Goal: Task Accomplishment & Management: Manage account settings

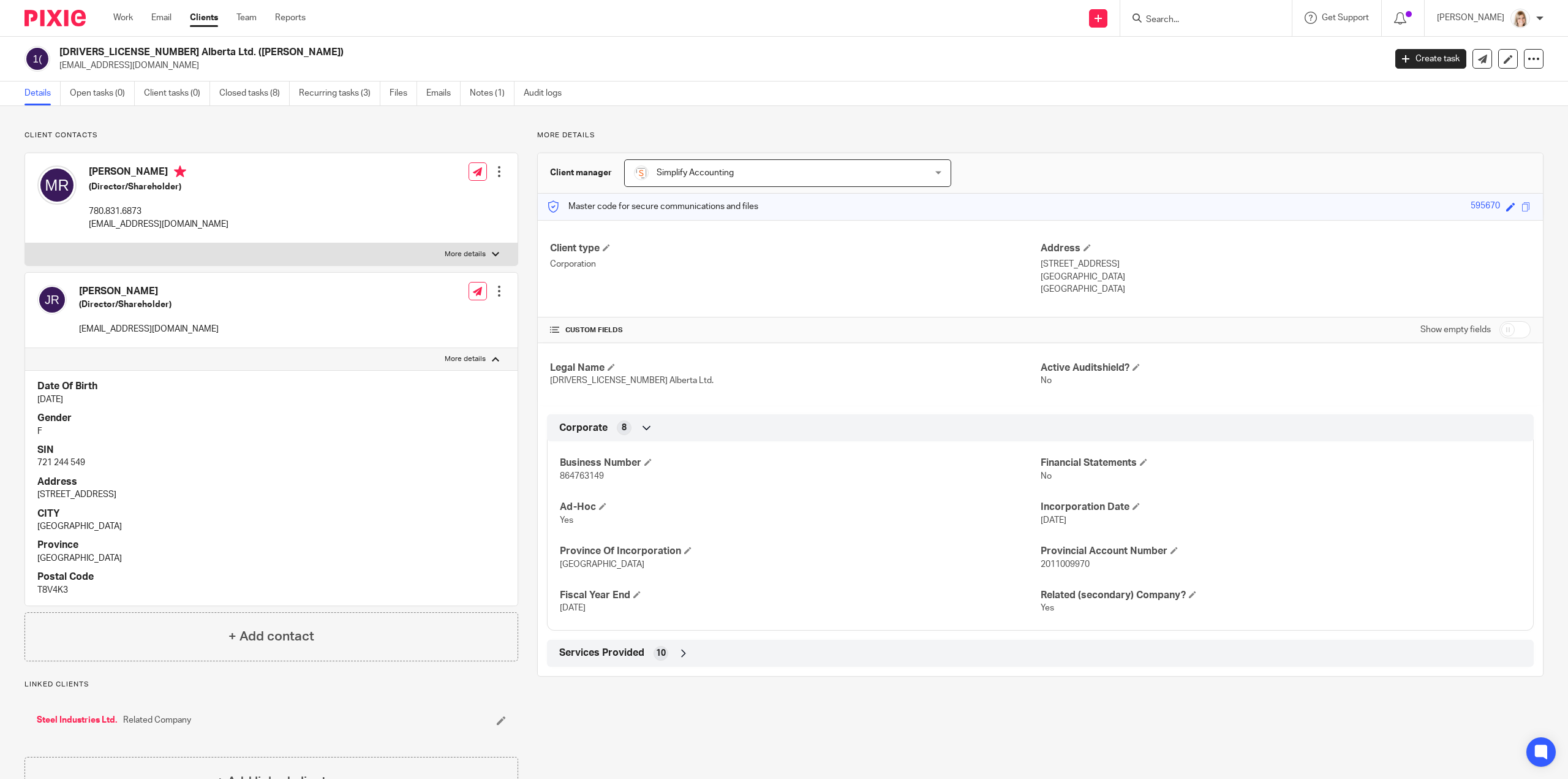
click at [1184, 19] on input "Search" at bounding box center [1200, 20] width 110 height 11
type input "SMC"
click button "submit" at bounding box center [0, 0] width 0 height 0
click at [1215, 59] on link at bounding box center [1274, 57] width 263 height 38
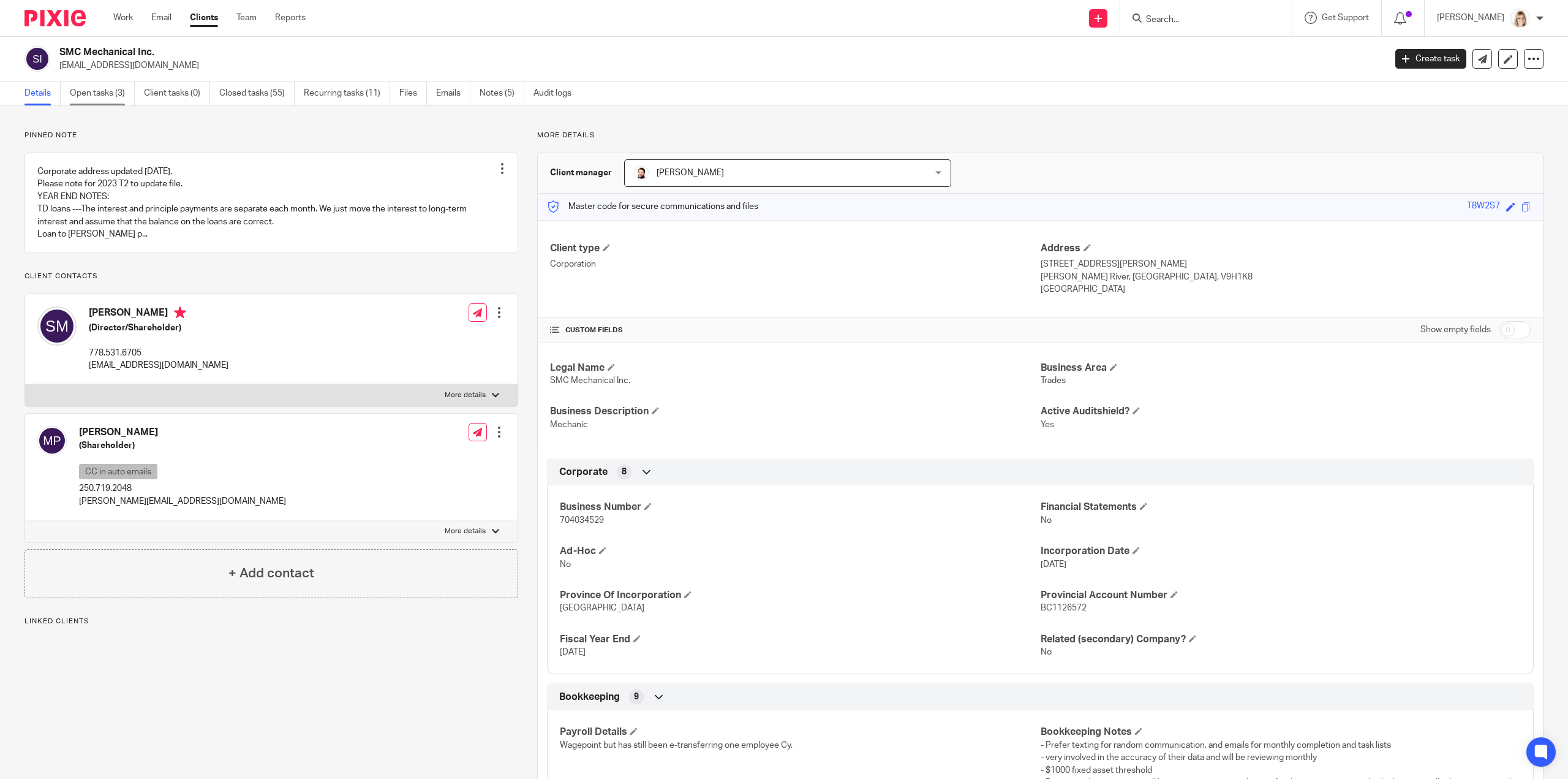
click at [114, 96] on link "Open tasks (3)" at bounding box center [102, 94] width 65 height 24
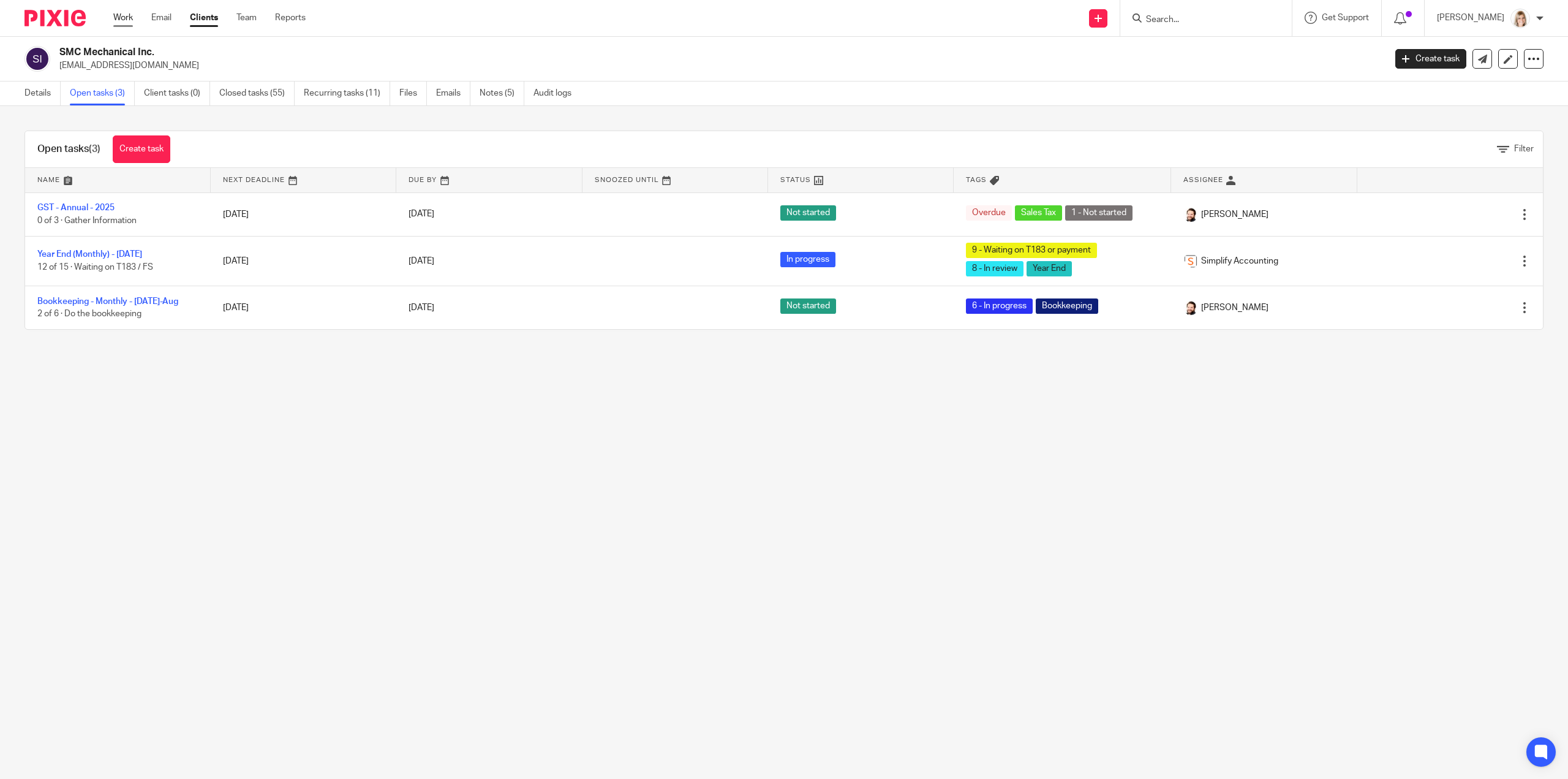
click at [130, 23] on link "Work" at bounding box center [123, 18] width 20 height 13
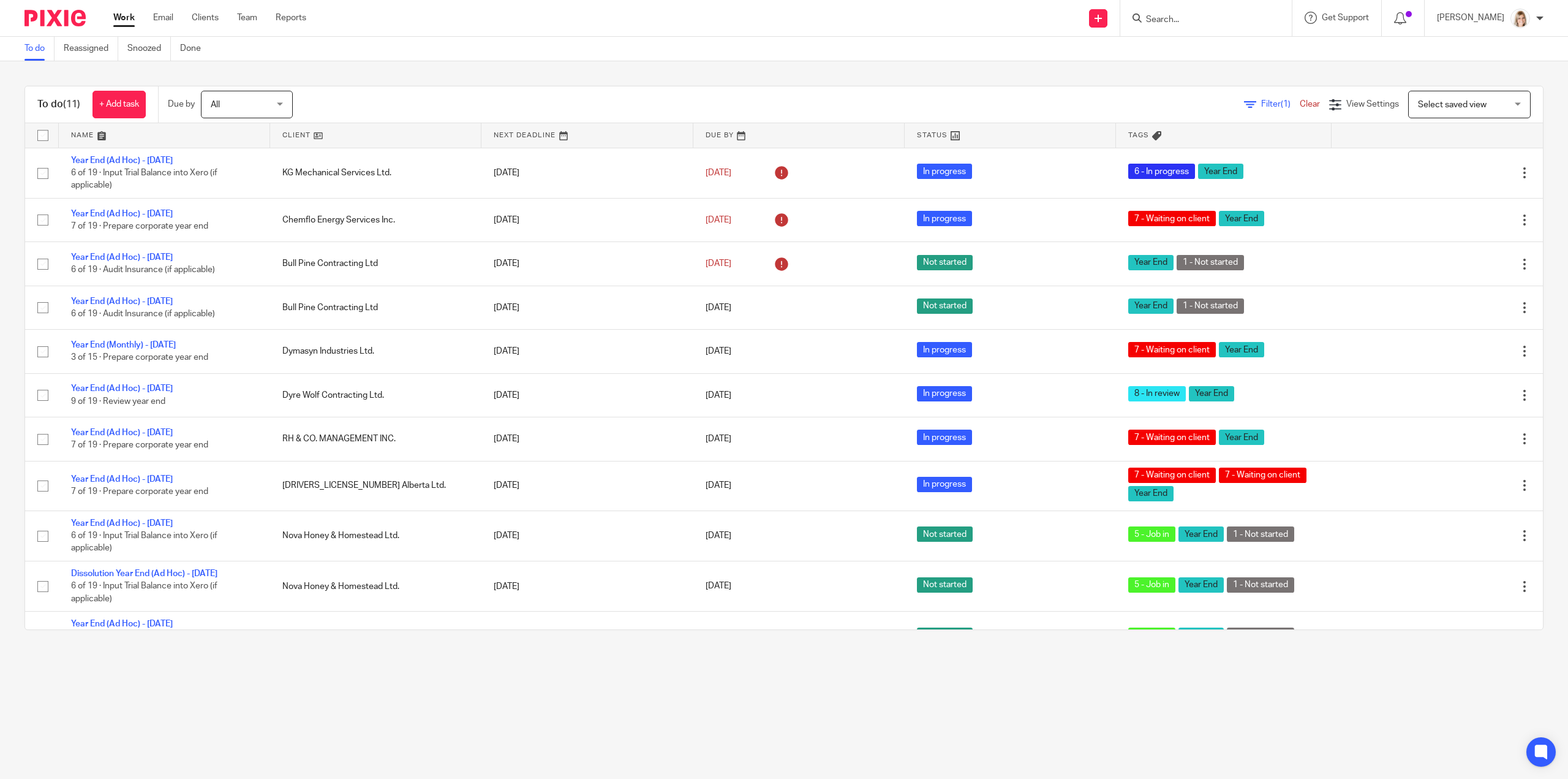
click at [1213, 21] on input "Search" at bounding box center [1200, 20] width 110 height 11
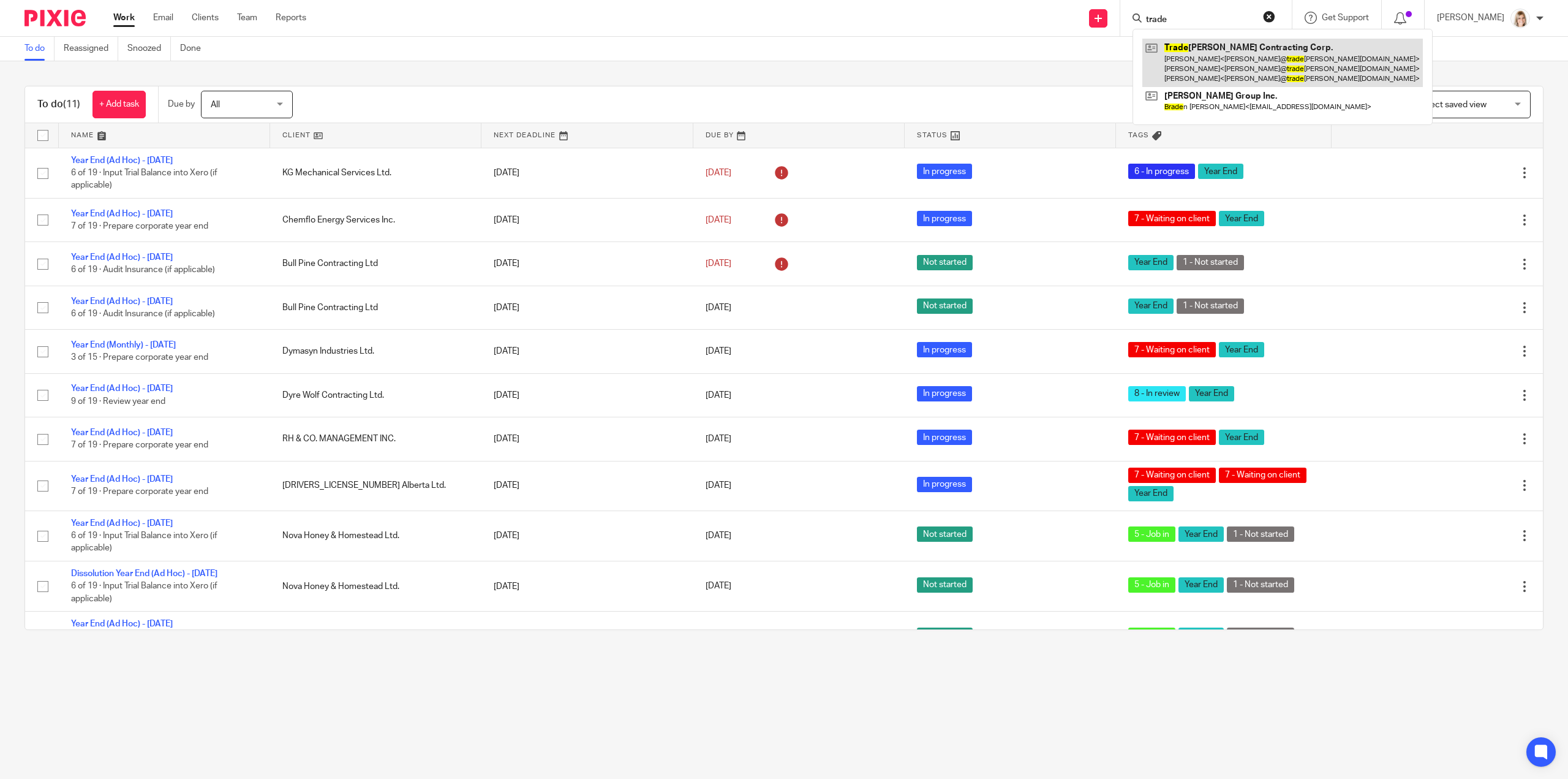
type input "trade"
click at [1237, 66] on link at bounding box center [1282, 63] width 280 height 49
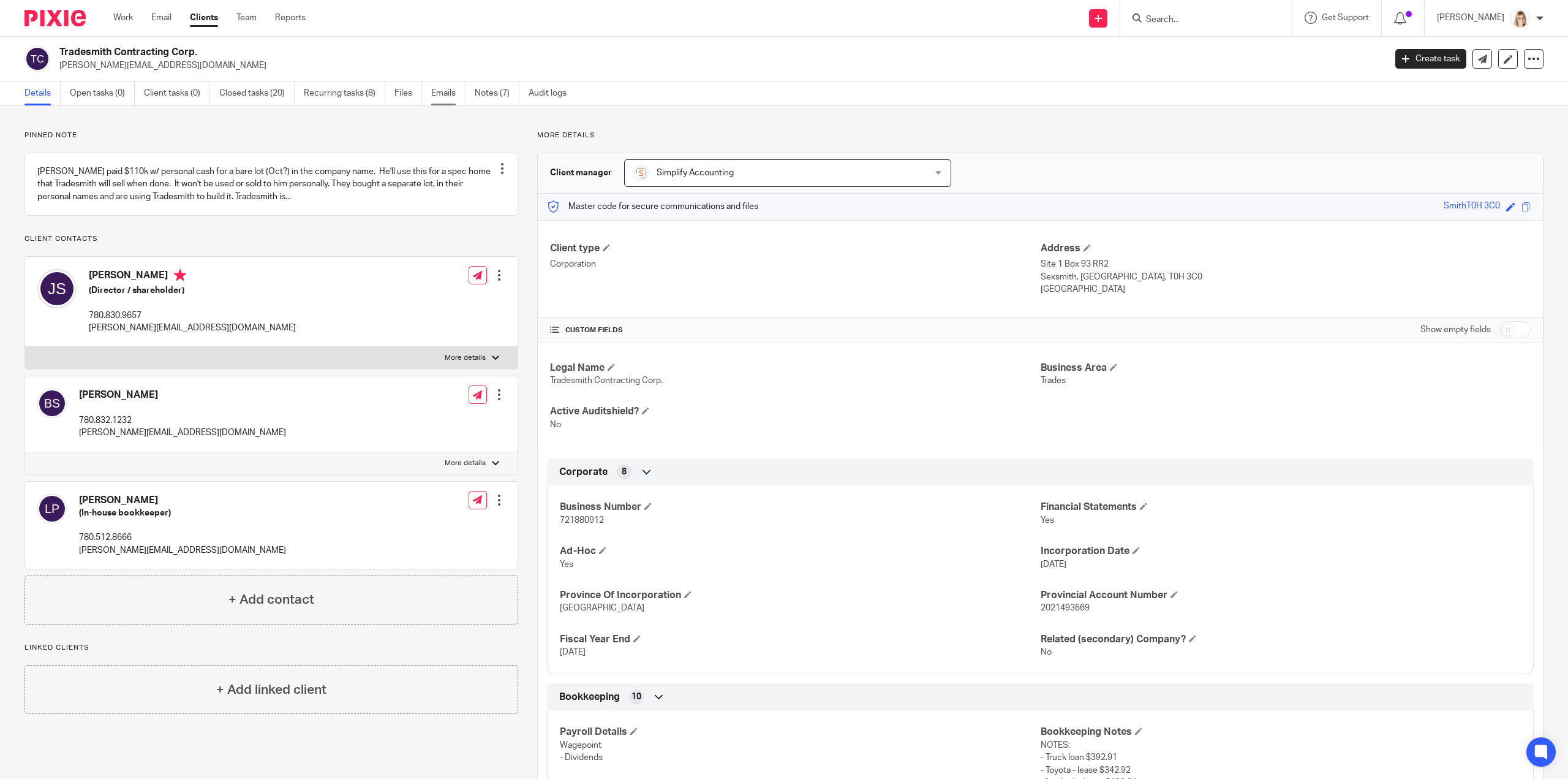
click at [450, 97] on link "Emails" at bounding box center [448, 94] width 35 height 24
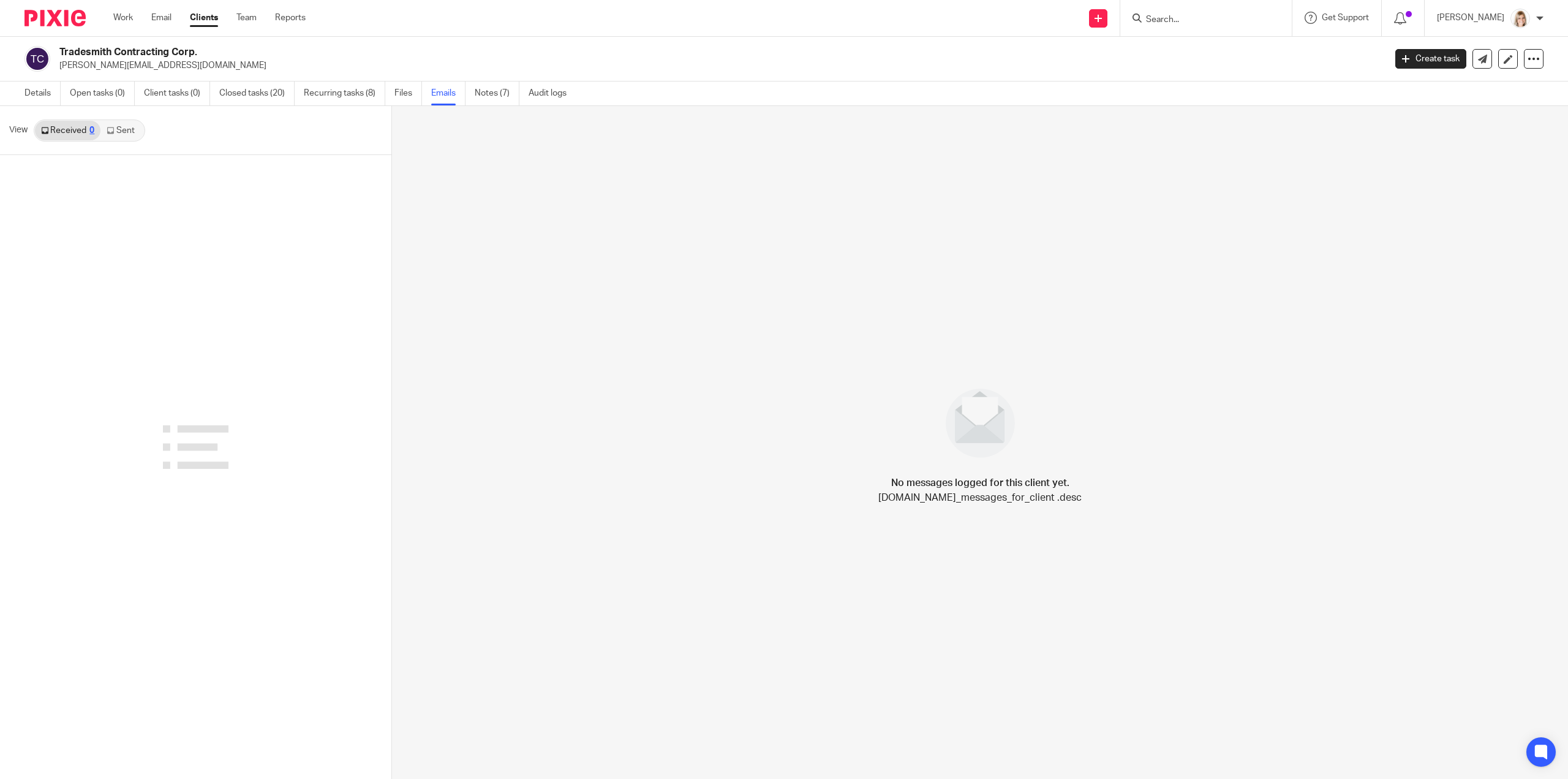
click at [439, 96] on link "Emails" at bounding box center [448, 94] width 35 height 24
click at [138, 130] on div "25" at bounding box center [142, 130] width 10 height 9
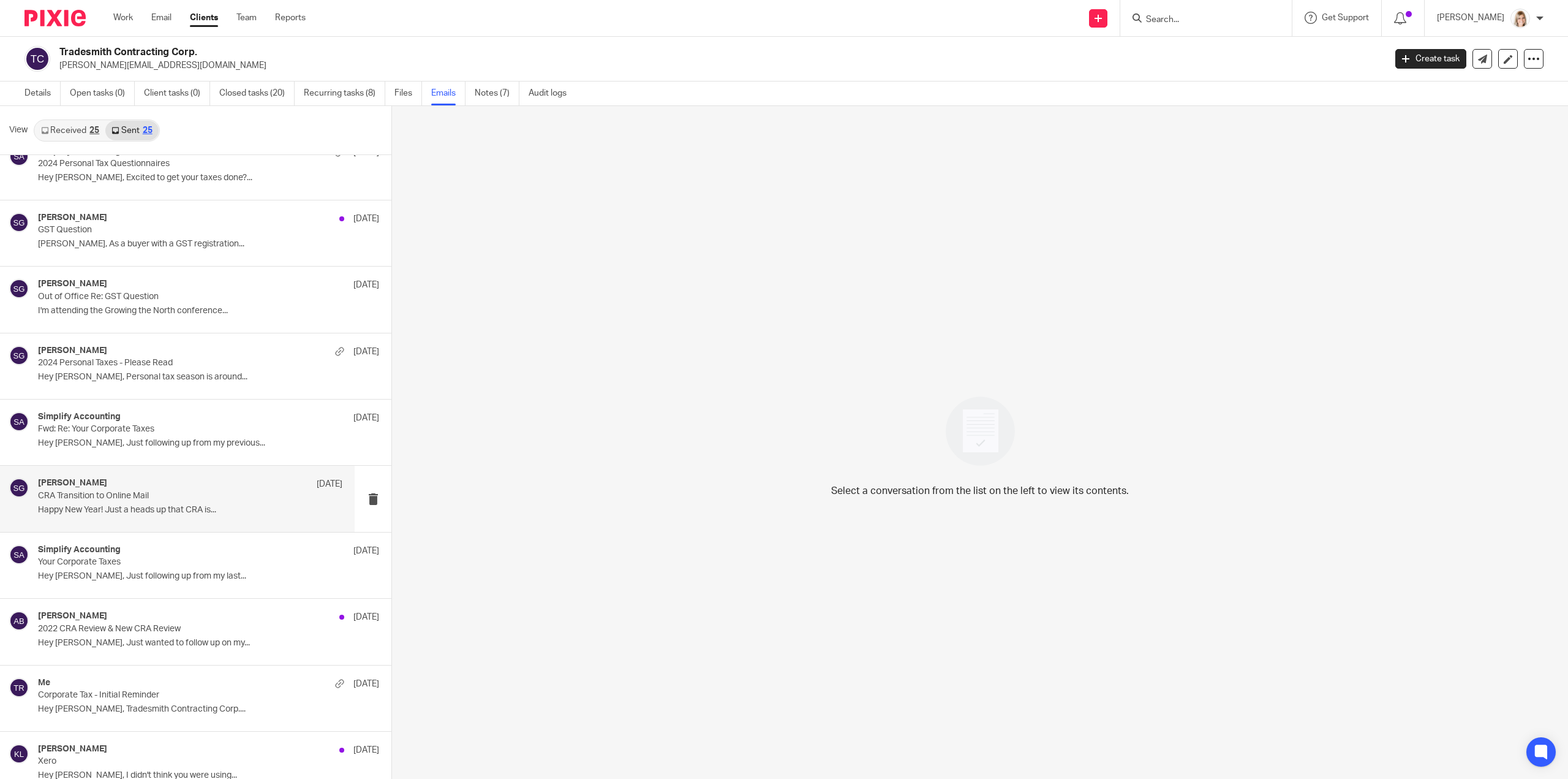
scroll to position [980, 0]
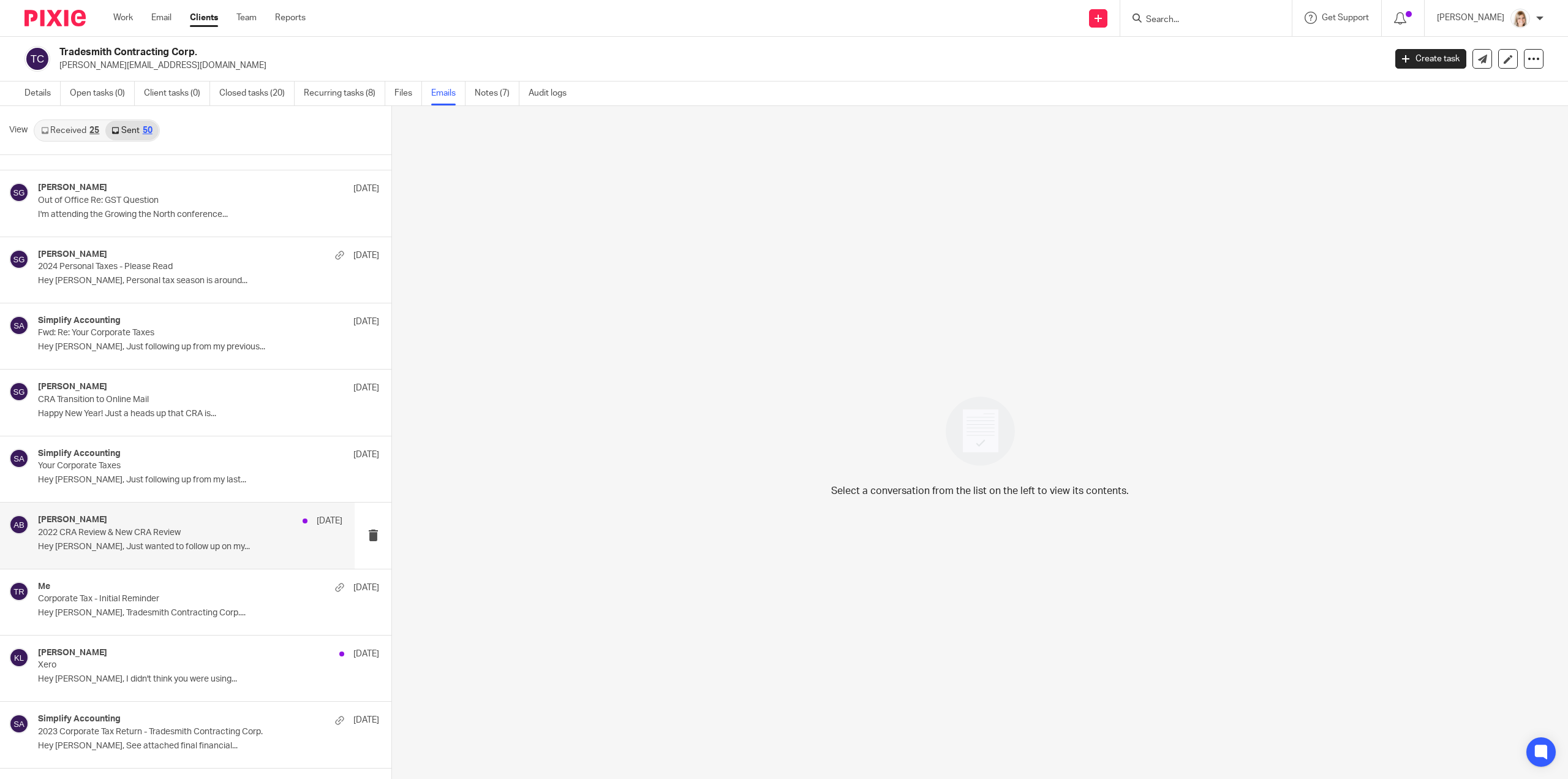
click at [239, 535] on div "Alicja Boron Dec 10 2022 CRA Review & New CRA Review Hey Jared, Just wanted to …" at bounding box center [191, 535] width 305 height 41
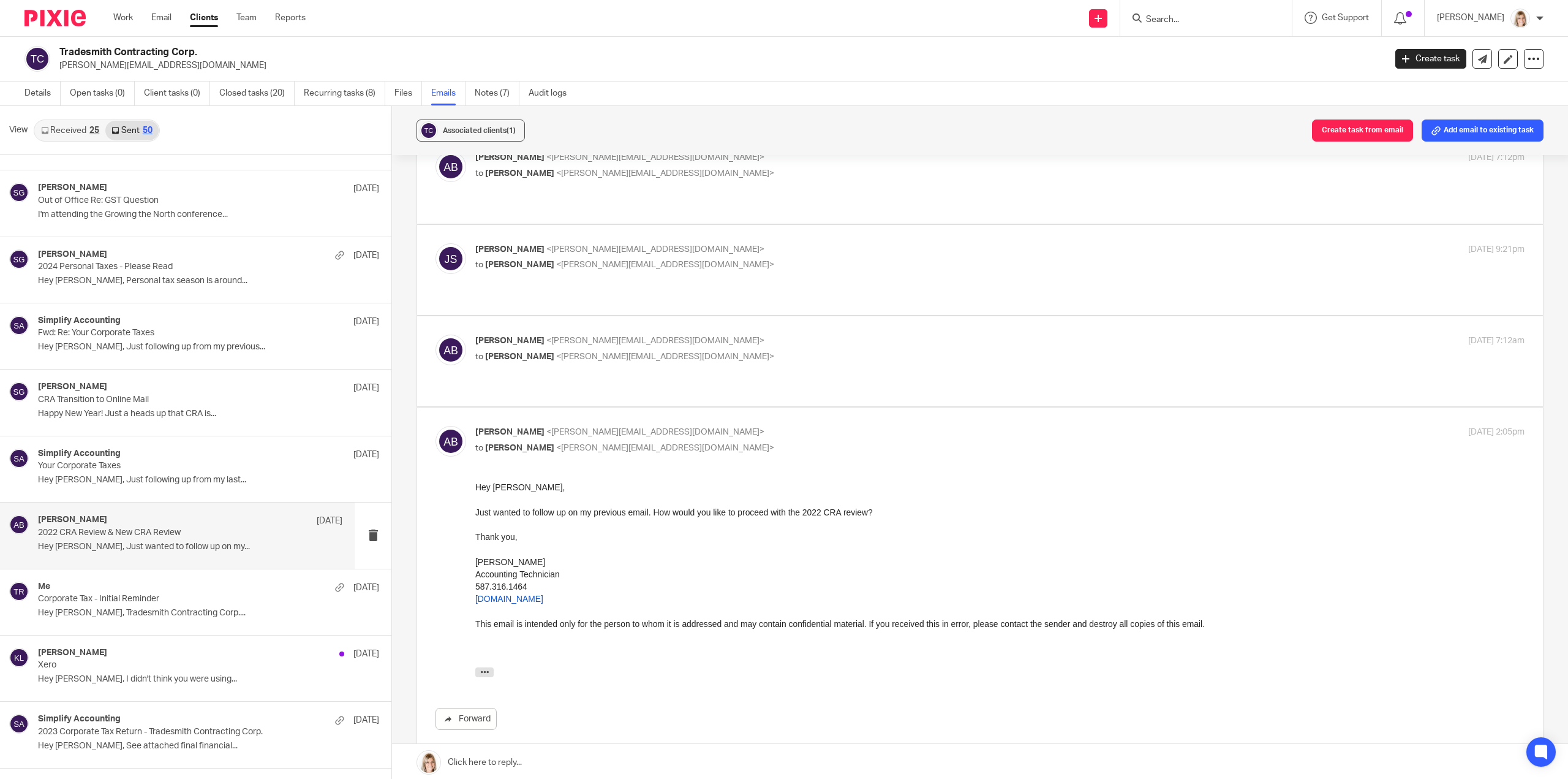
scroll to position [367, 0]
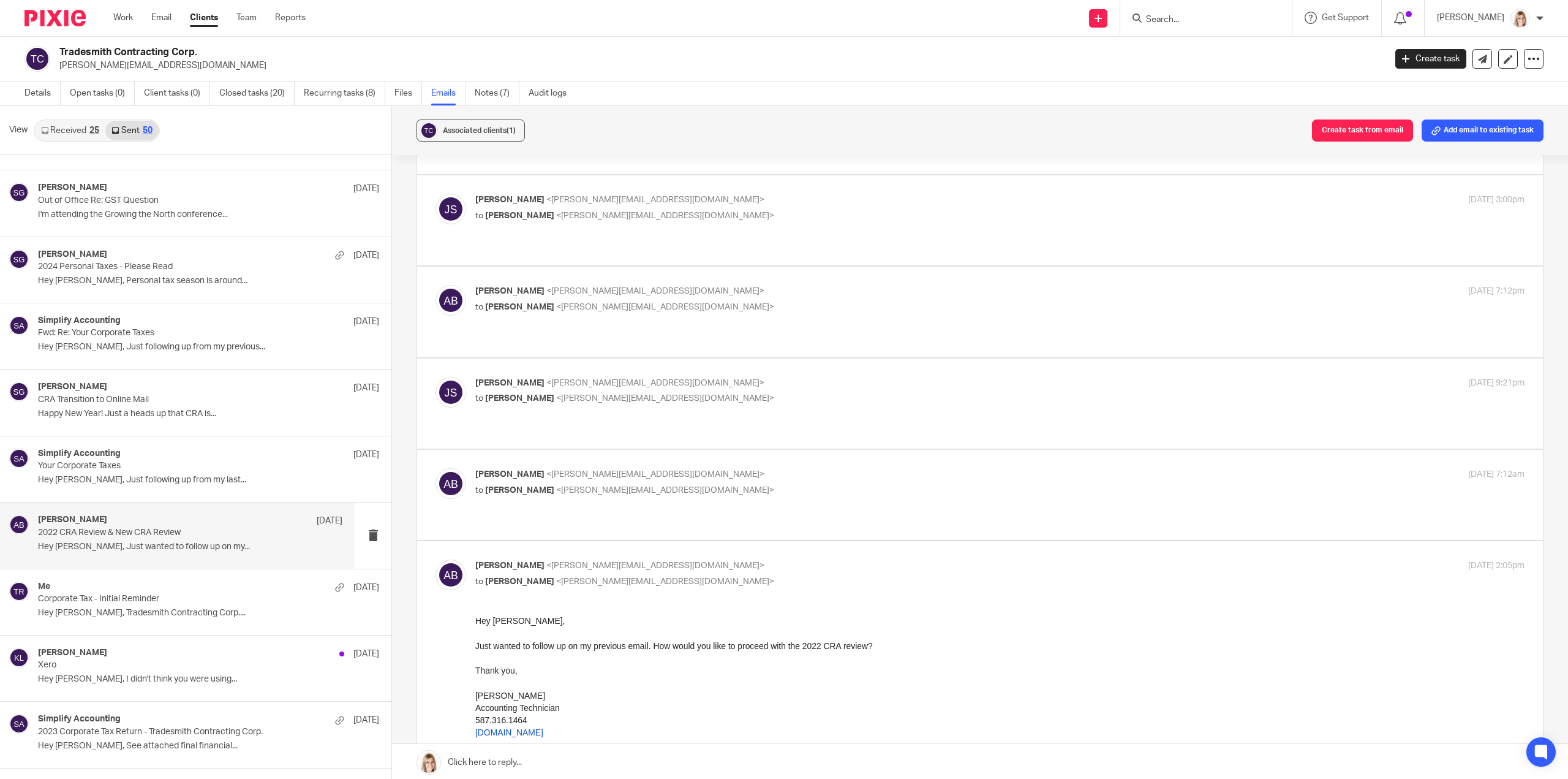
click at [933, 468] on p "Alicja Boron <alicja@simplifyaccounting.ca>" at bounding box center [825, 474] width 699 height 13
checkbox input "true"
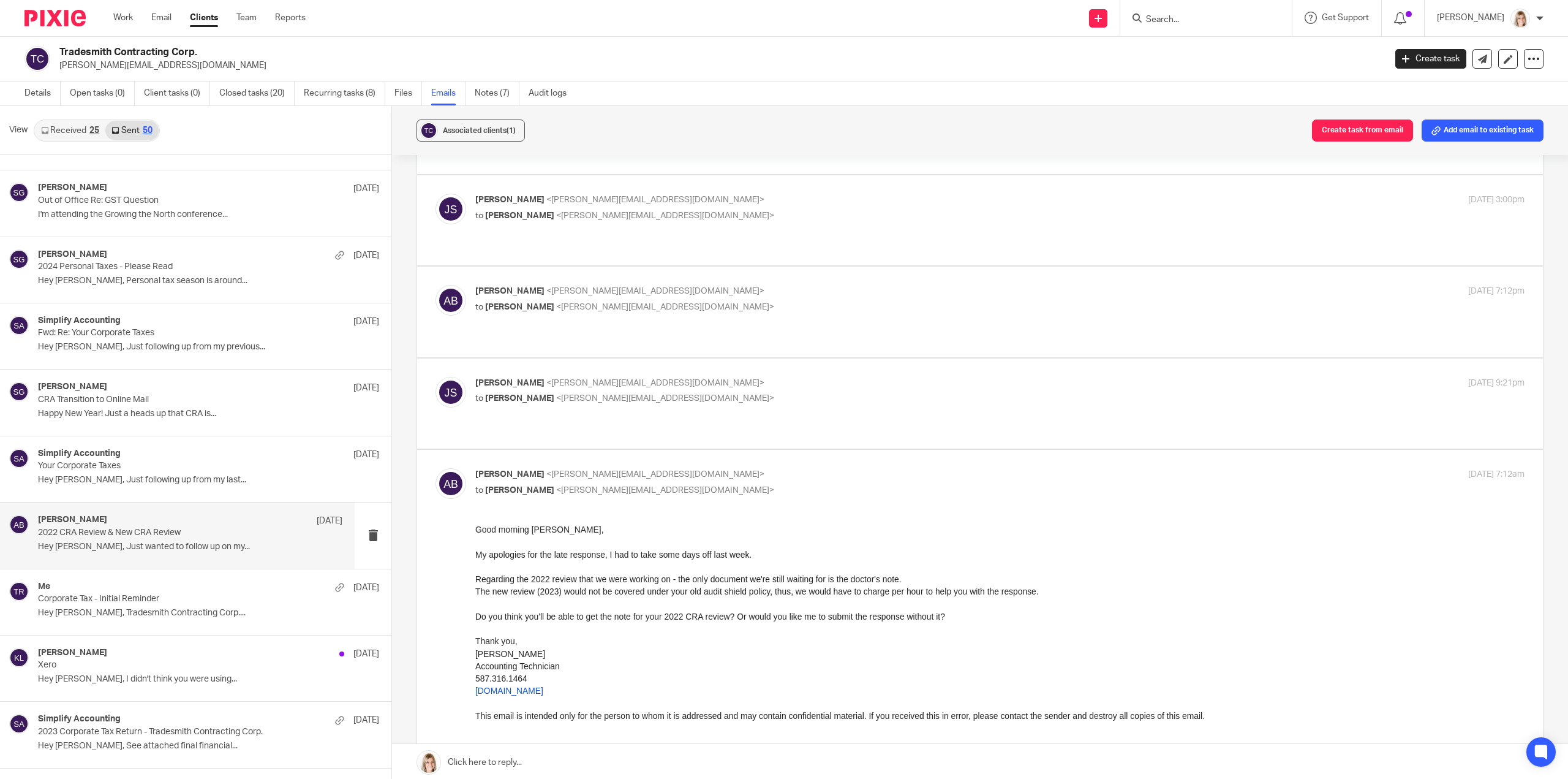
scroll to position [0, 0]
drag, startPoint x: 905, startPoint y: 581, endPoint x: 677, endPoint y: 574, distance: 228.1
click at [677, 574] on div "Regarding the 2022 review that we were working on - the only document we're sti…" at bounding box center [1000, 579] width 1049 height 13
click at [758, 392] on p "to Alicja Boron <alicja@simplifyaccounting.ca>" at bounding box center [825, 398] width 699 height 13
checkbox input "true"
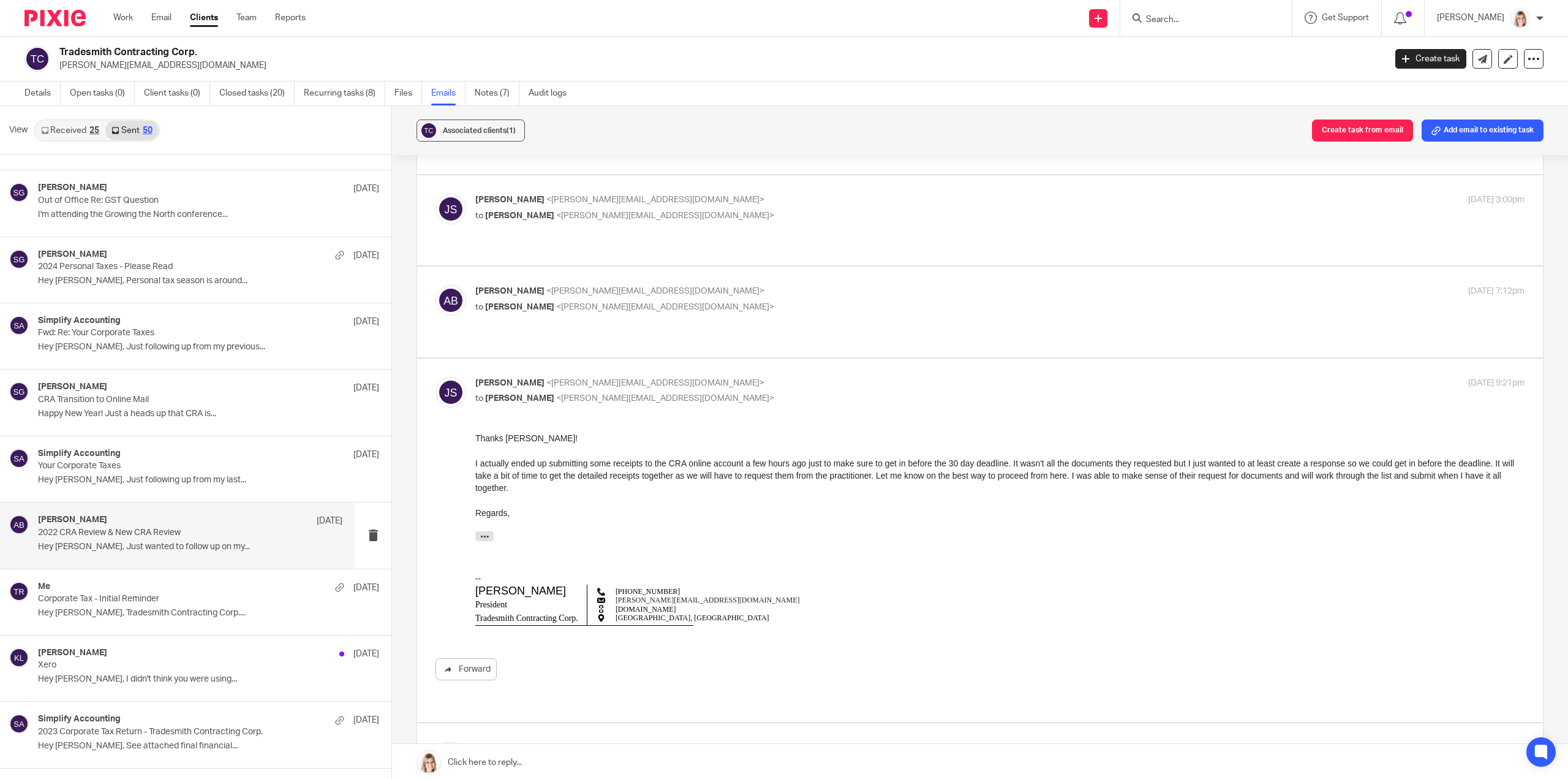
click at [762, 285] on div "Alicja Boron <alicja@simplifyaccounting.ca> to Jared Smith <jared@tradesmith.ca…" at bounding box center [980, 311] width 1089 height 53
drag, startPoint x: 946, startPoint y: 839, endPoint x: 717, endPoint y: 465, distance: 438.5
click at [899, 292] on label at bounding box center [980, 311] width 1126 height 90
click at [436, 285] on input "checkbox" at bounding box center [435, 284] width 1 height 1
checkbox input "true"
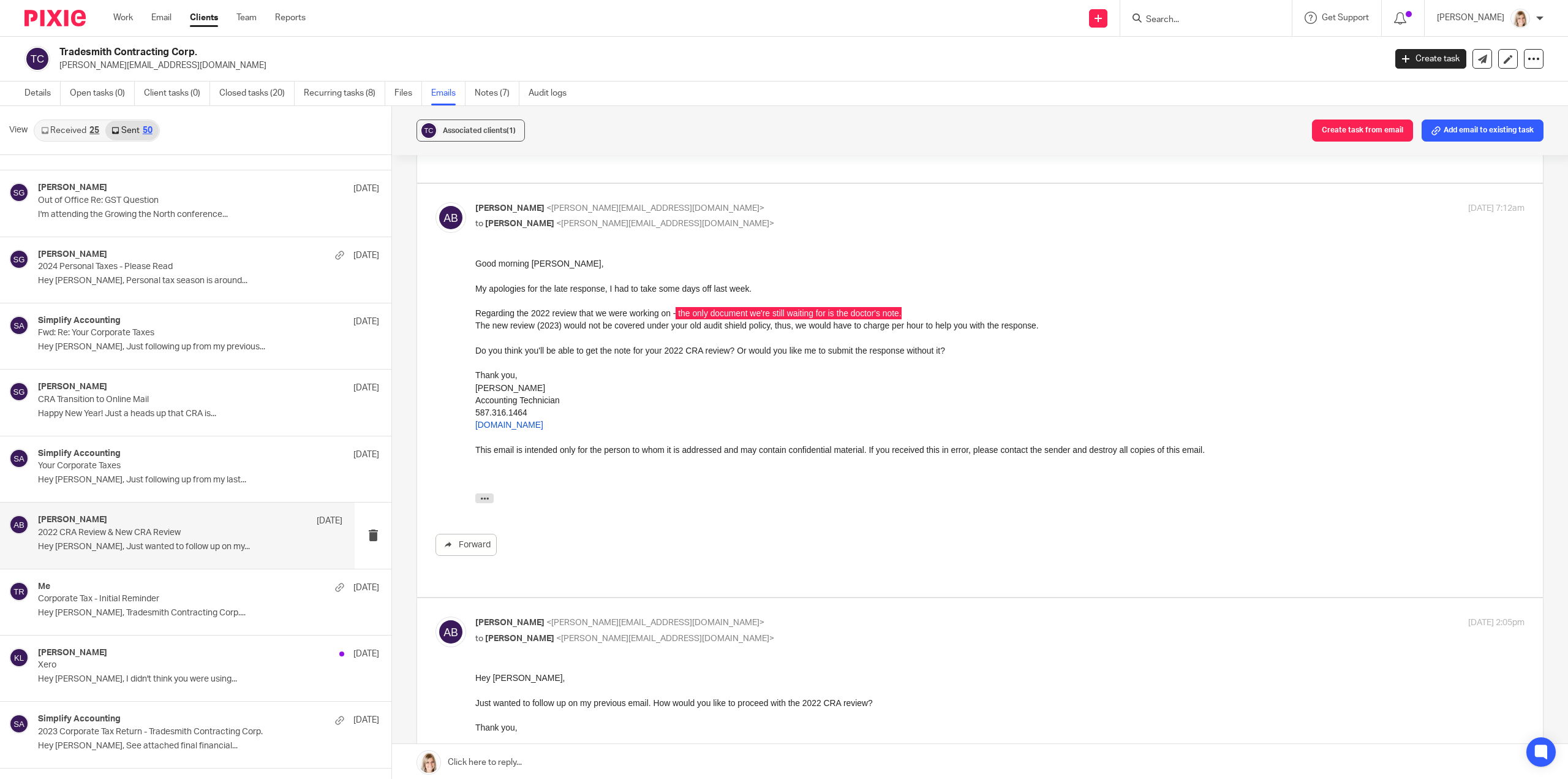
scroll to position [1294, 0]
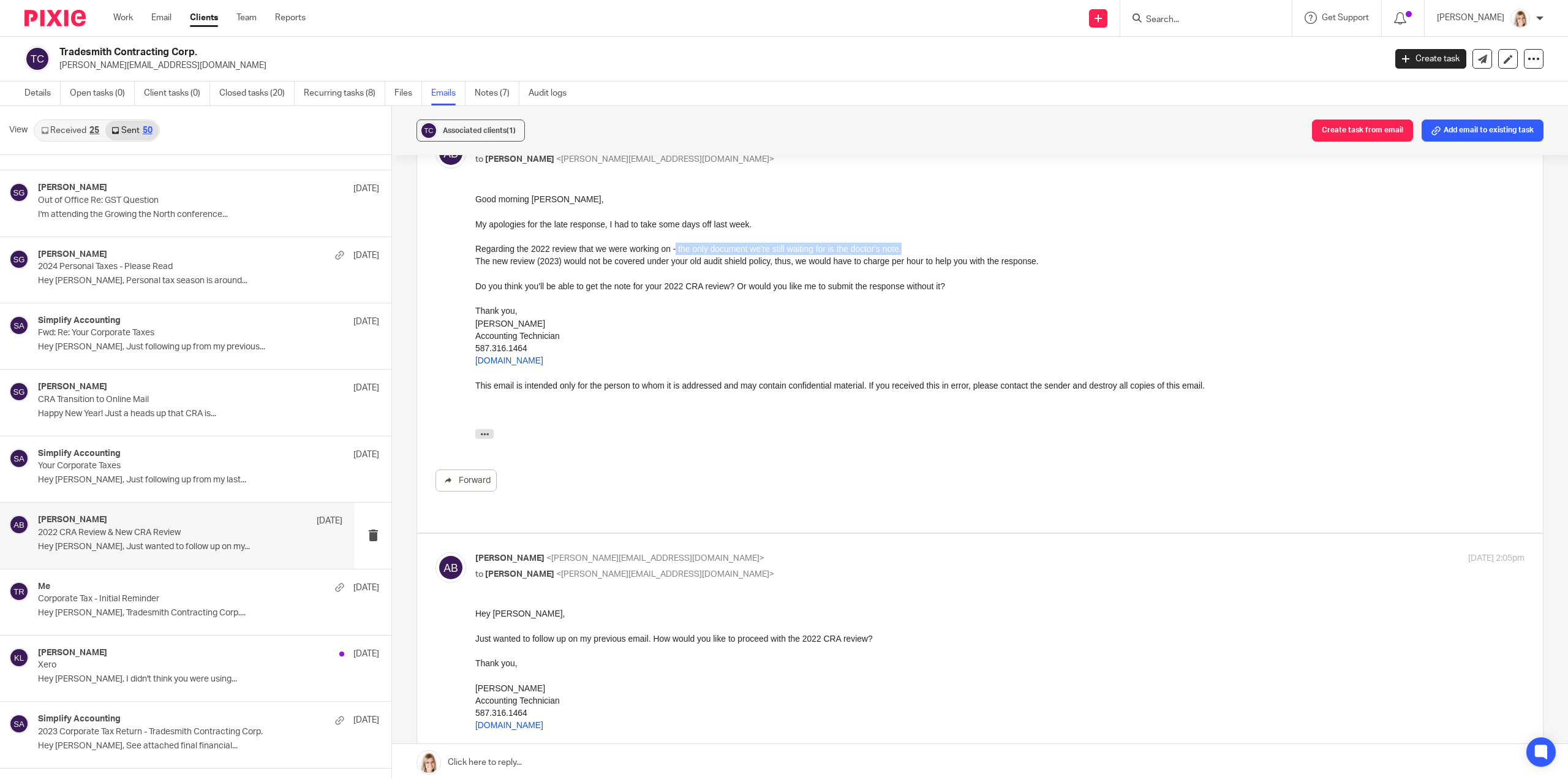
drag, startPoint x: 954, startPoint y: 286, endPoint x: 1245, endPoint y: 661, distance: 474.7
click at [476, 296] on html "Good morning Jared, My apologies for the late response, I had to take some days…" at bounding box center [1000, 318] width 1049 height 252
drag, startPoint x: 922, startPoint y: 630, endPoint x: 972, endPoint y: 1132, distance: 504.5
click at [476, 607] on html "Hey Jared, Just wanted to follow up on my previous email. How would you like to…" at bounding box center [1000, 708] width 1049 height 202
drag, startPoint x: 1096, startPoint y: 615, endPoint x: 1224, endPoint y: 613, distance: 128.0
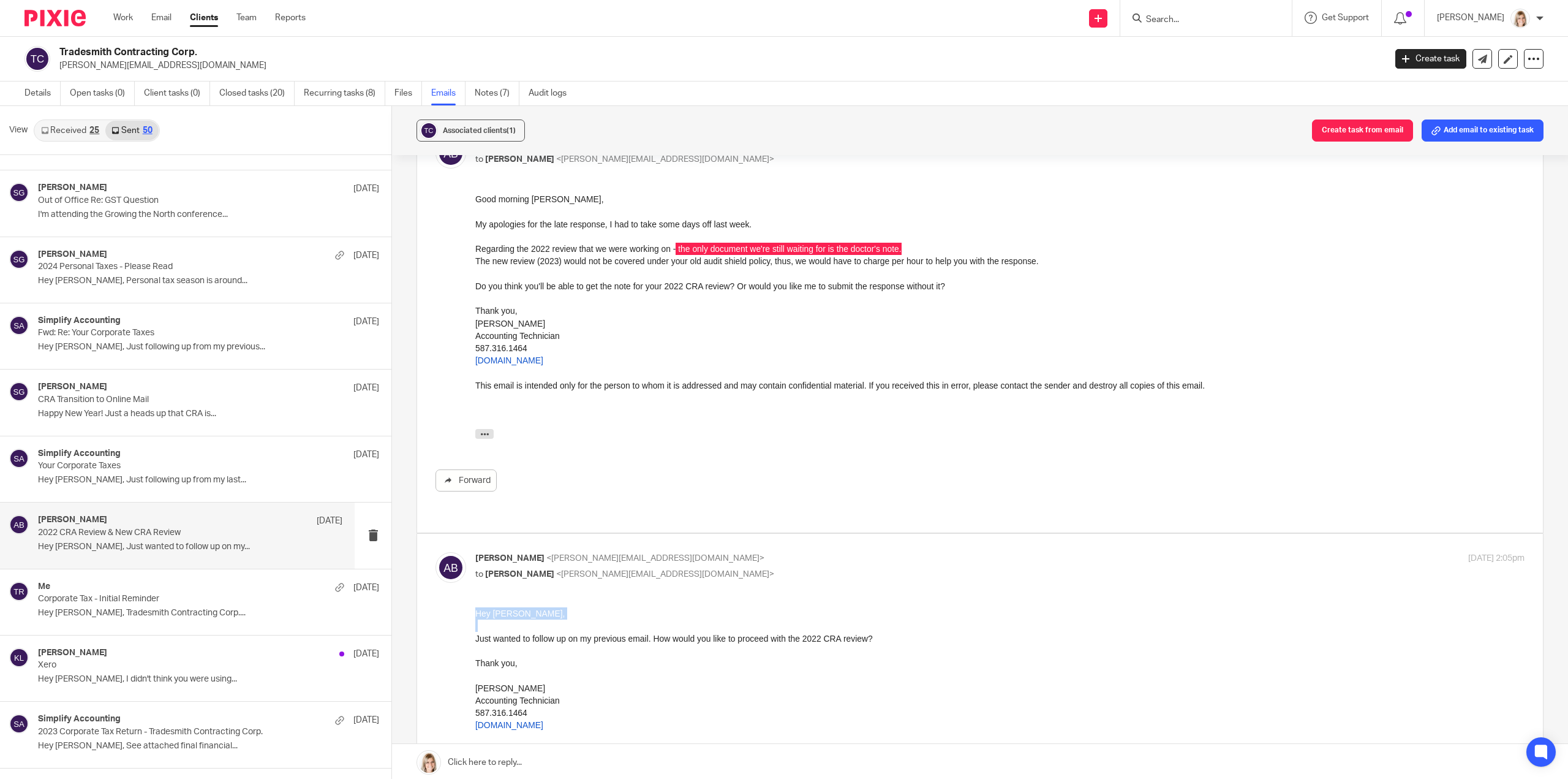
click at [1096, 615] on div "Hey Jared," at bounding box center [1000, 613] width 1049 height 13
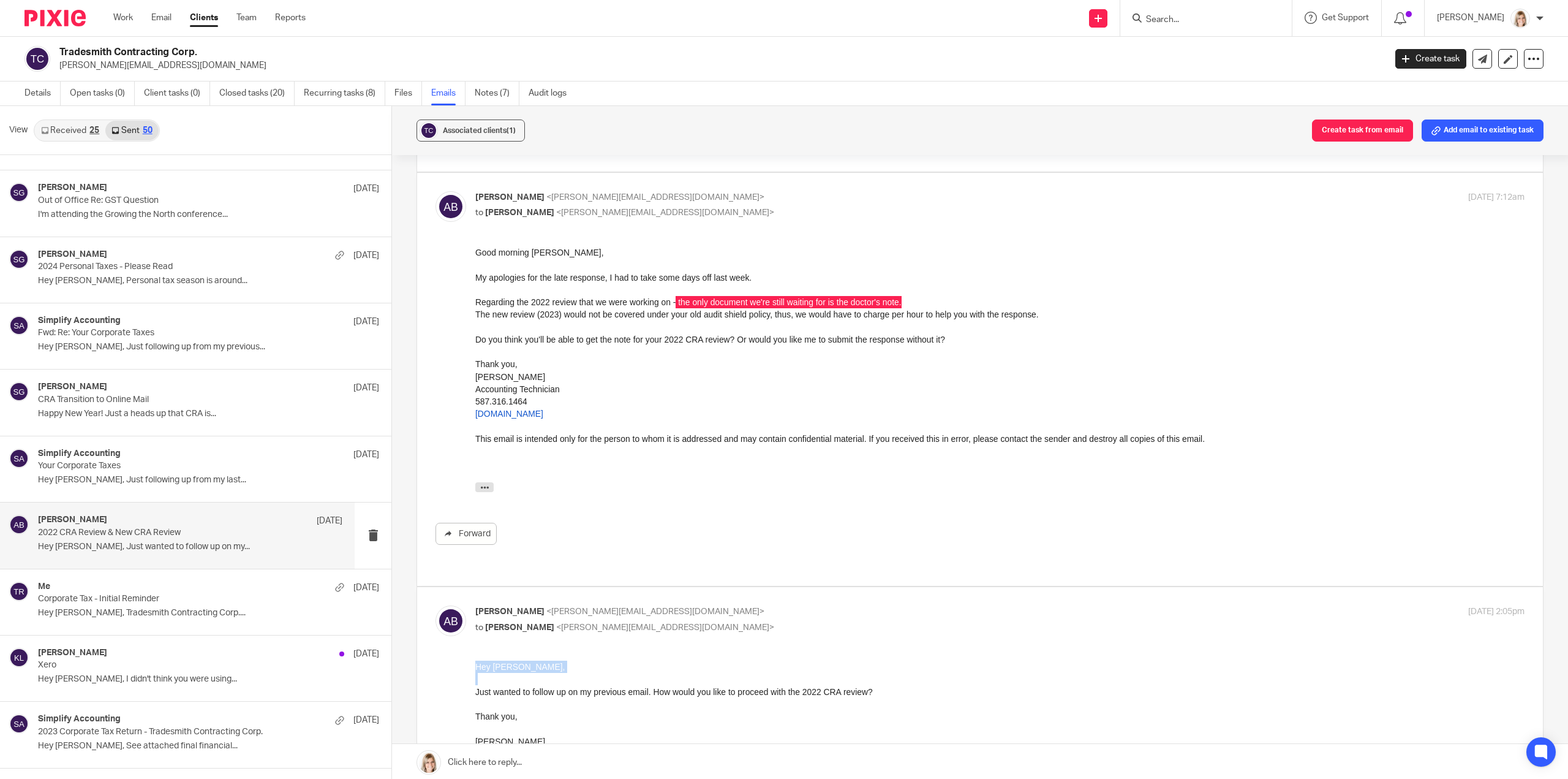
scroll to position [1417, 0]
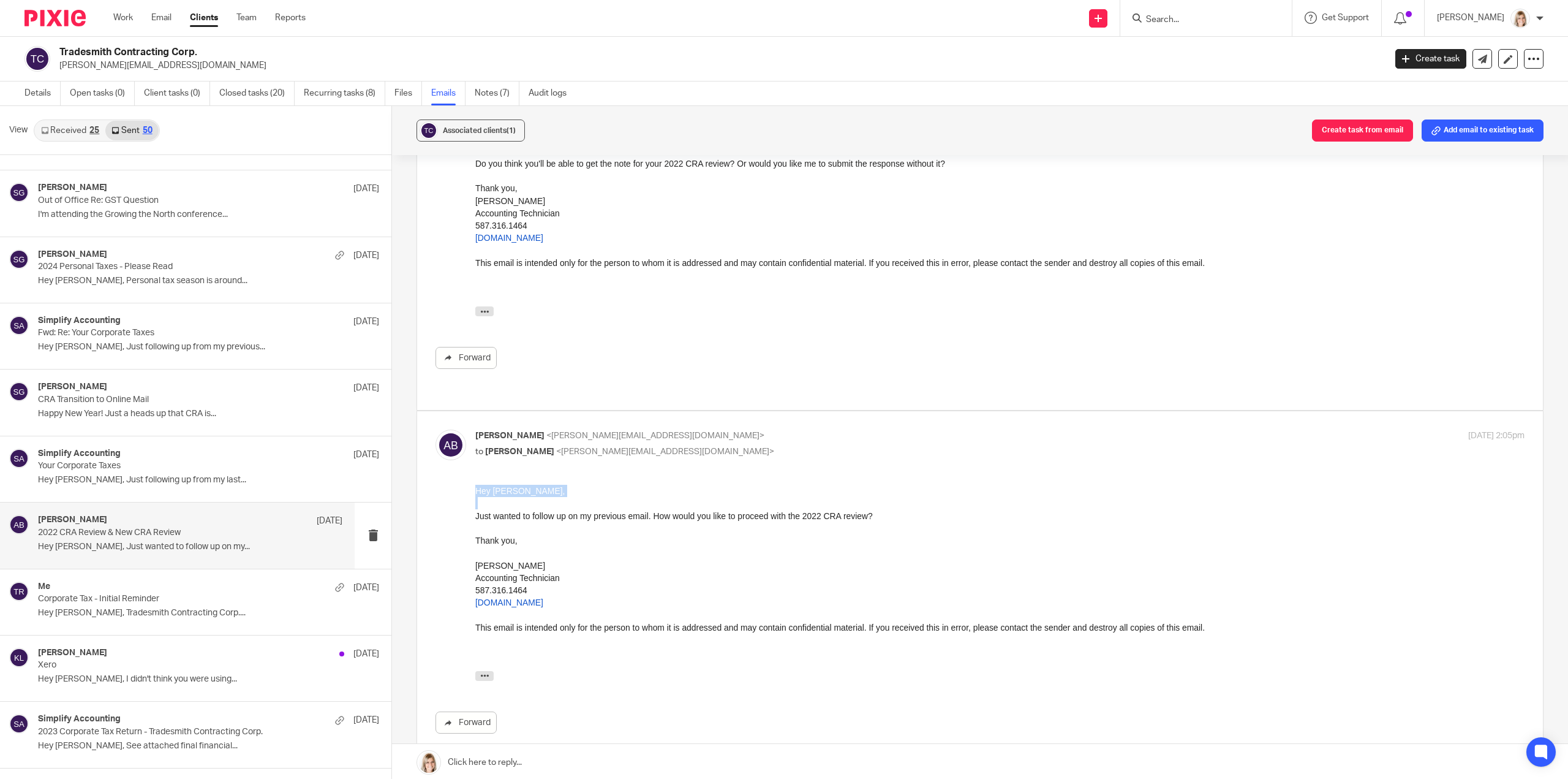
click at [933, 501] on div at bounding box center [1000, 503] width 1049 height 13
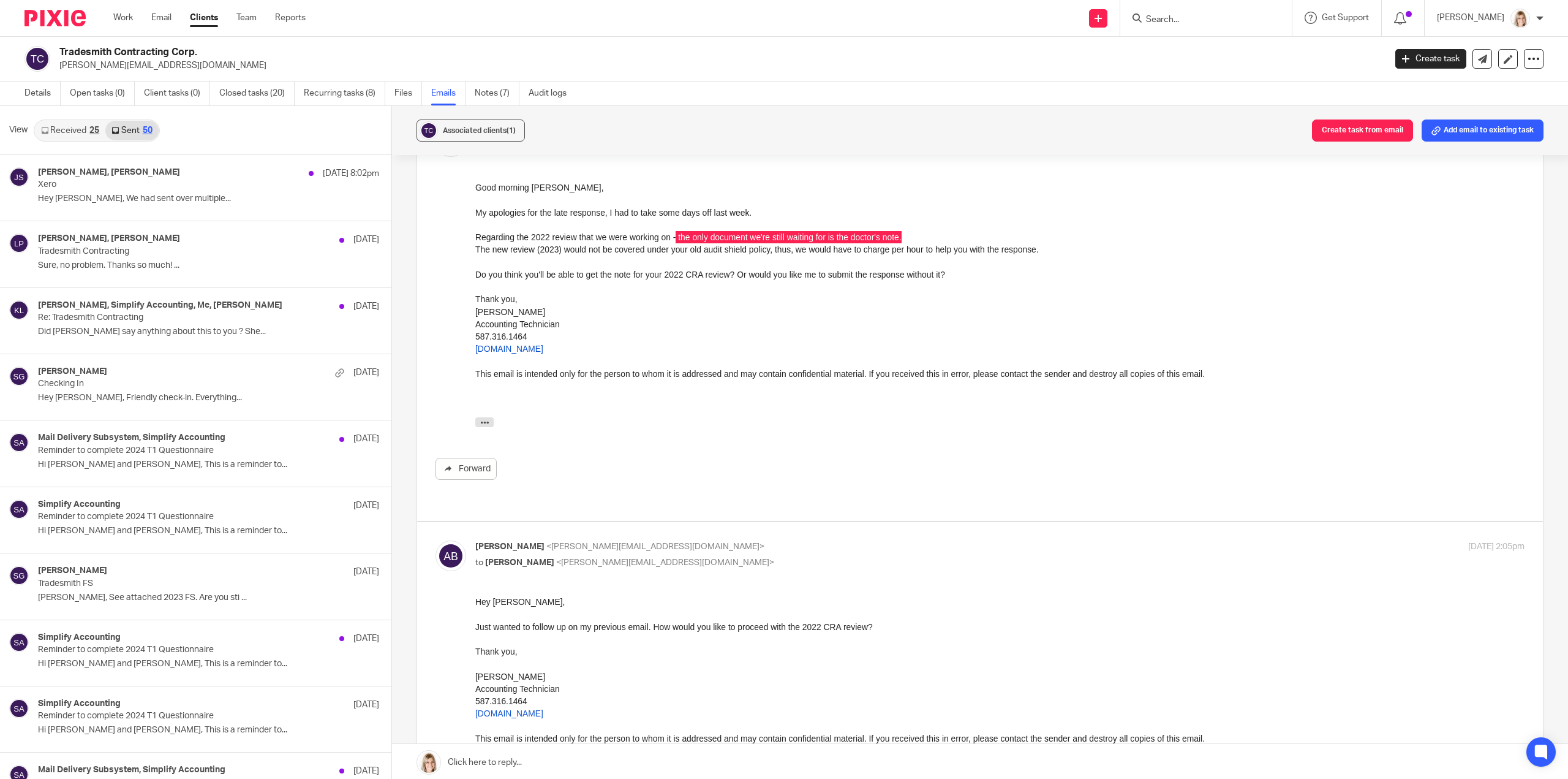
scroll to position [1478, 0]
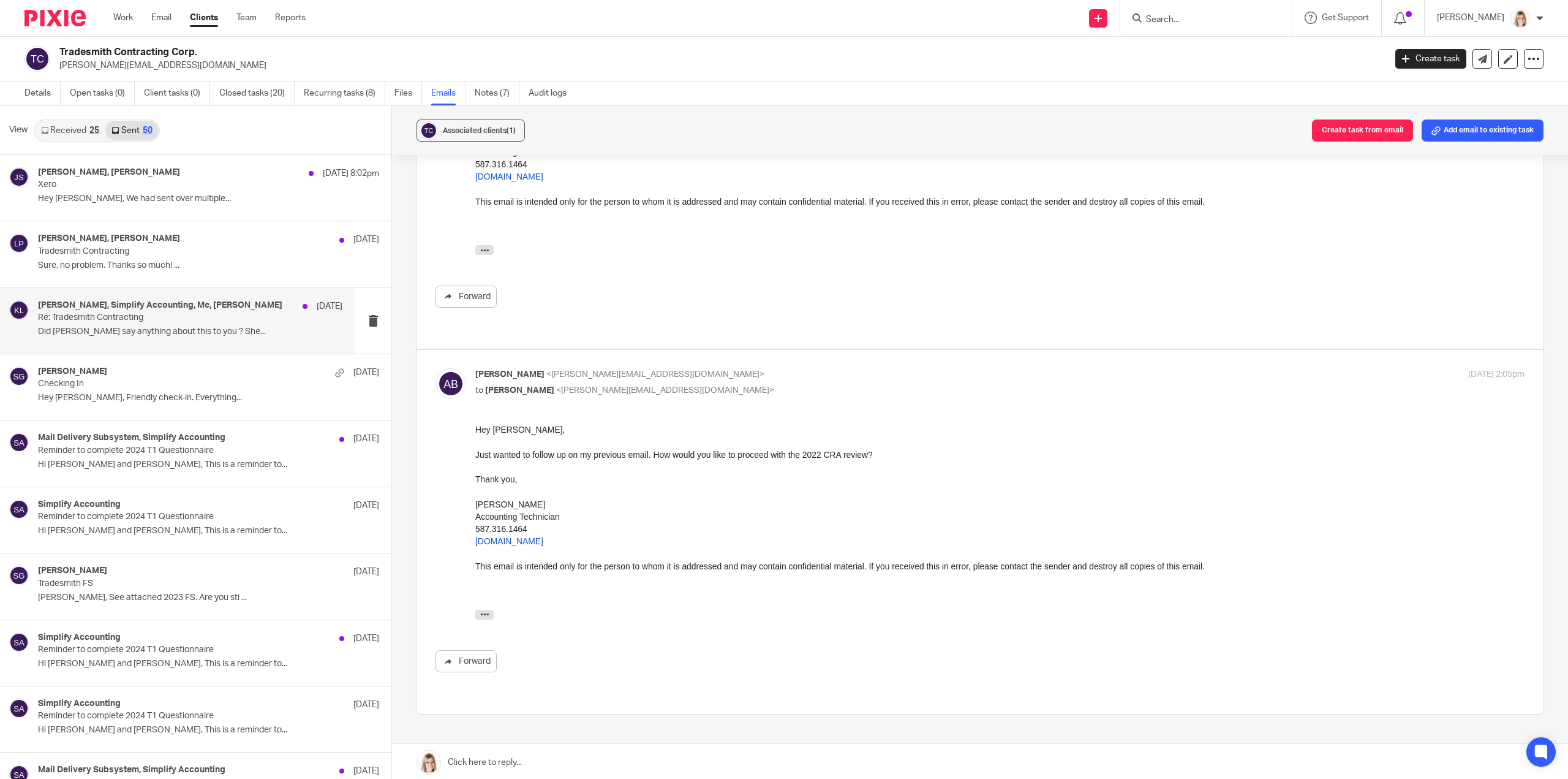
click at [245, 334] on p "Did Kelsey say anything about this to you ? She..." at bounding box center [191, 332] width 305 height 10
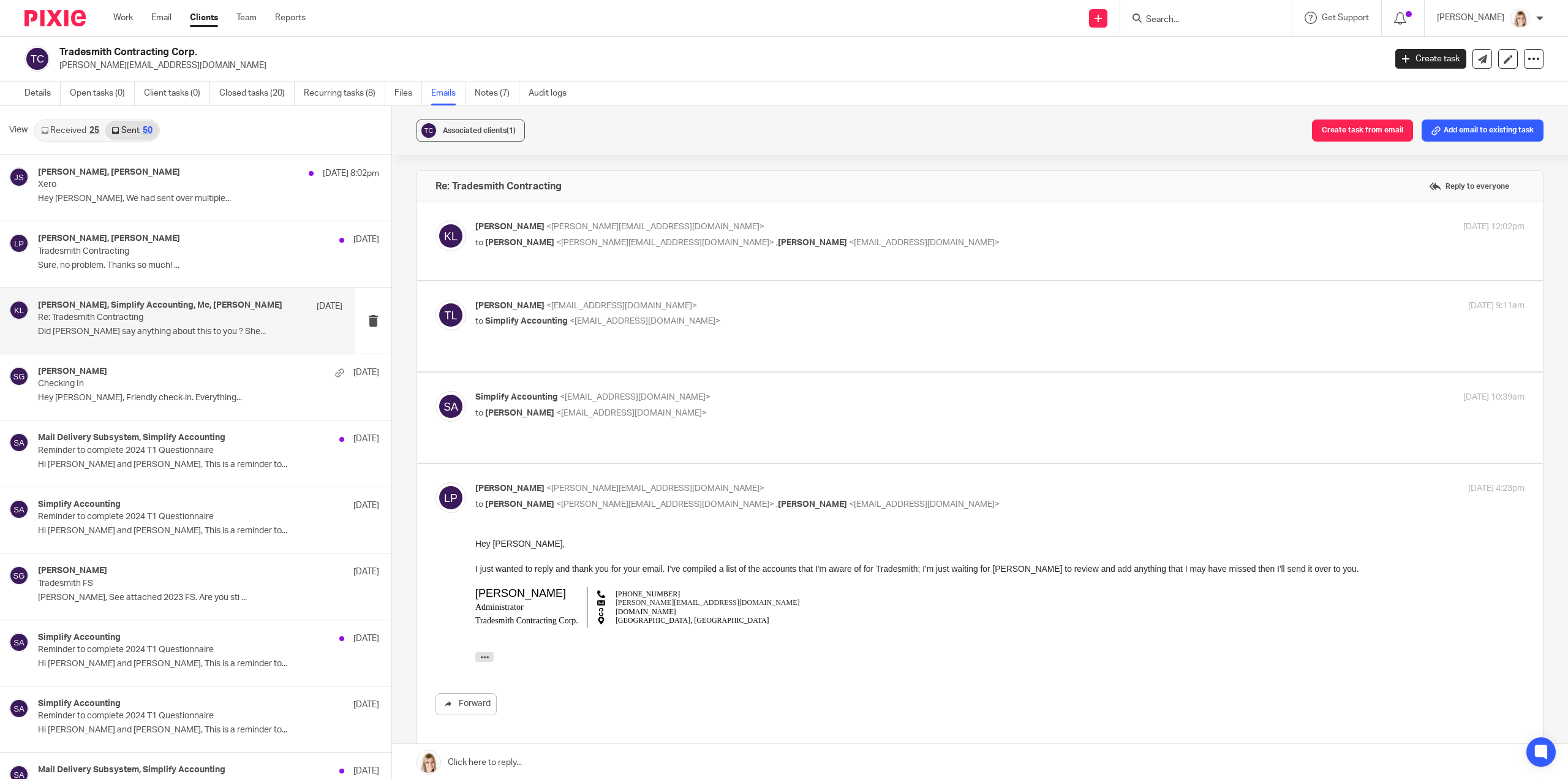
scroll to position [0, 0]
click at [791, 411] on div "Simplify Accounting <info@simplifyaccounting.ca> to Tayler Lloyd <tayler@simpli…" at bounding box center [980, 417] width 1089 height 53
click at [685, 407] on p "to Tayler Lloyd <tayler@simplifyaccounting.ca>" at bounding box center [825, 413] width 699 height 13
checkbox input "true"
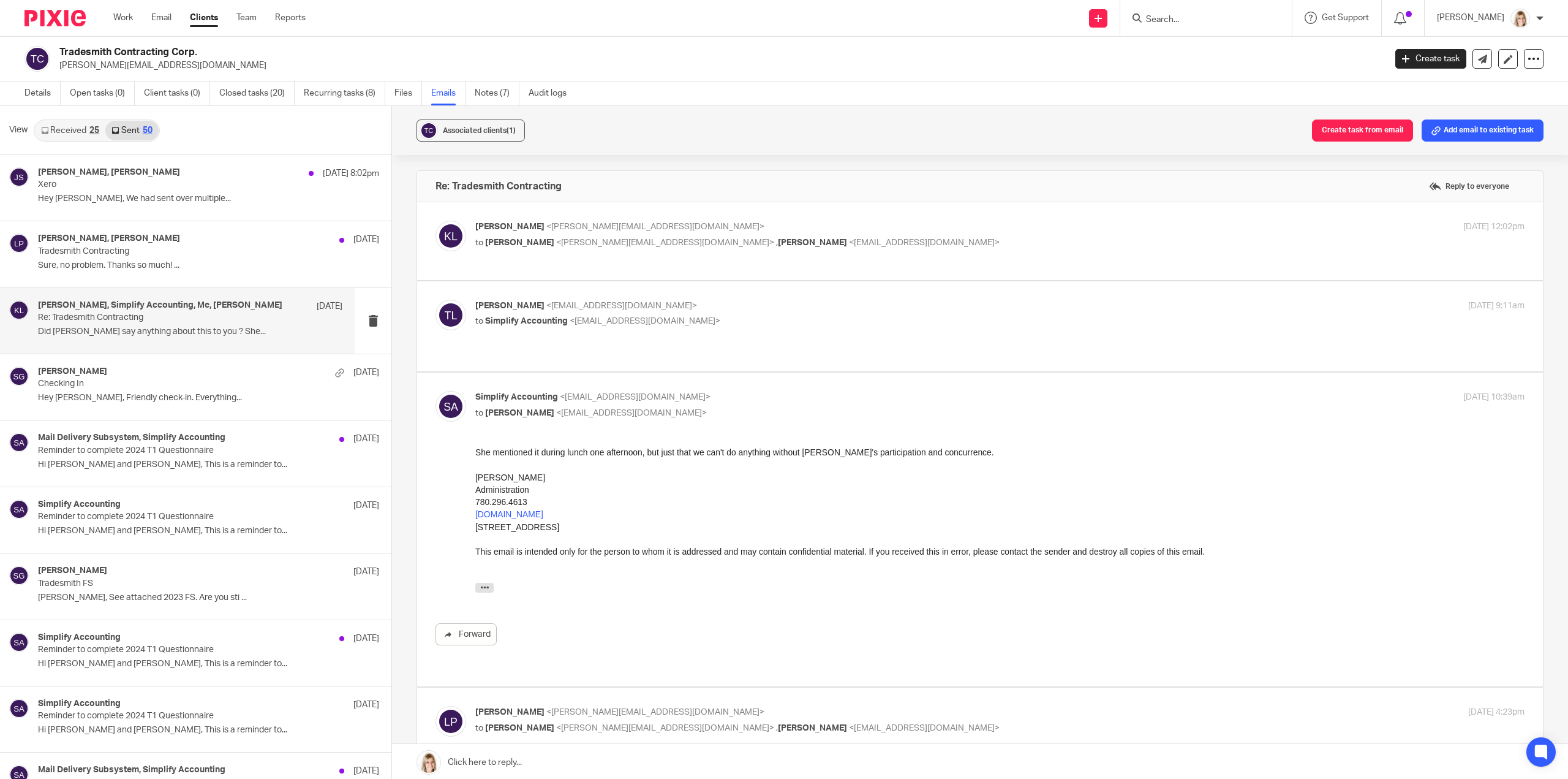
click at [739, 325] on p "to Simplify Accounting <info@simplifyaccounting.ca>" at bounding box center [825, 321] width 699 height 13
checkbox input "true"
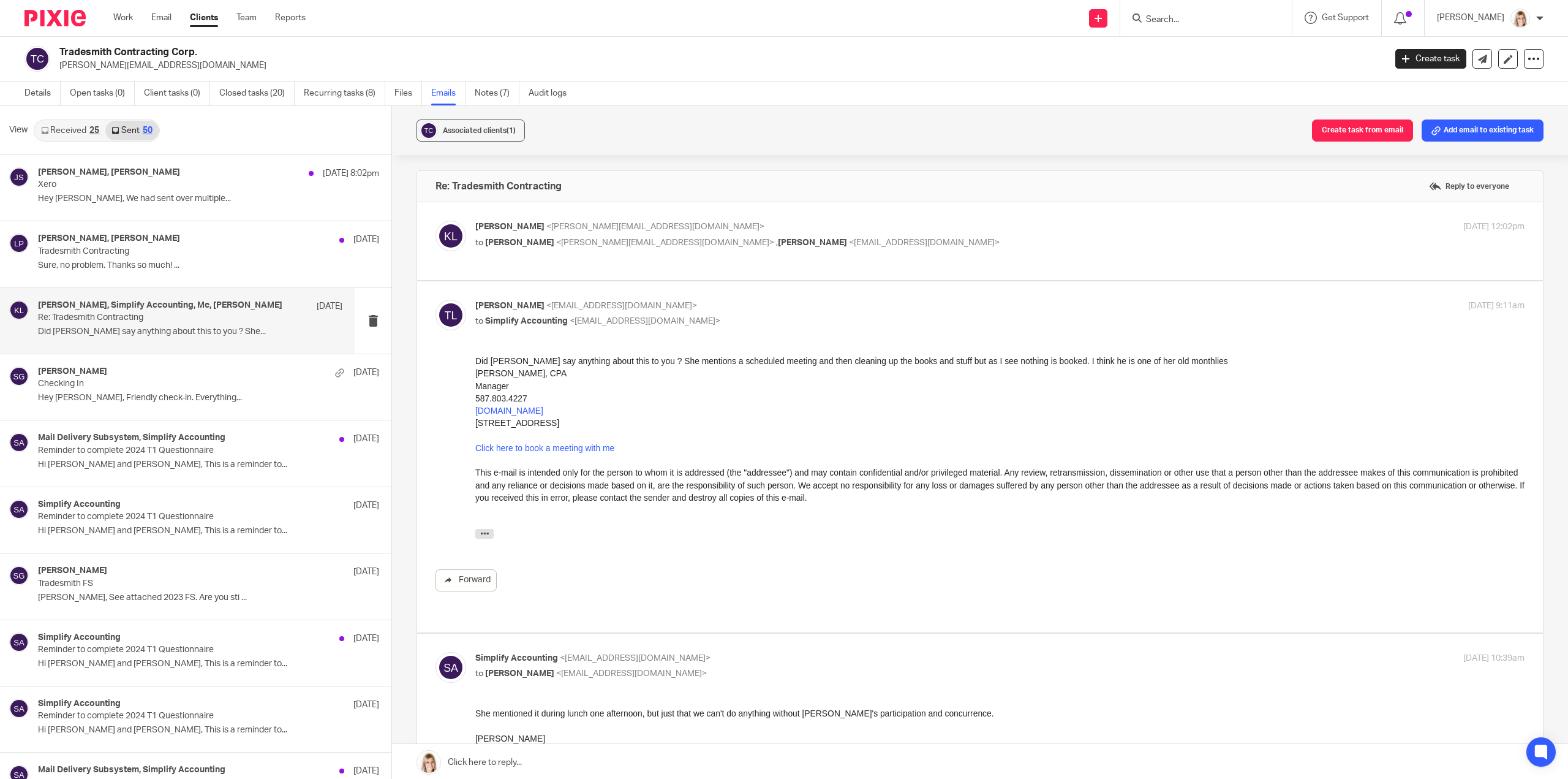
click at [841, 254] on div "Kelsey Lesowski <kelsey@simplifyaccounting.ca> to Lacy Perkins <lacy@tradesmith…" at bounding box center [980, 242] width 1089 height 41
click at [859, 241] on p "to Lacy Perkins <lacy@tradesmith.ca> , Tayler Lloyd <tayler@simplifyaccounting.…" at bounding box center [825, 242] width 699 height 13
checkbox input "true"
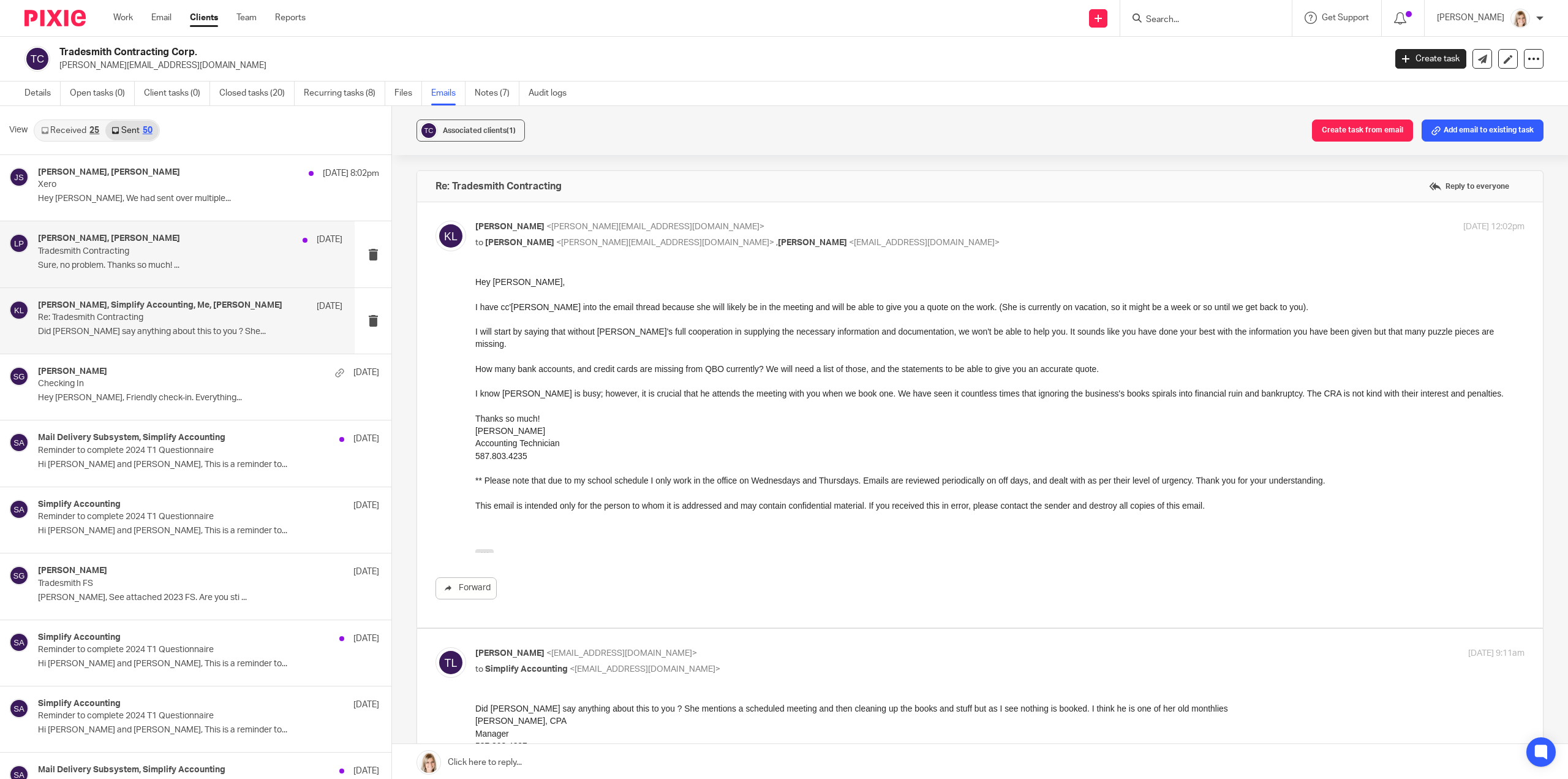
click at [203, 259] on div "Kelsey Lesowski, Lacy Perkins Jul 15 Tradesmith Contracting Sure, no problem. T…" at bounding box center [191, 254] width 305 height 41
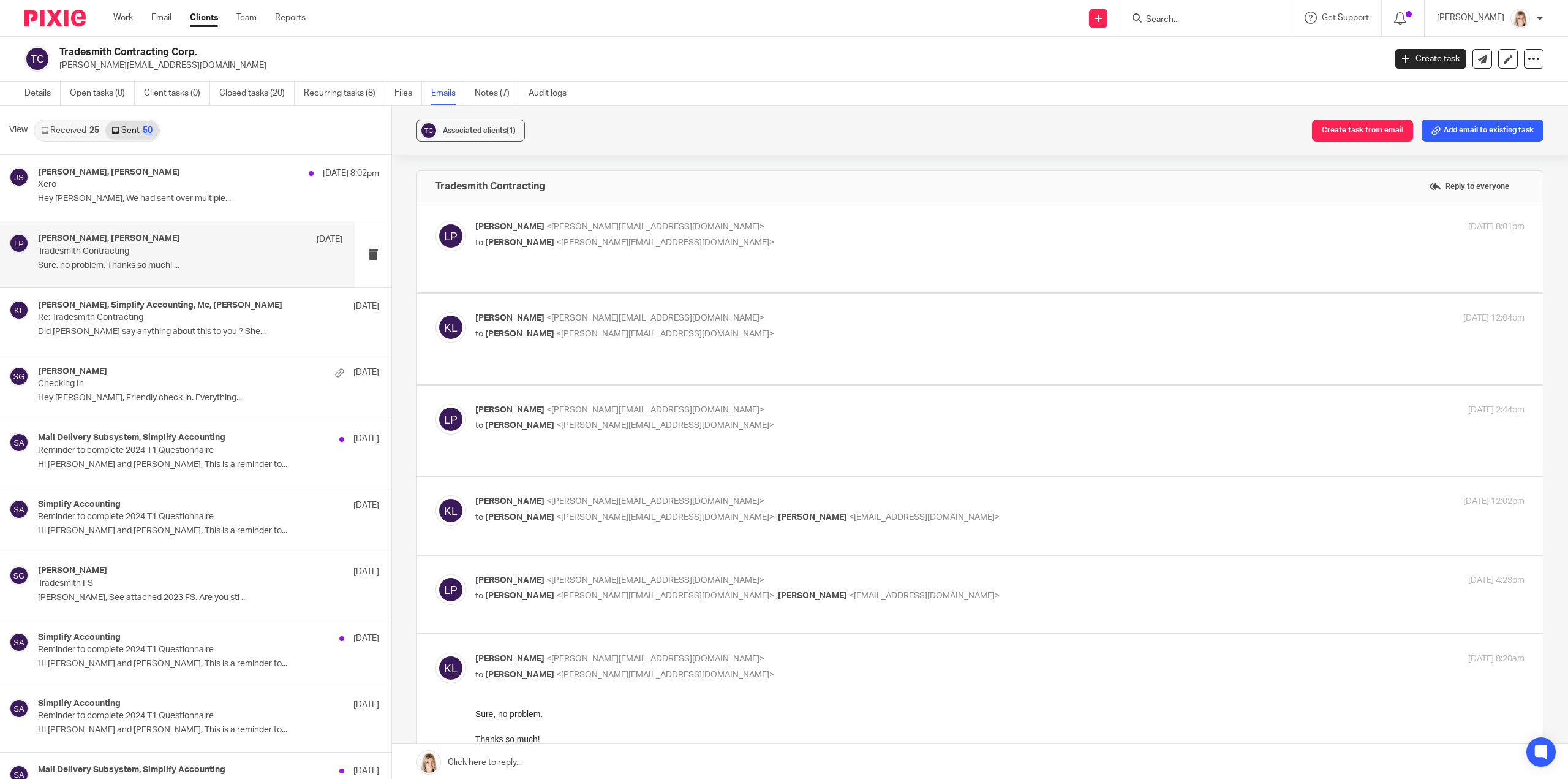
click at [917, 574] on div "Lacy Perkins <lacy@tradesmith.ca> to Kelsey Lesowski <kelsey@simplifyaccounting…" at bounding box center [825, 588] width 699 height 28
checkbox input "true"
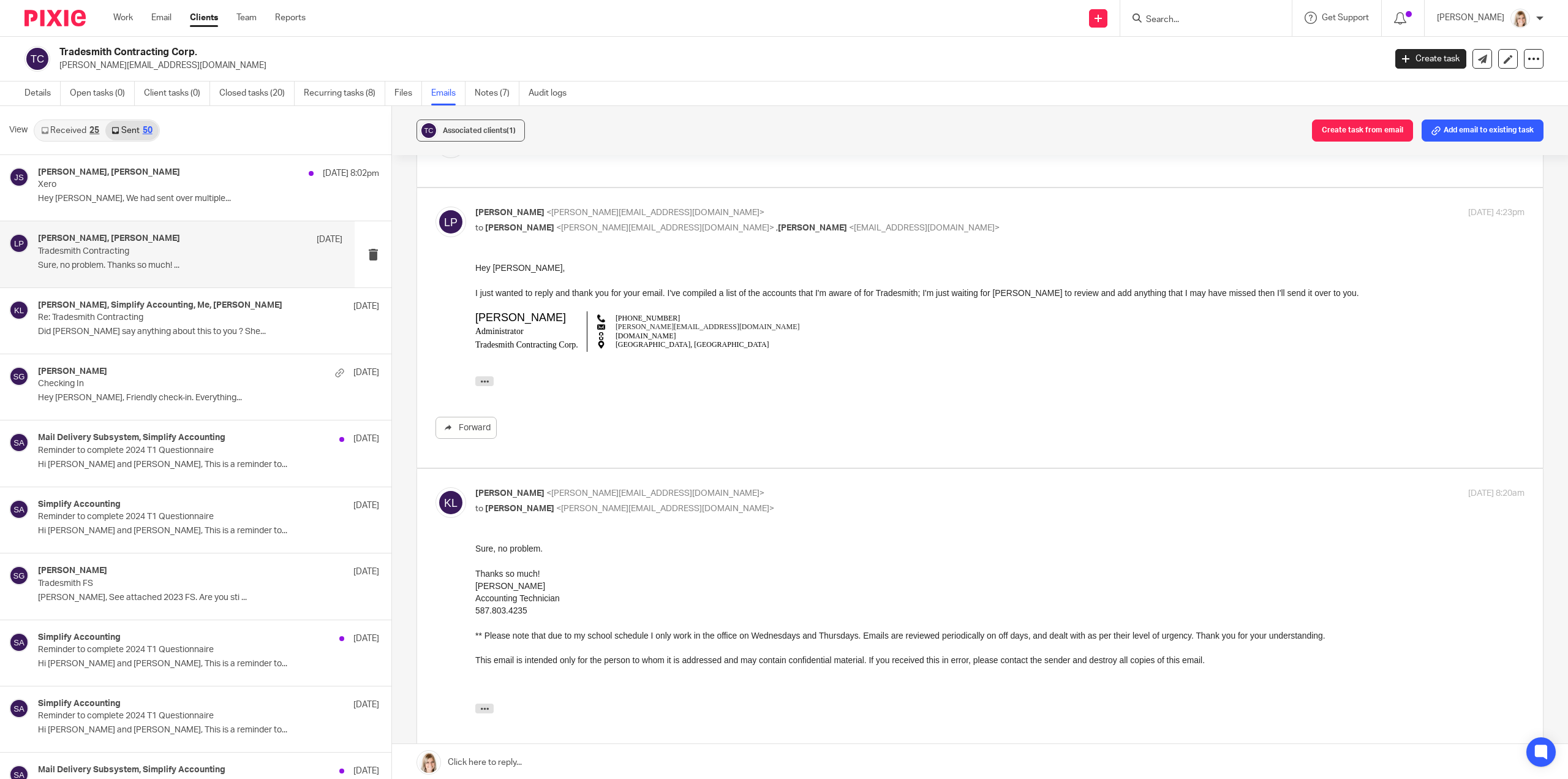
scroll to position [122, 0]
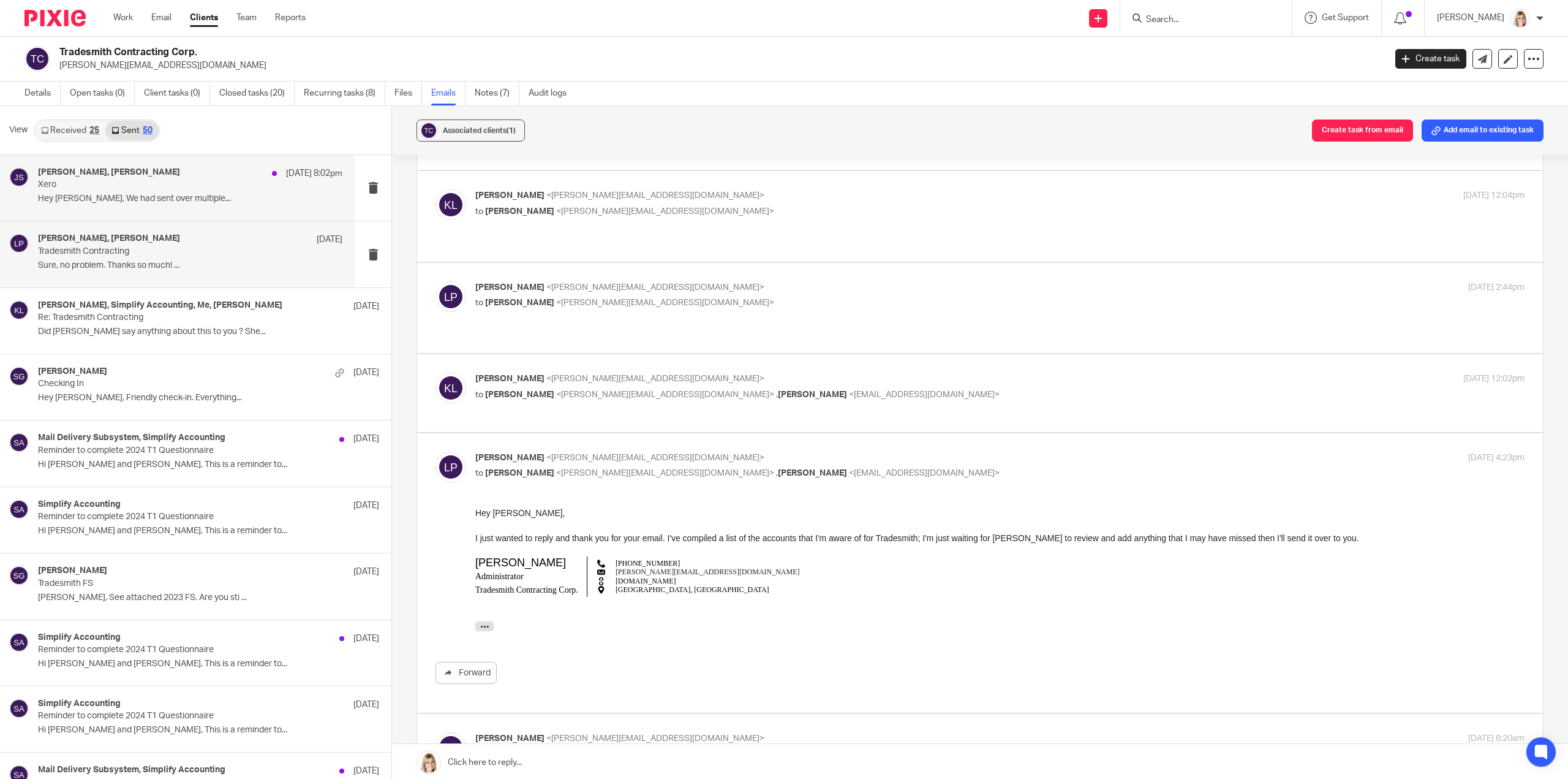
click at [221, 192] on div "Shawn Gander, Jared Smith Sep 23 8:02pm Xero Hey Jared, We had sent over multip…" at bounding box center [191, 188] width 305 height 41
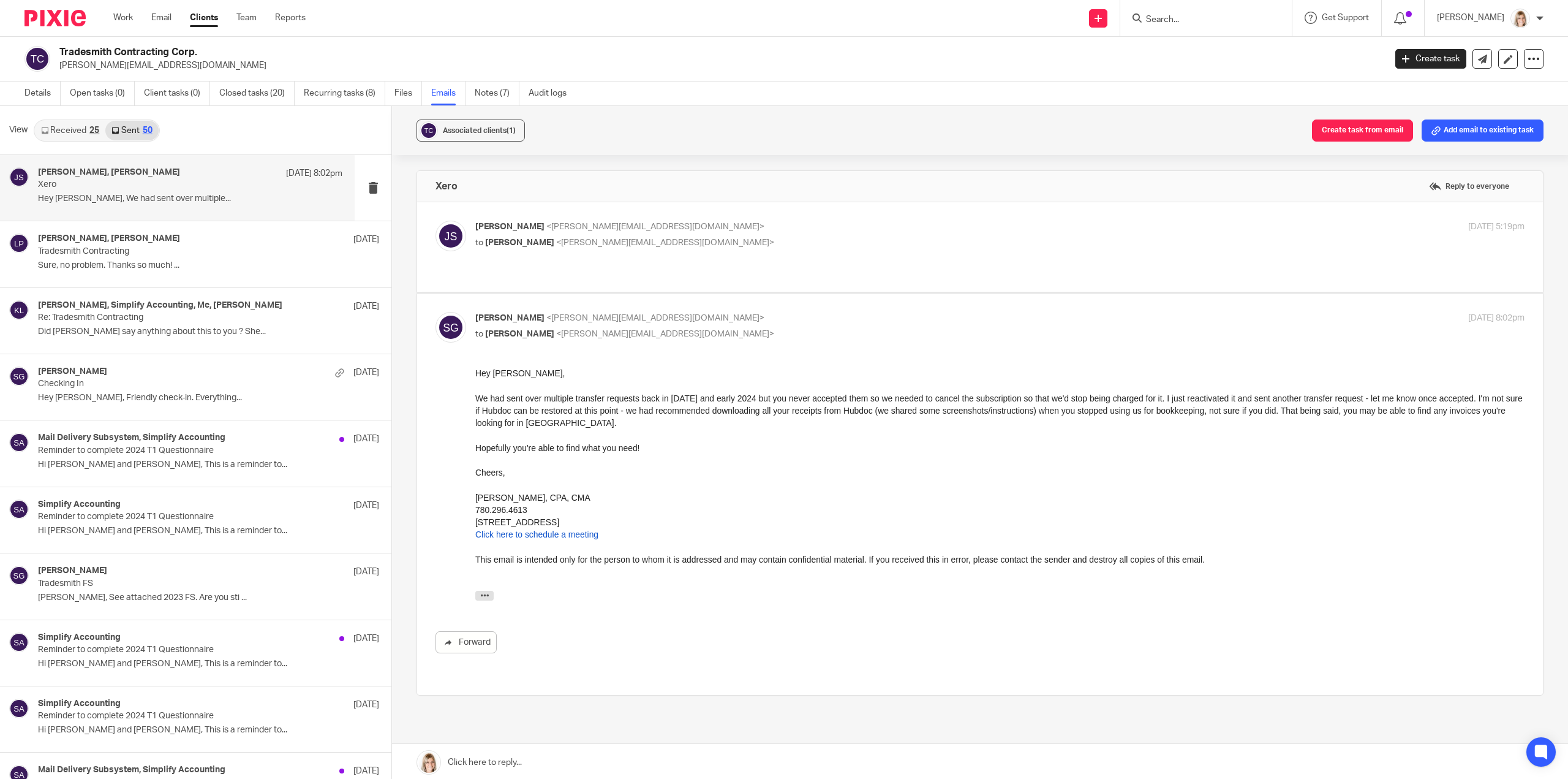
scroll to position [0, 0]
click at [742, 250] on div "Jared Smith <jared@tradesmith.ca> to Shawn Gander <shawn@simplifyaccounting.ca>…" at bounding box center [1000, 236] width 1049 height 31
checkbox input "true"
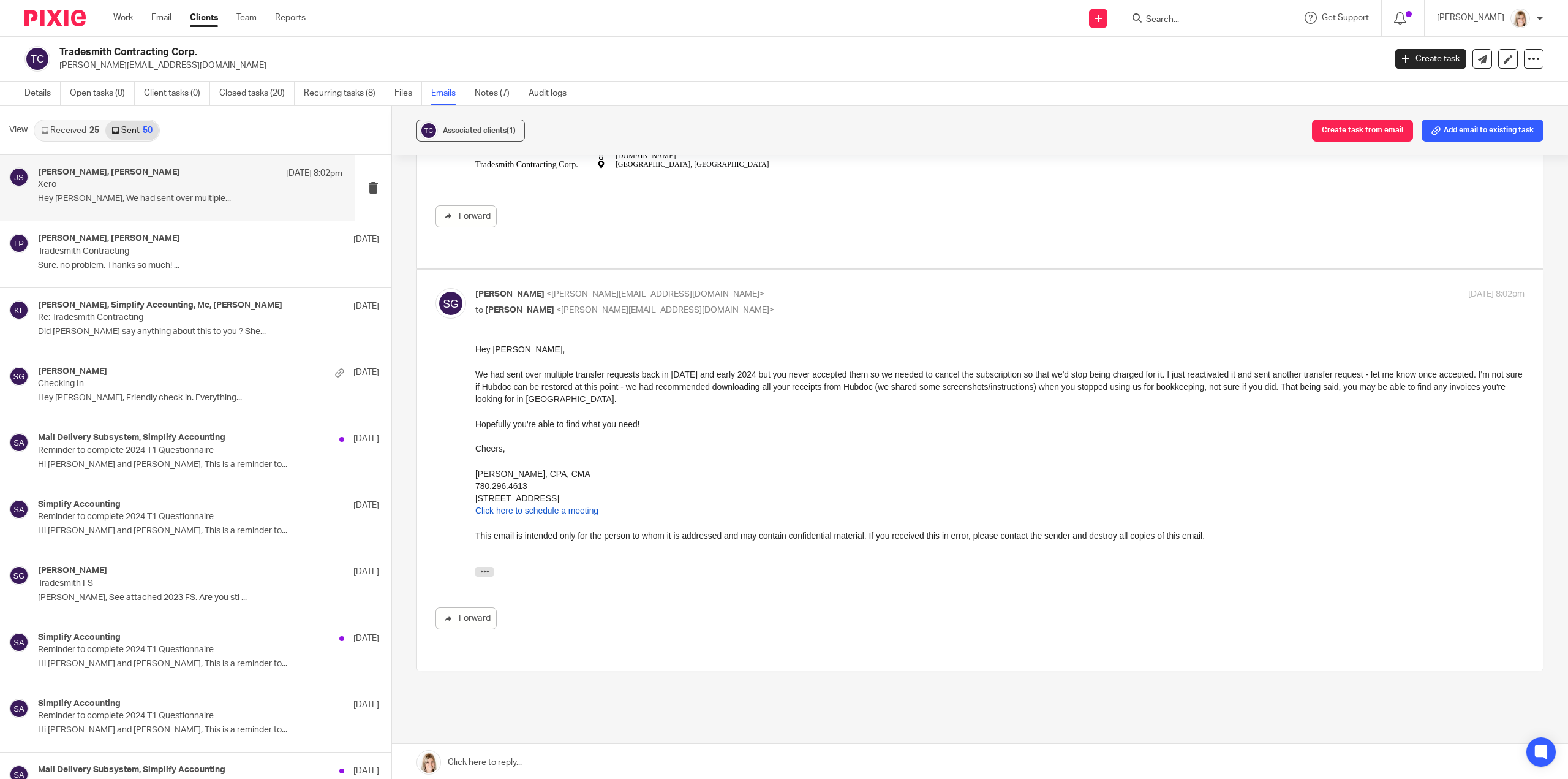
scroll to position [245, 0]
click at [204, 261] on p "Sure, no problem. Thanks so much! ..." at bounding box center [191, 266] width 305 height 10
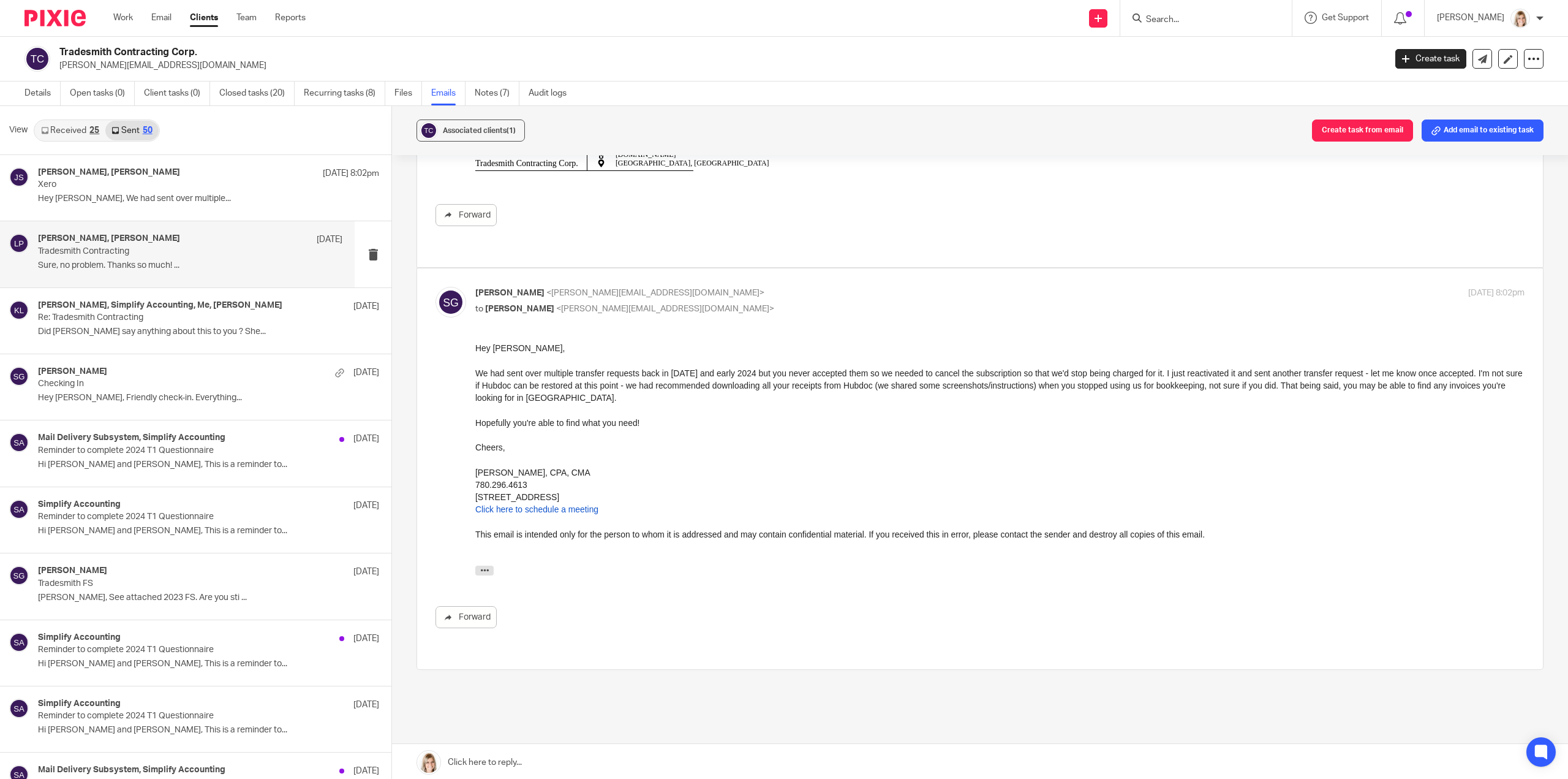
click at [247, 255] on p "Tradesmith Contracting" at bounding box center [160, 252] width 244 height 10
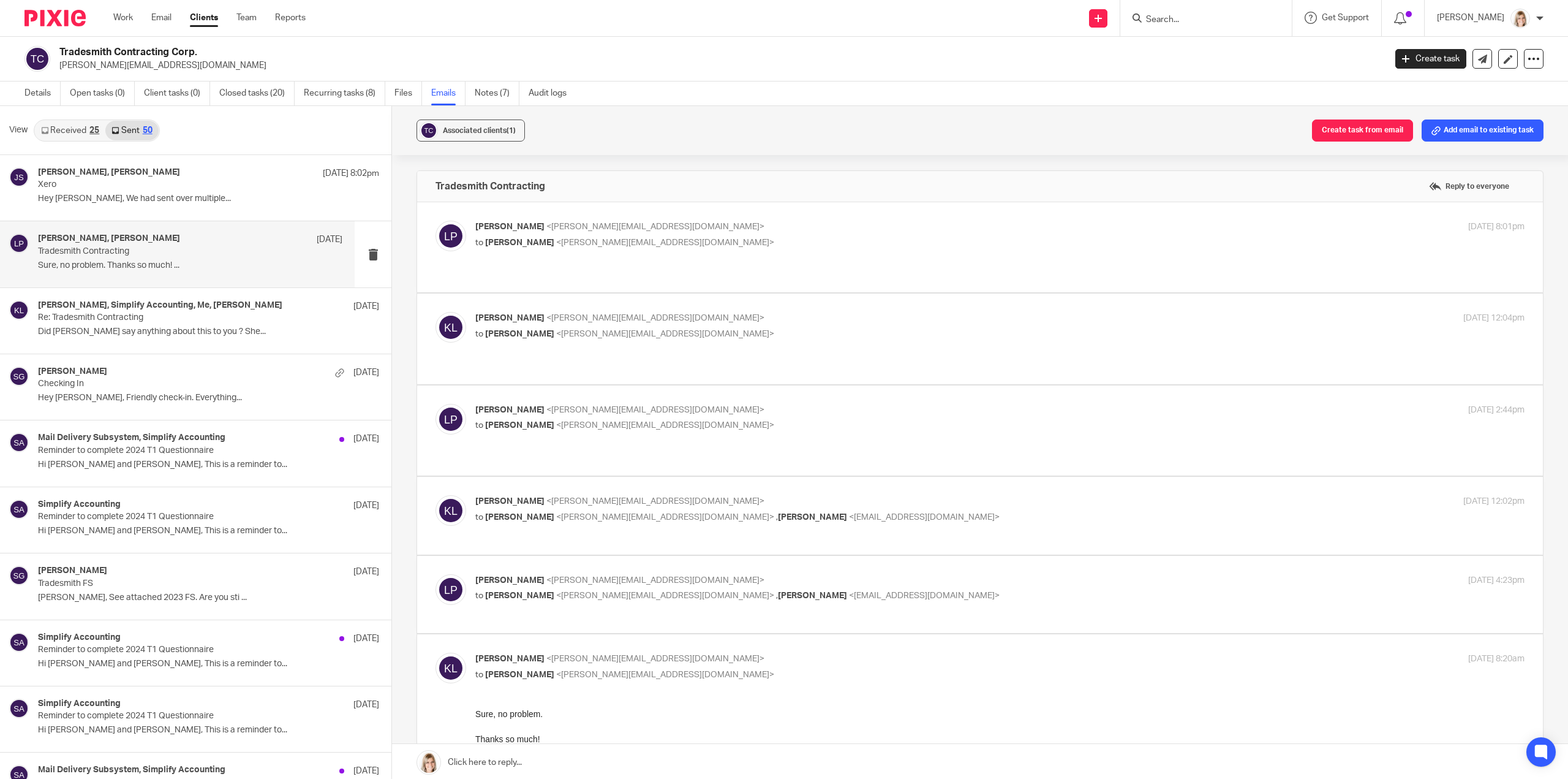
scroll to position [0, 0]
click at [124, 18] on link "Work" at bounding box center [123, 18] width 20 height 13
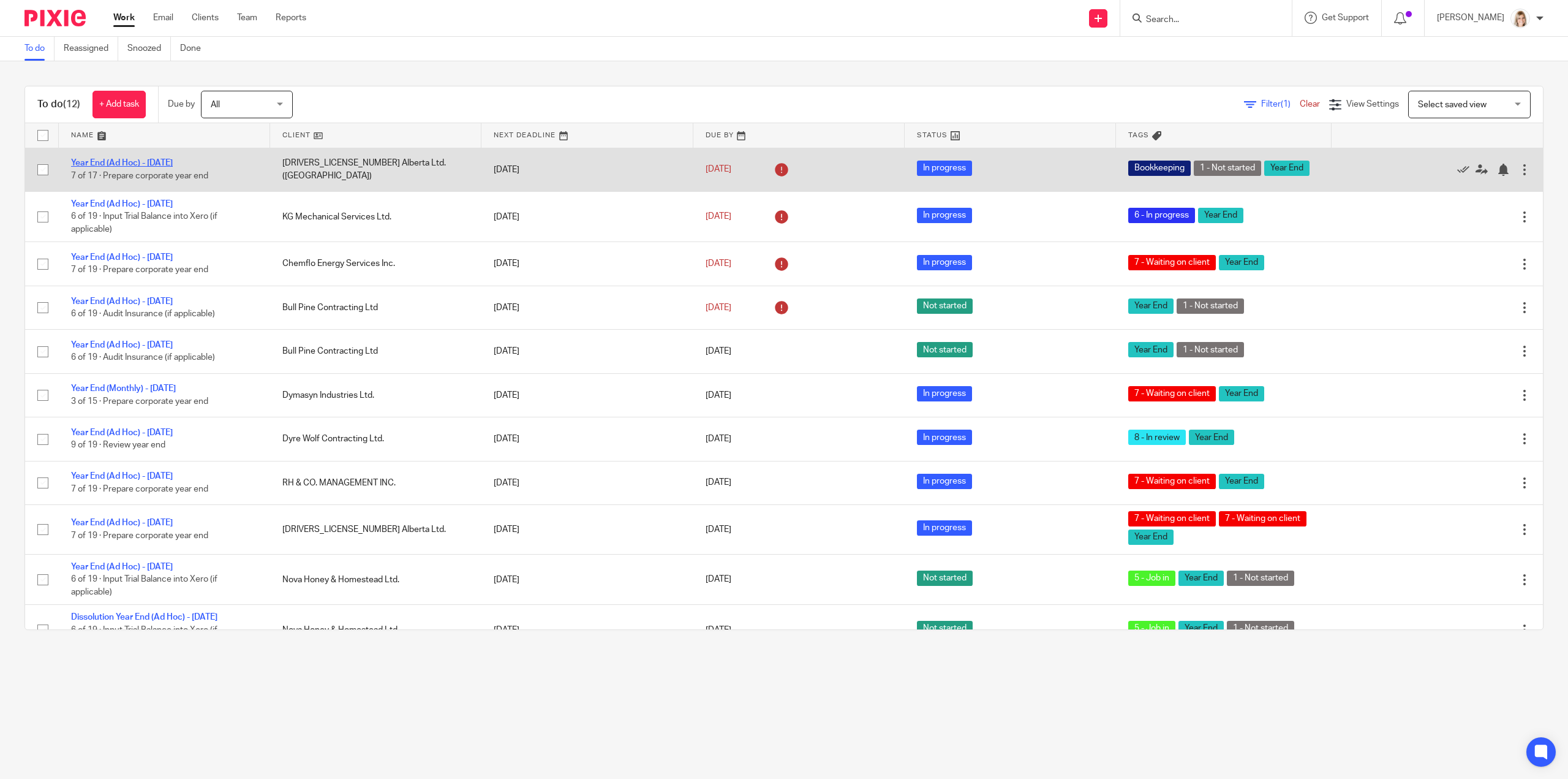
click at [173, 161] on link "Year End (Ad Hoc) - May 2024" at bounding box center [122, 163] width 102 height 9
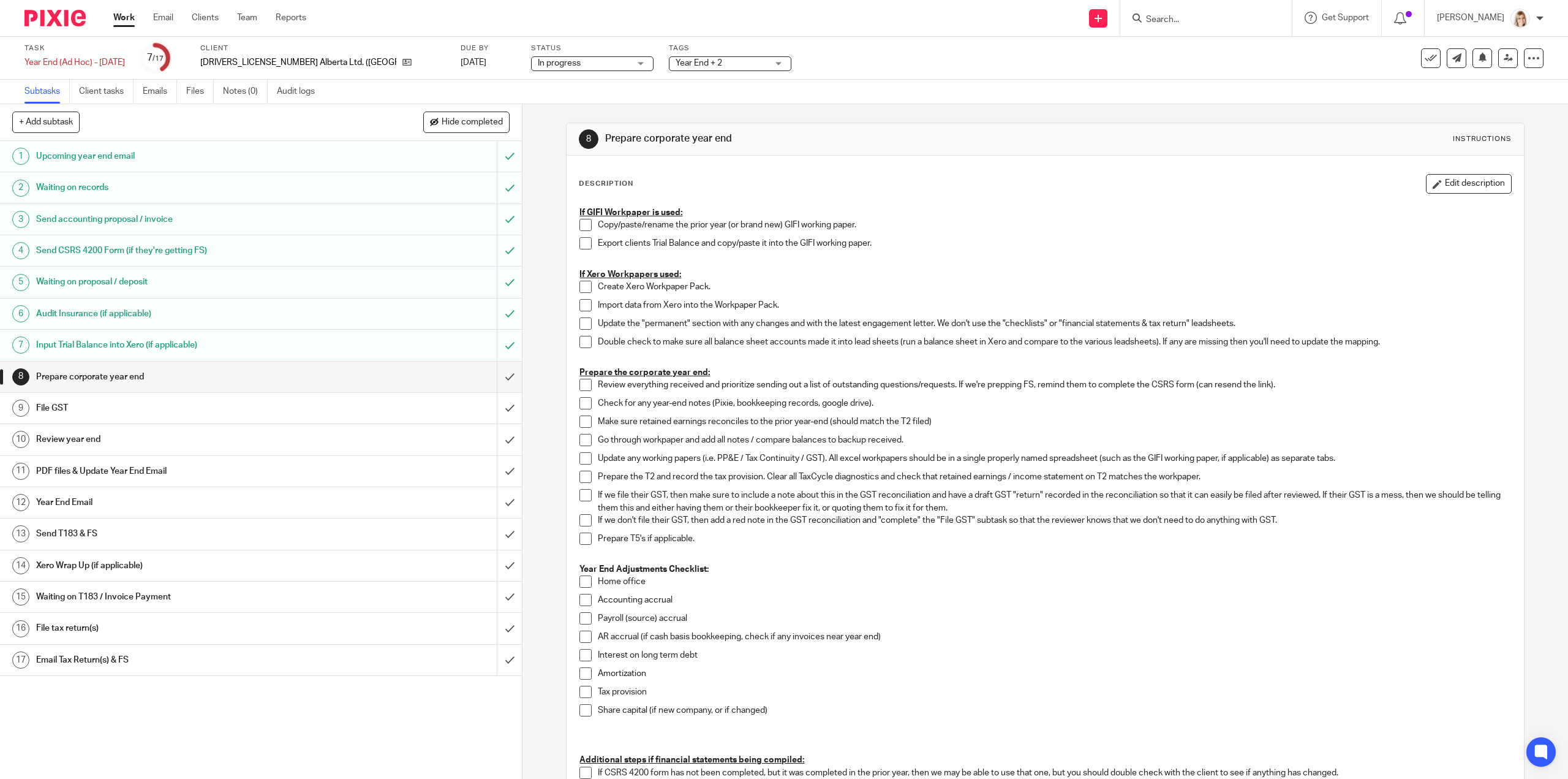
click at [676, 61] on span "Year End + 2" at bounding box center [721, 63] width 92 height 13
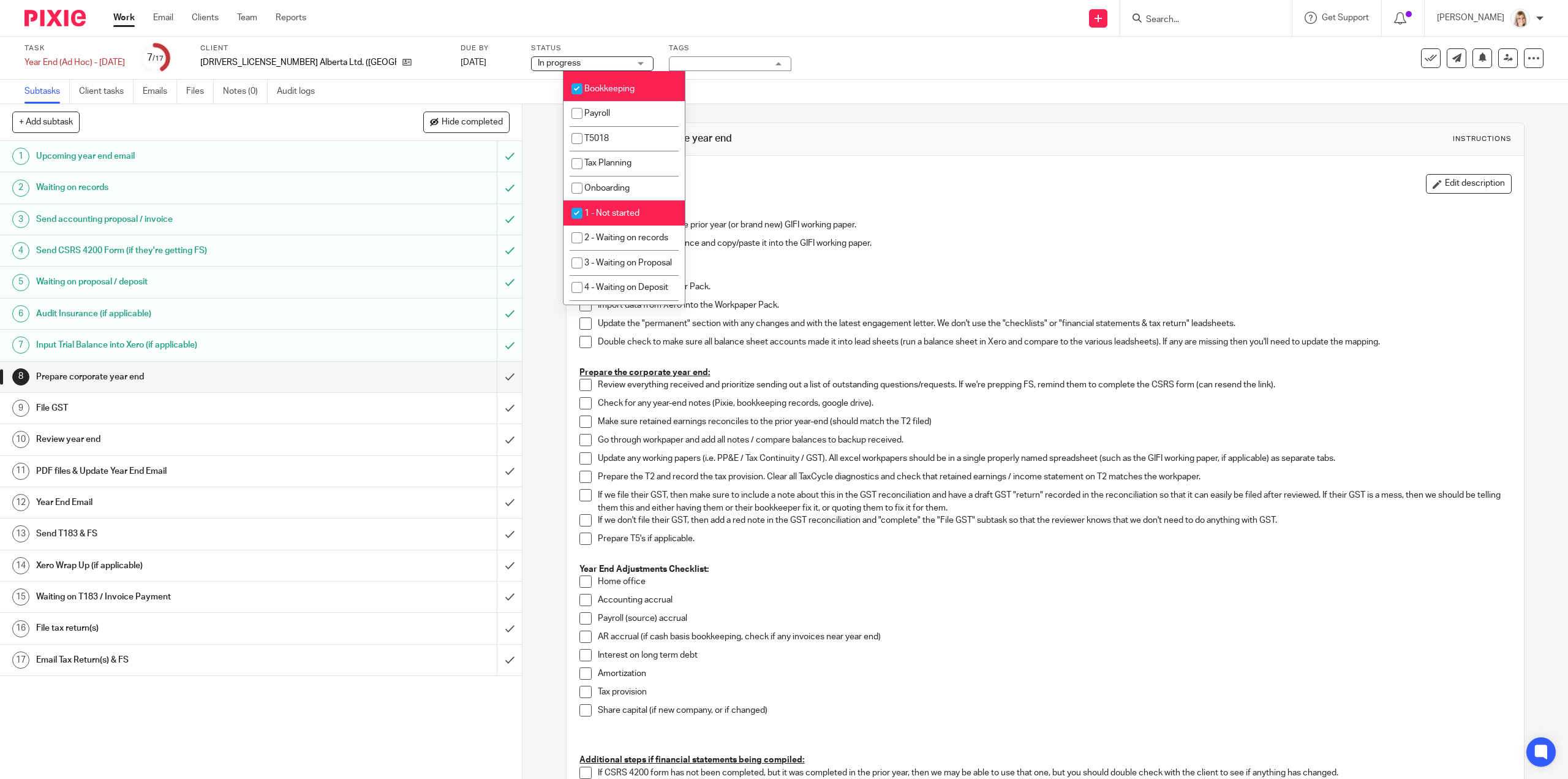
scroll to position [122, 0]
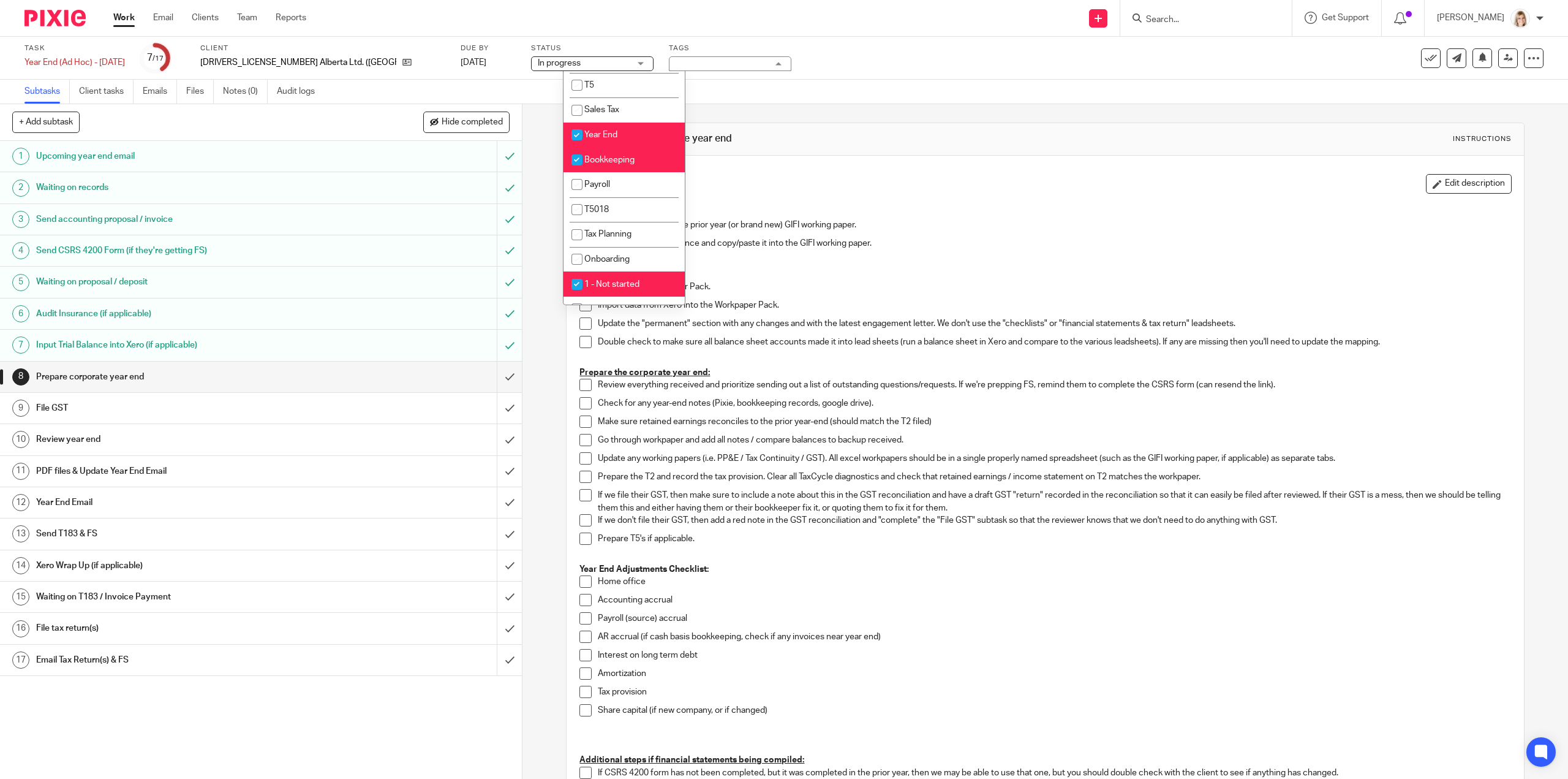
click at [581, 159] on input "checkbox" at bounding box center [577, 160] width 24 height 24
checkbox input "false"
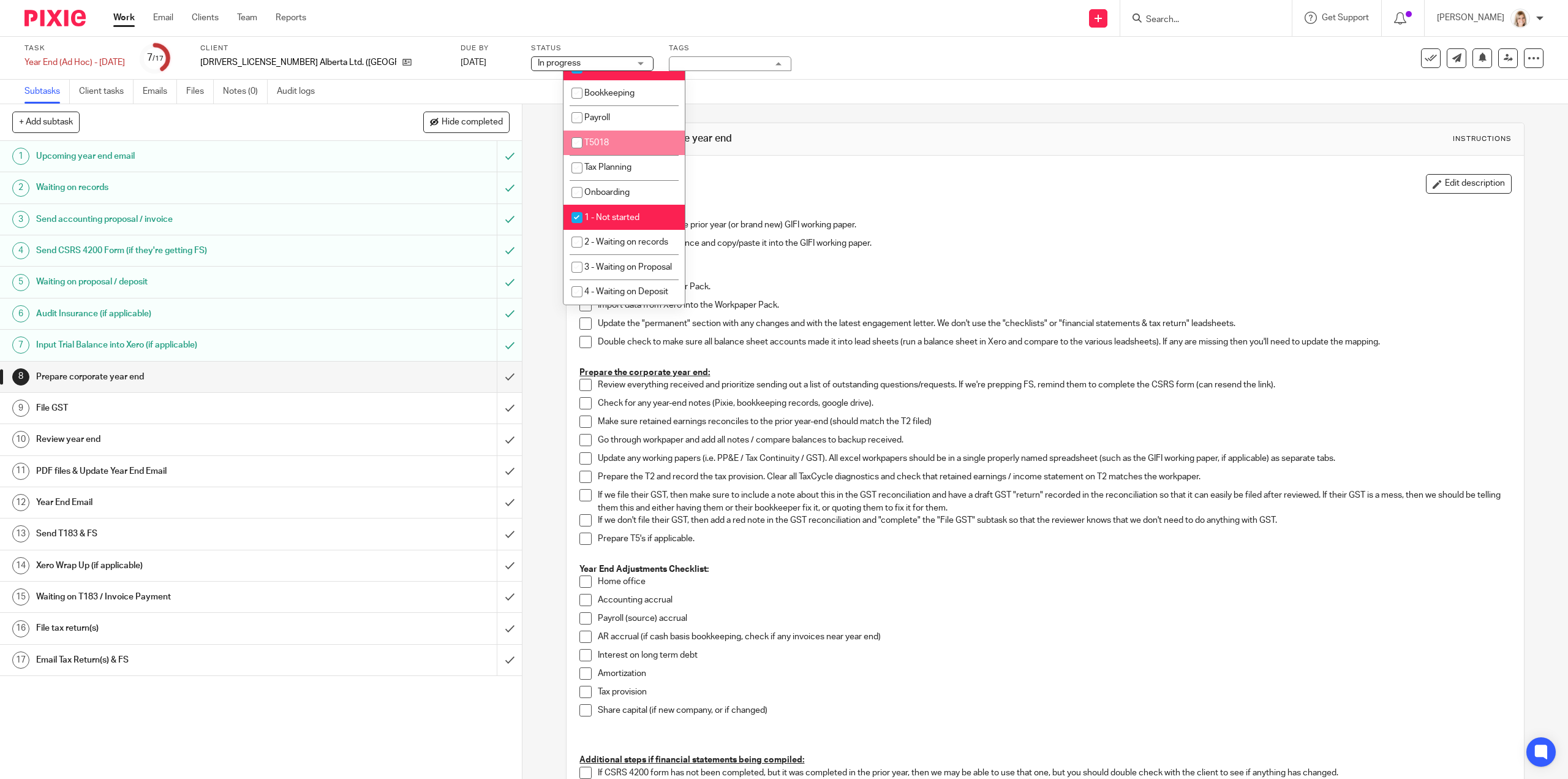
scroll to position [306, 0]
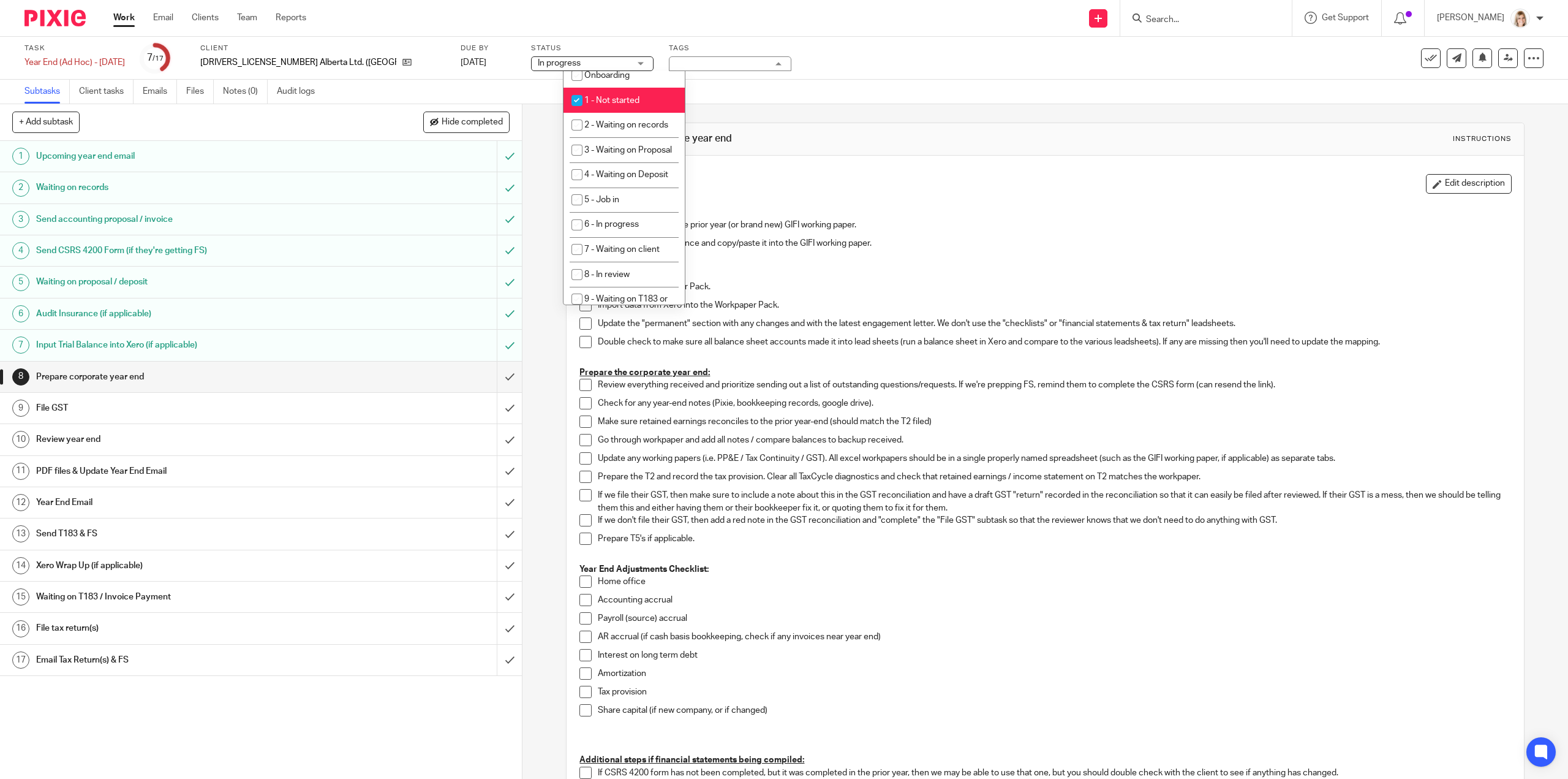
click at [581, 99] on input "checkbox" at bounding box center [577, 101] width 24 height 24
checkbox input "false"
click at [574, 236] on input "checkbox" at bounding box center [577, 225] width 24 height 24
checkbox input "true"
click at [852, 174] on div "Description Edit description" at bounding box center [1045, 183] width 932 height 20
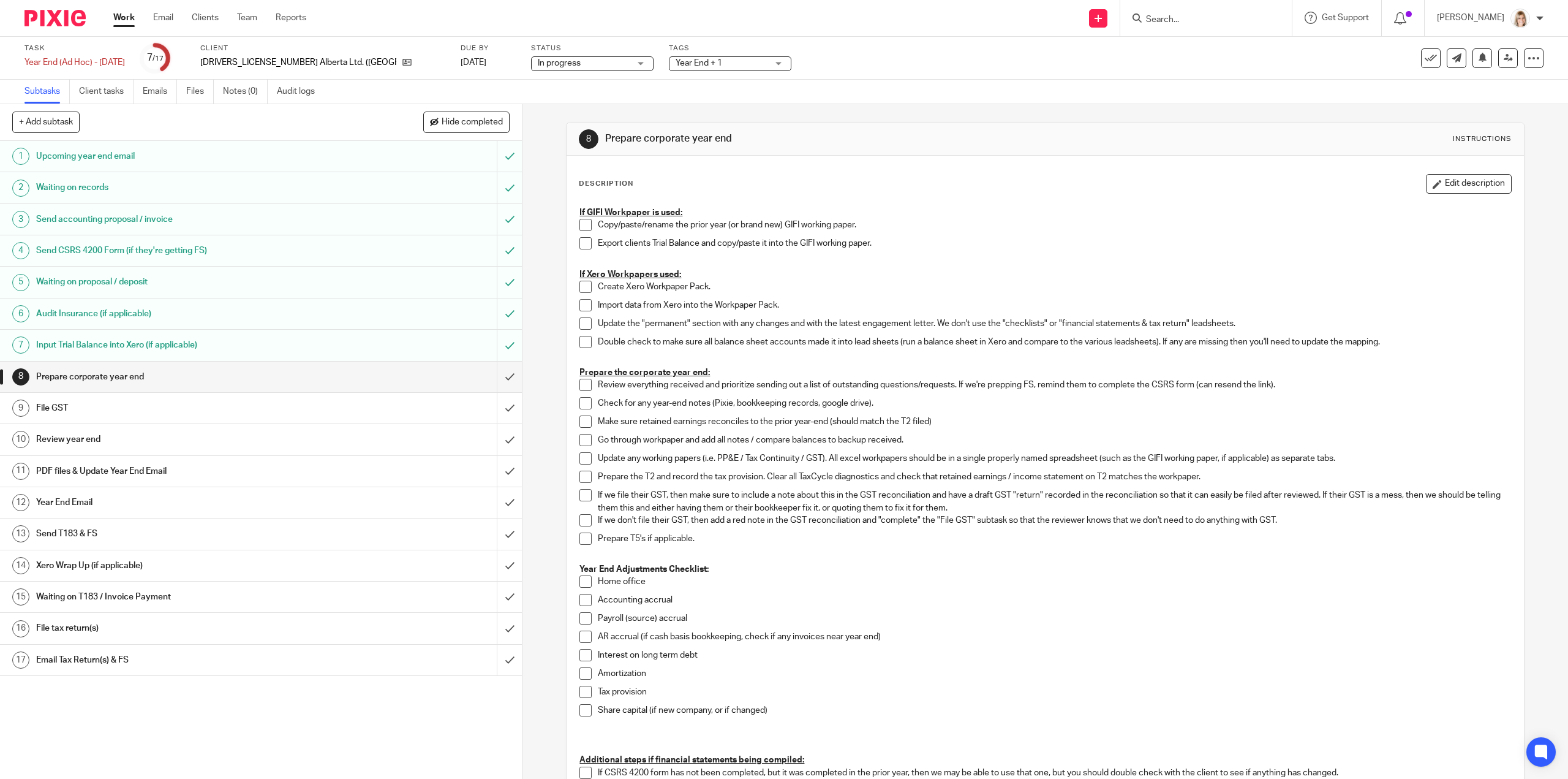
click at [122, 14] on link "Work" at bounding box center [124, 18] width 21 height 13
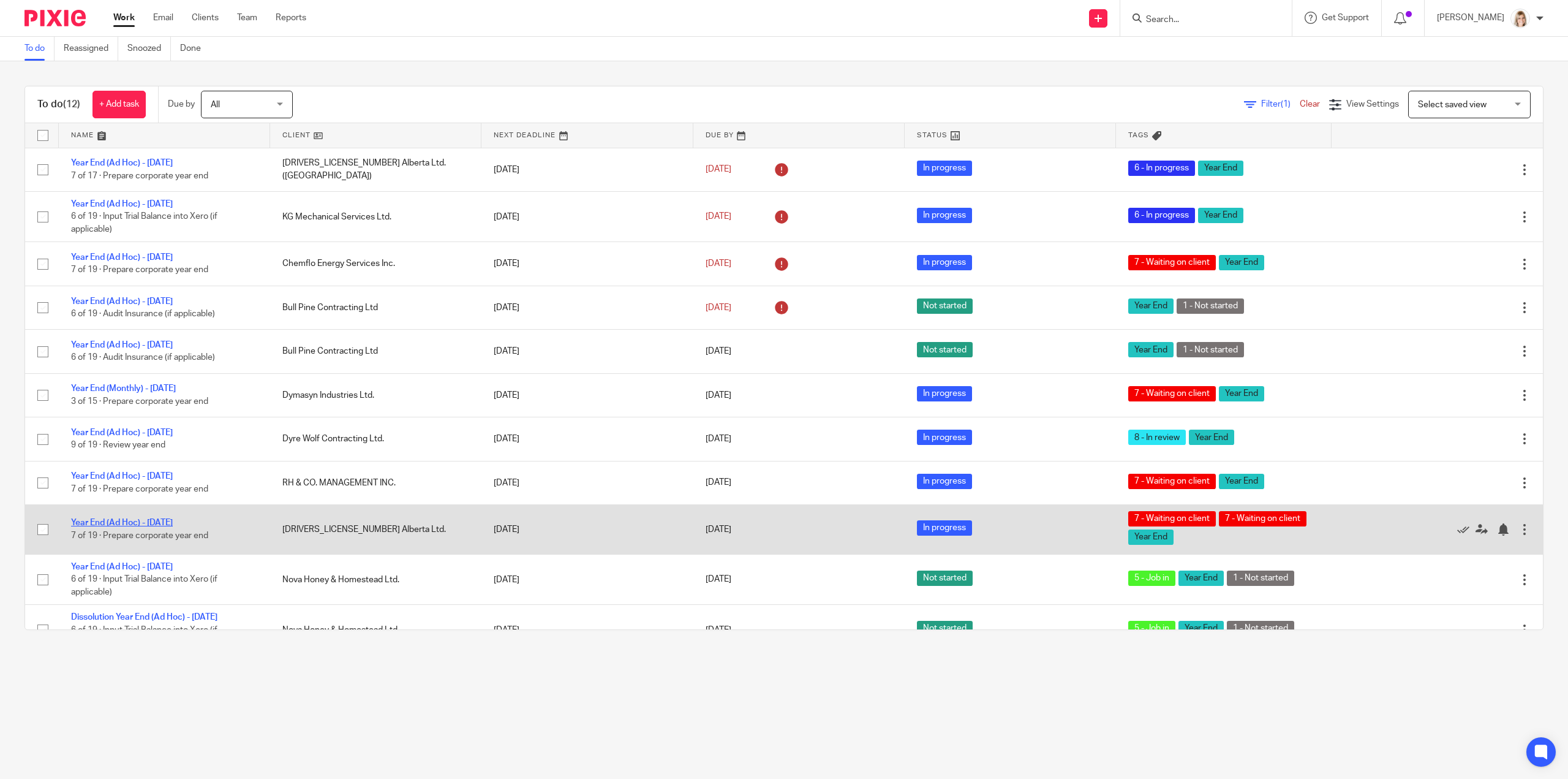
click at [173, 519] on link "Year End (Ad Hoc) - [DATE]" at bounding box center [122, 523] width 102 height 9
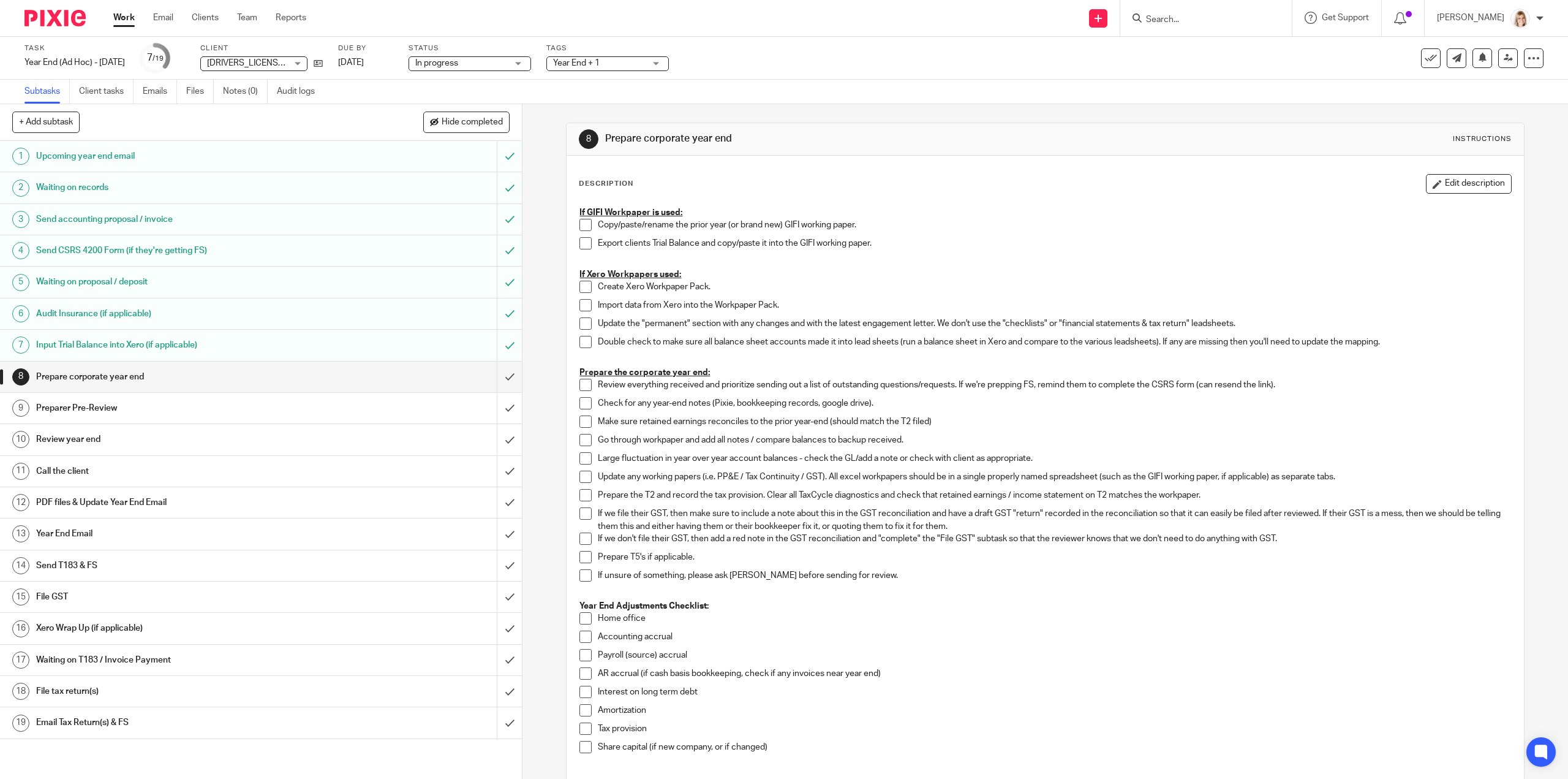
click at [669, 64] on div "Year End + 1" at bounding box center [607, 64] width 122 height 15
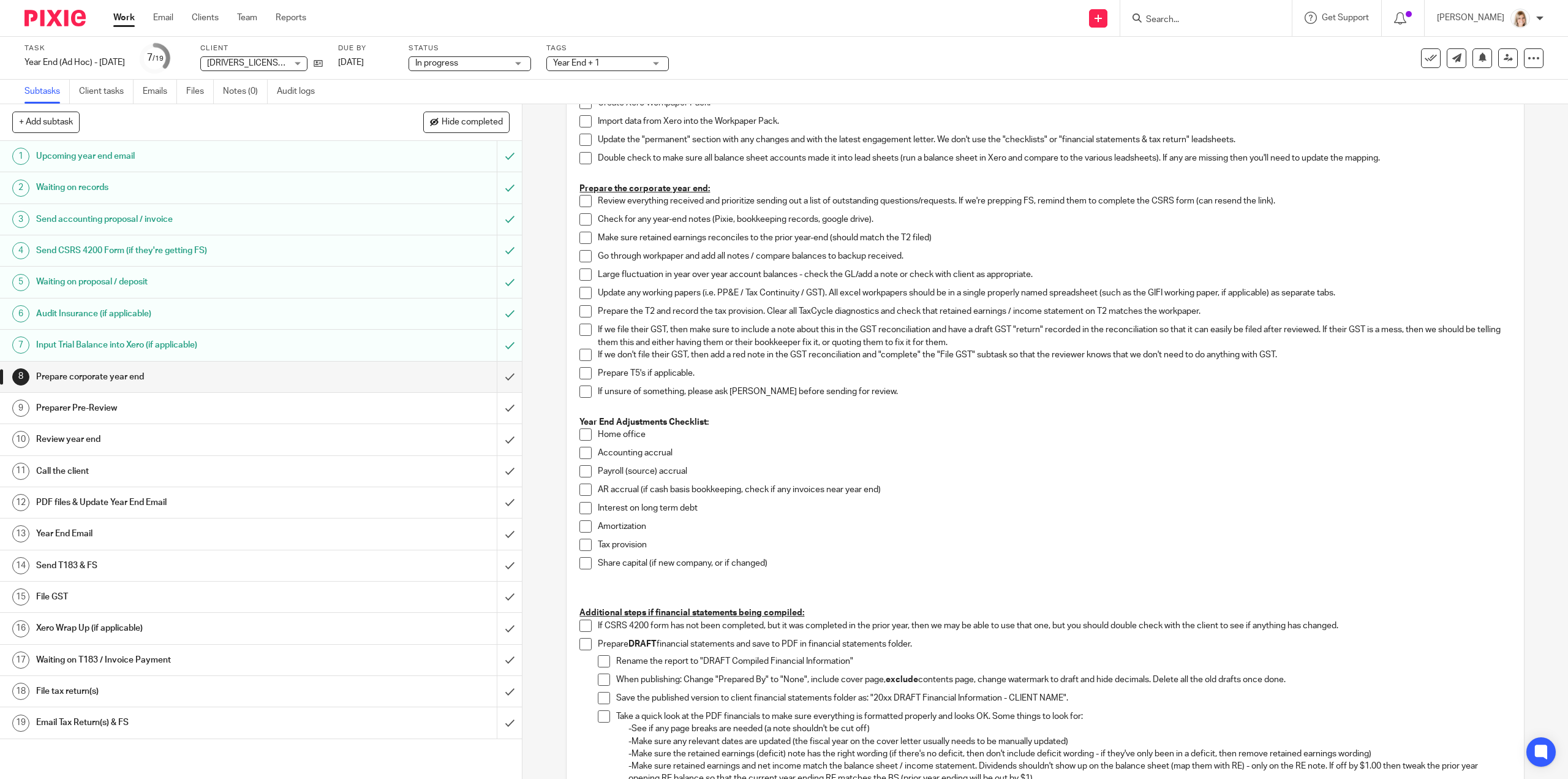
click at [347, 9] on div "Send new email Create task Add client Request signature Get Support Contact Sup…" at bounding box center [946, 18] width 1243 height 36
click at [123, 19] on link "Work" at bounding box center [124, 18] width 21 height 13
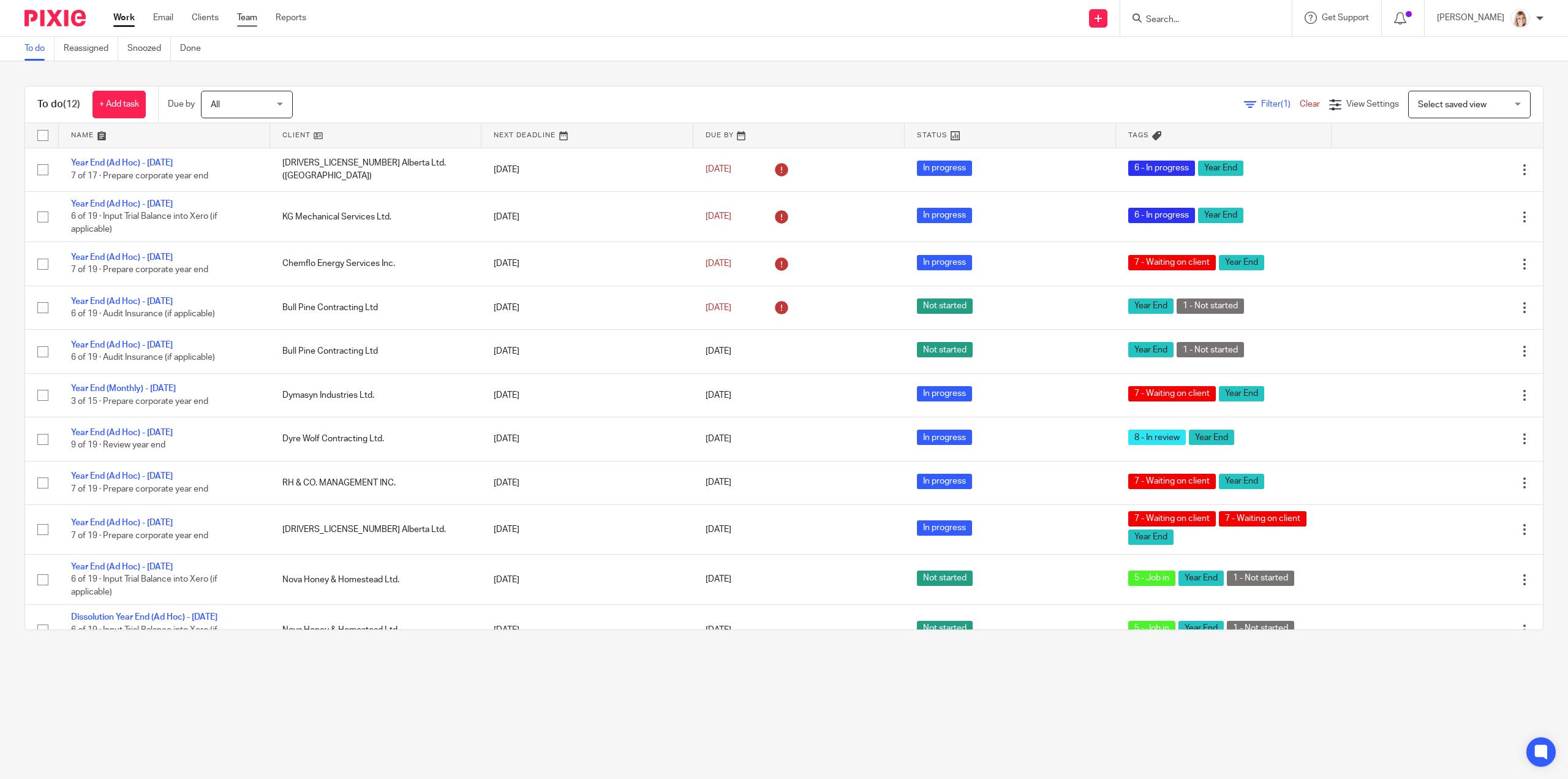
click at [247, 14] on link "Team" at bounding box center [247, 18] width 20 height 13
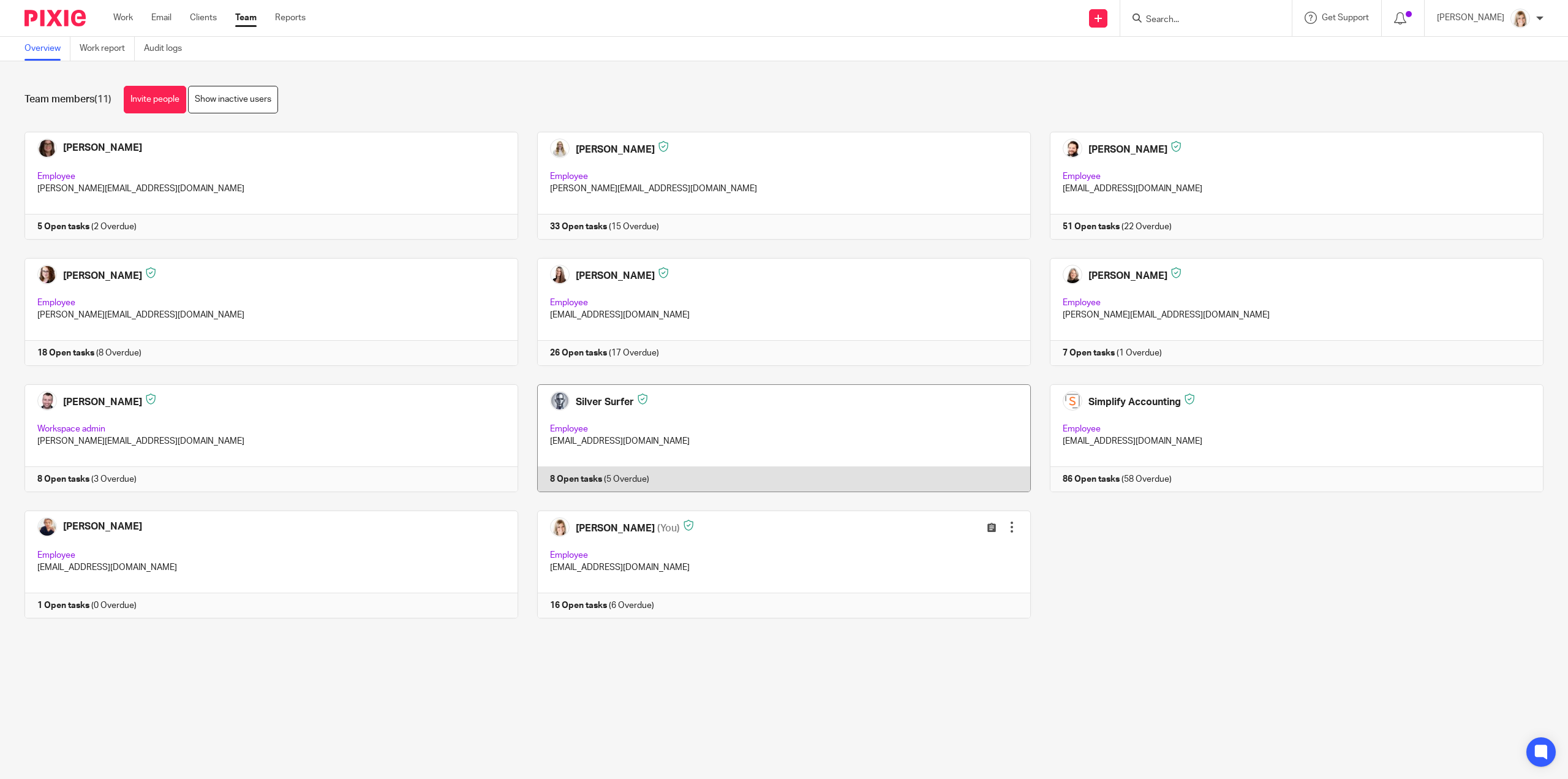
click at [587, 399] on link at bounding box center [774, 438] width 512 height 107
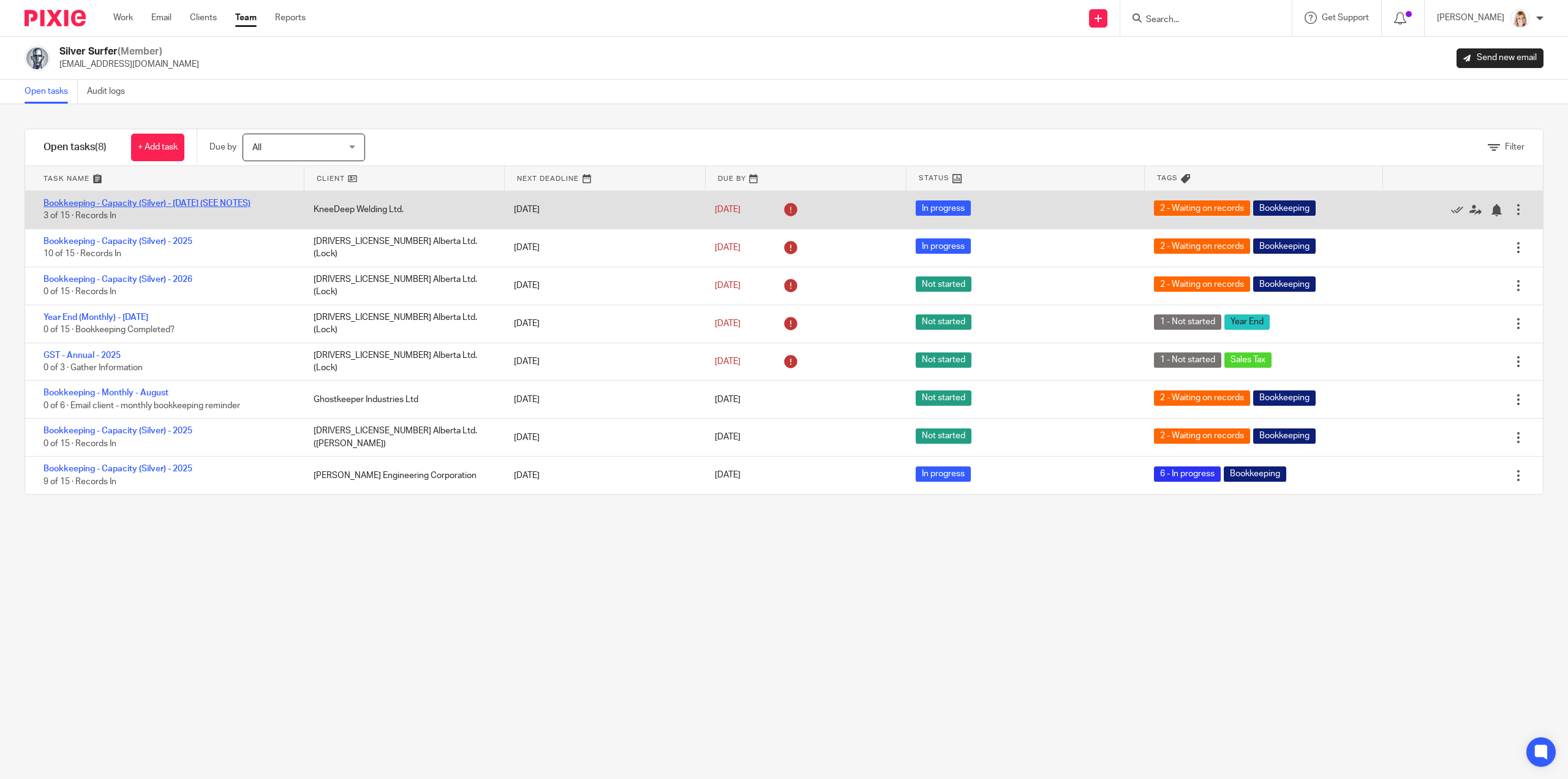
click at [203, 199] on link "Bookkeeping - Capacity (Silver) - [DATE] (SEE NOTES)" at bounding box center [146, 203] width 207 height 9
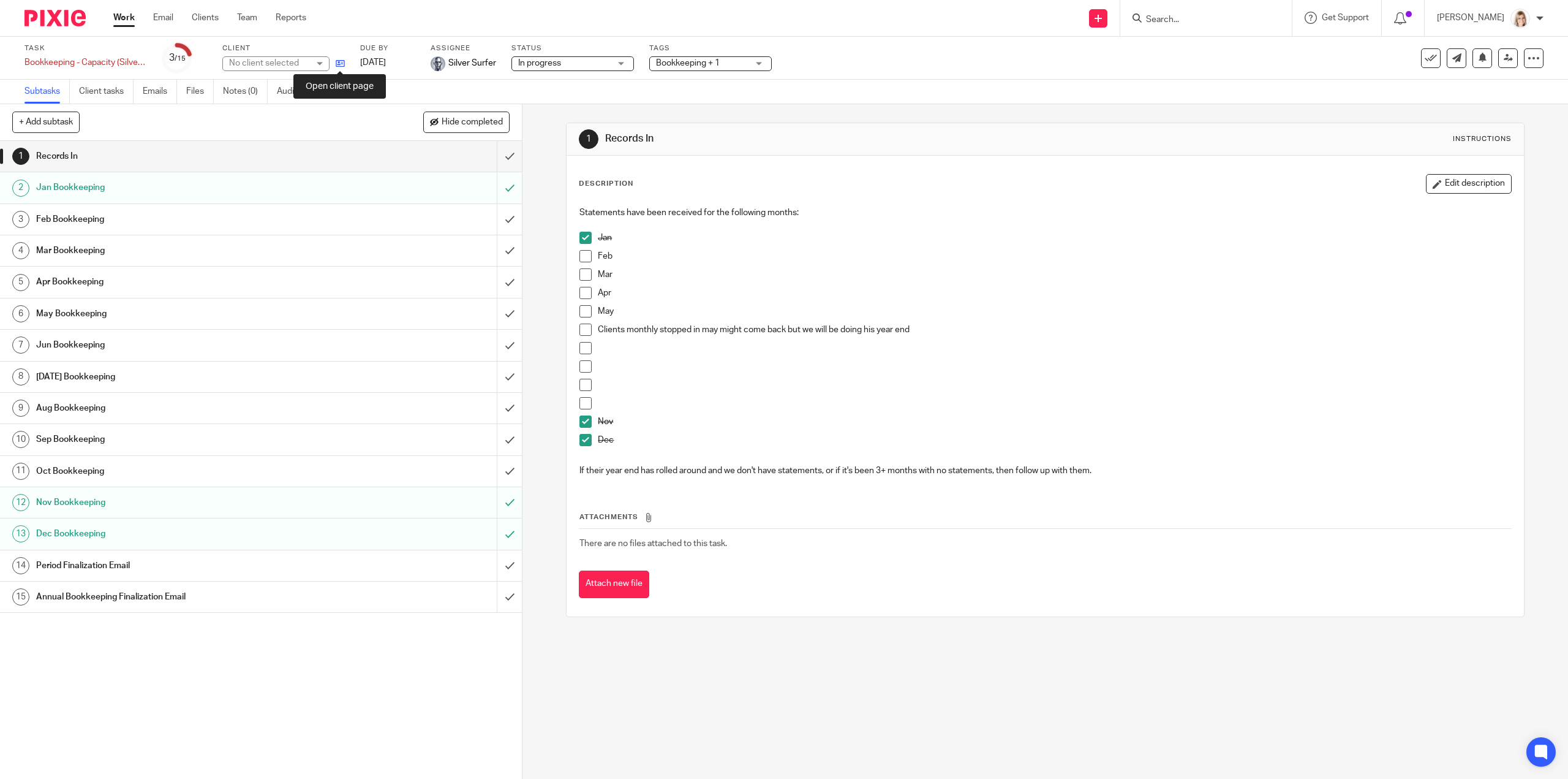
click at [342, 64] on icon at bounding box center [340, 63] width 9 height 9
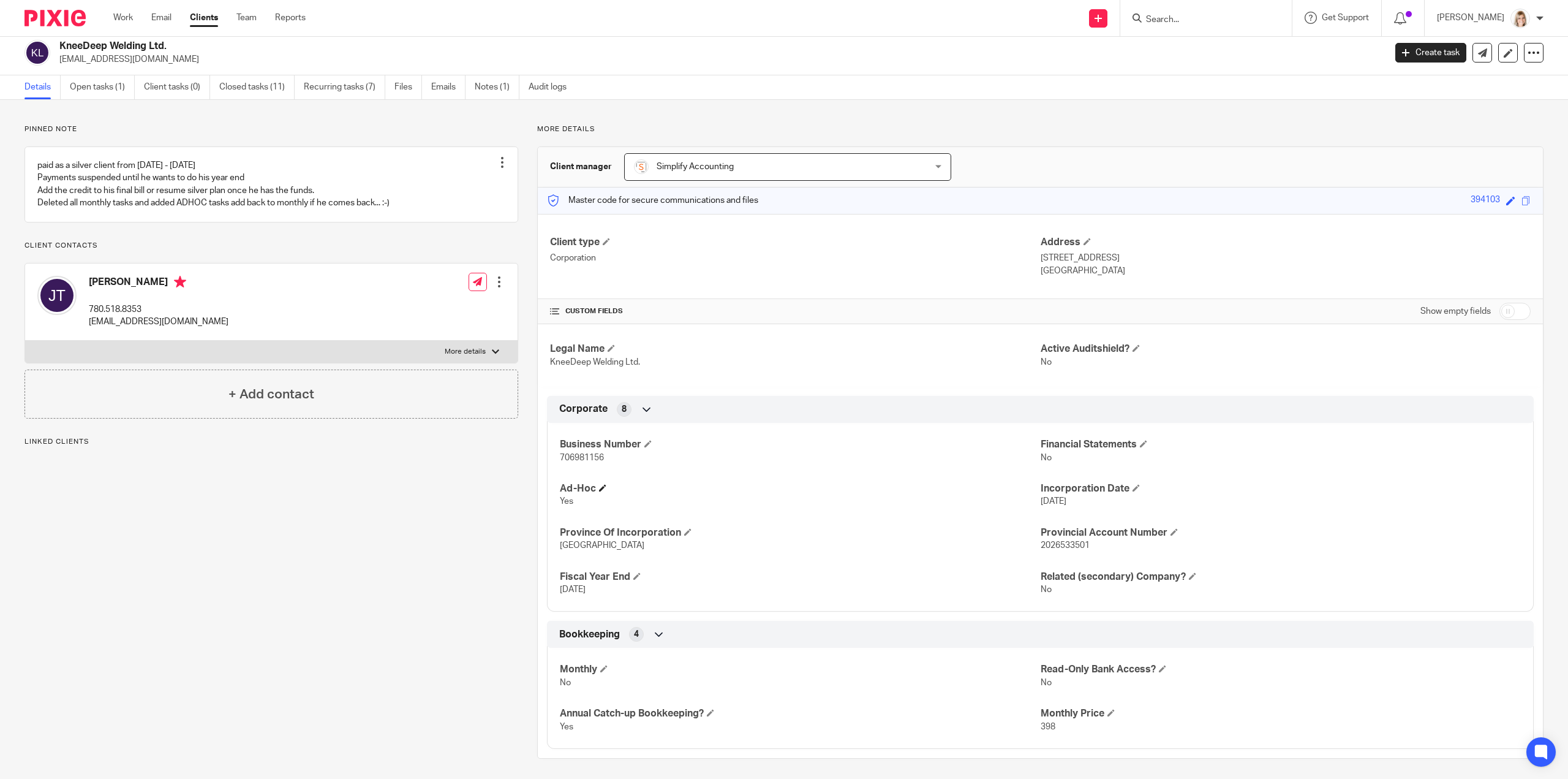
scroll to position [9, 0]
click at [331, 89] on link "Recurring tasks (7)" at bounding box center [345, 85] width 82 height 24
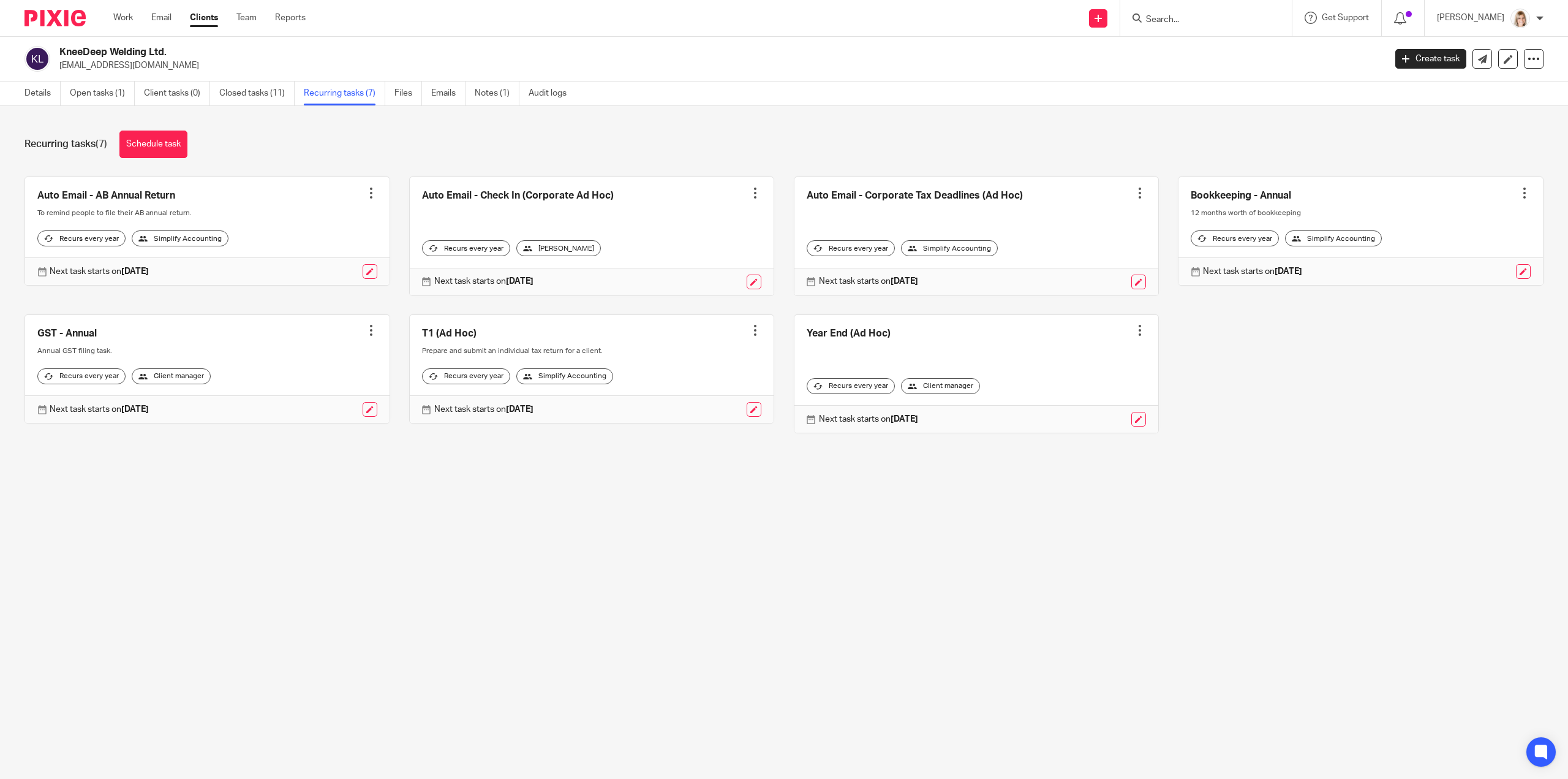
click at [420, 141] on div "Recurring tasks (7) Schedule task" at bounding box center [784, 144] width 1519 height 27
click at [121, 20] on link "Work" at bounding box center [123, 18] width 20 height 13
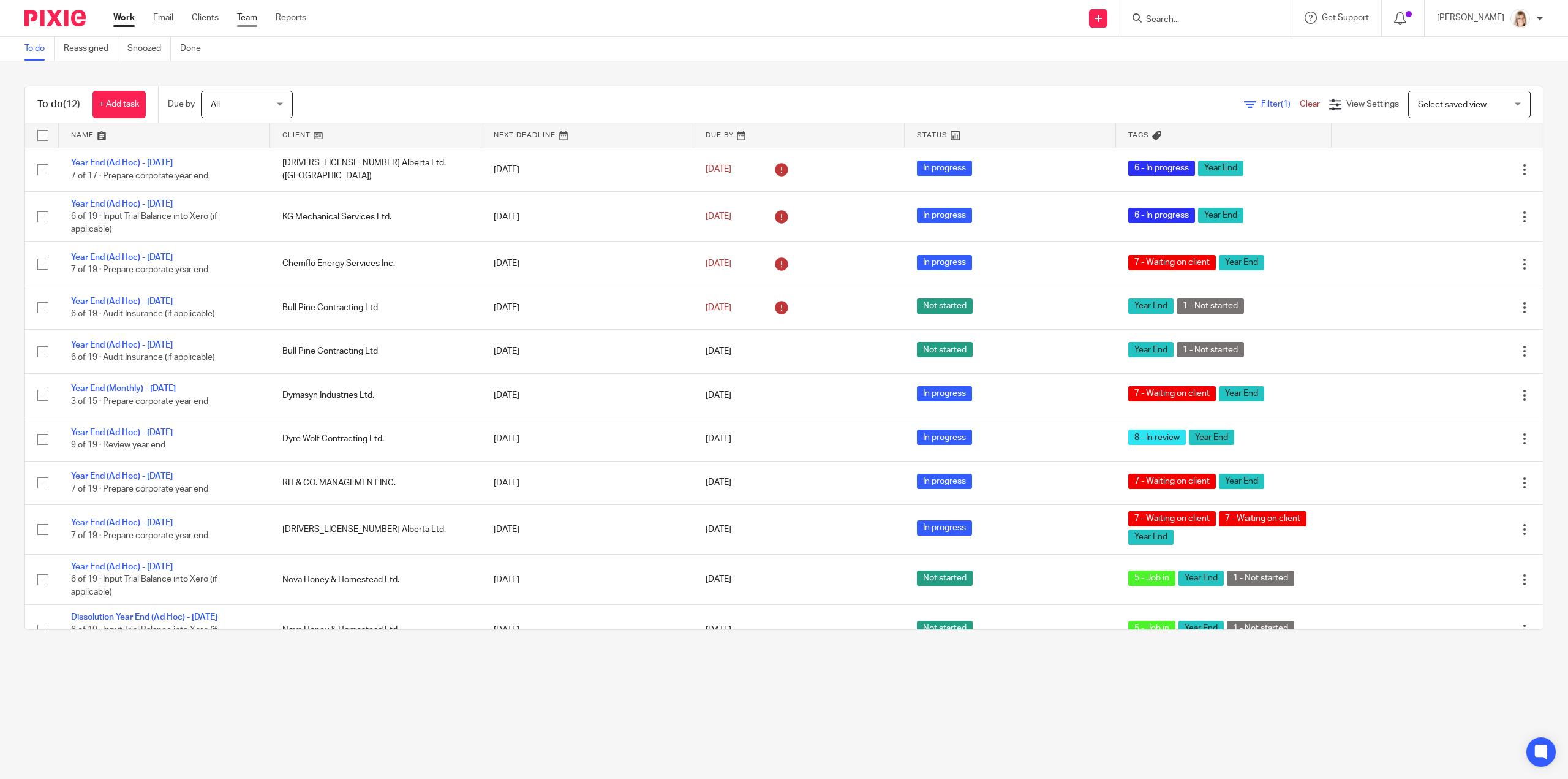
click at [252, 15] on link "Team" at bounding box center [247, 18] width 20 height 13
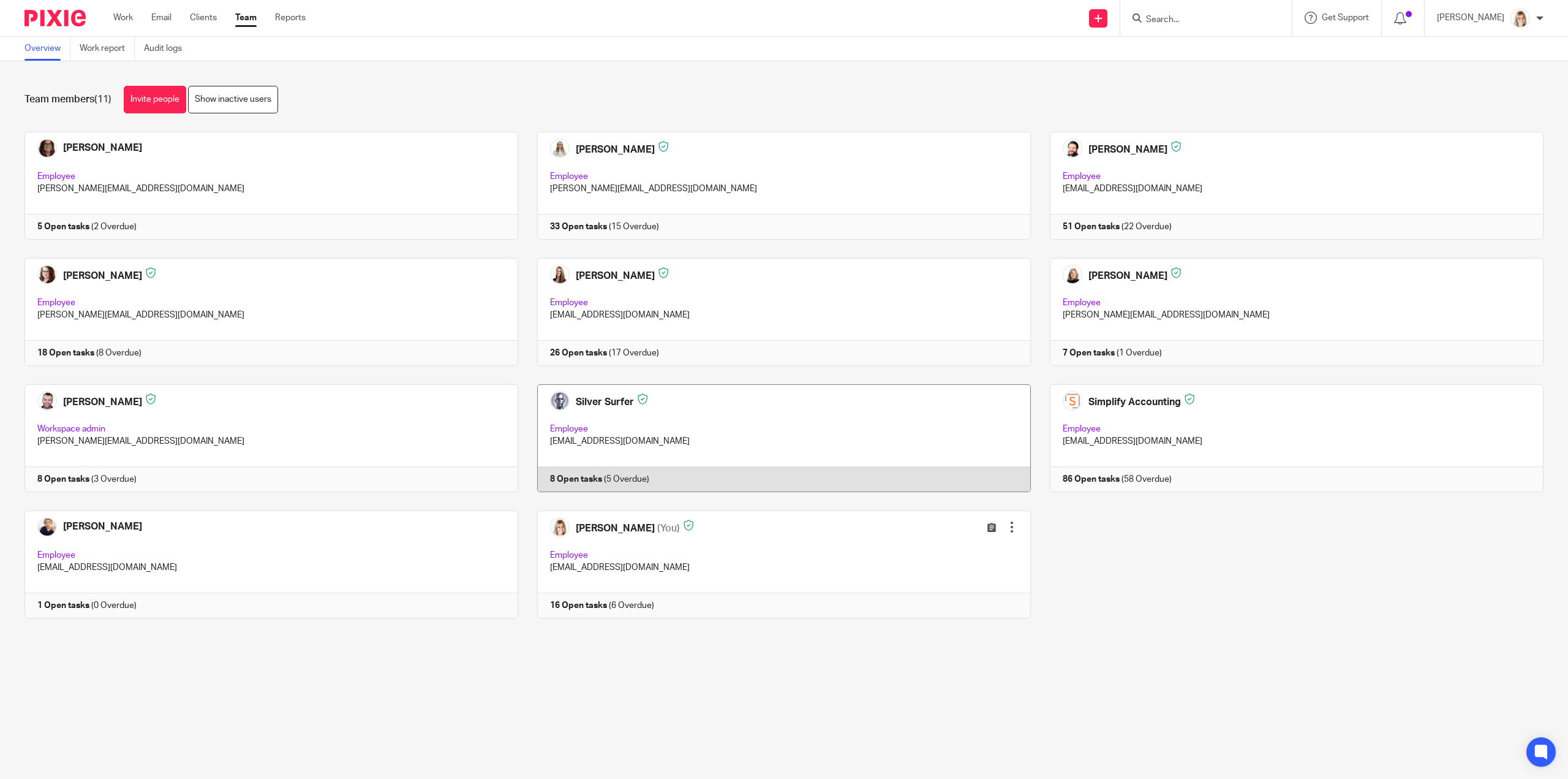
click at [615, 400] on link at bounding box center [774, 438] width 512 height 107
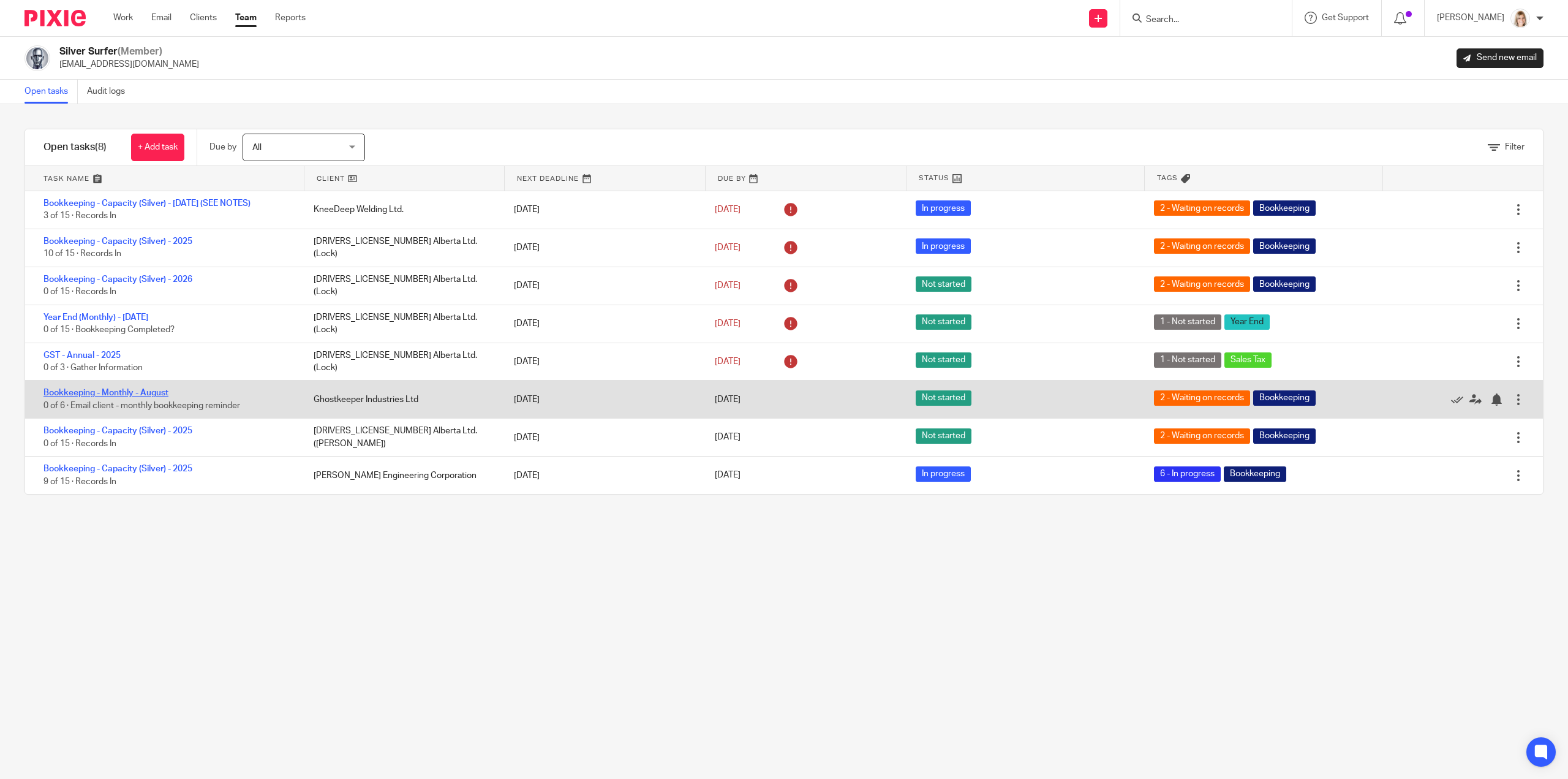
click at [131, 390] on link "Bookkeeping - Monthly - August" at bounding box center [106, 393] width 125 height 9
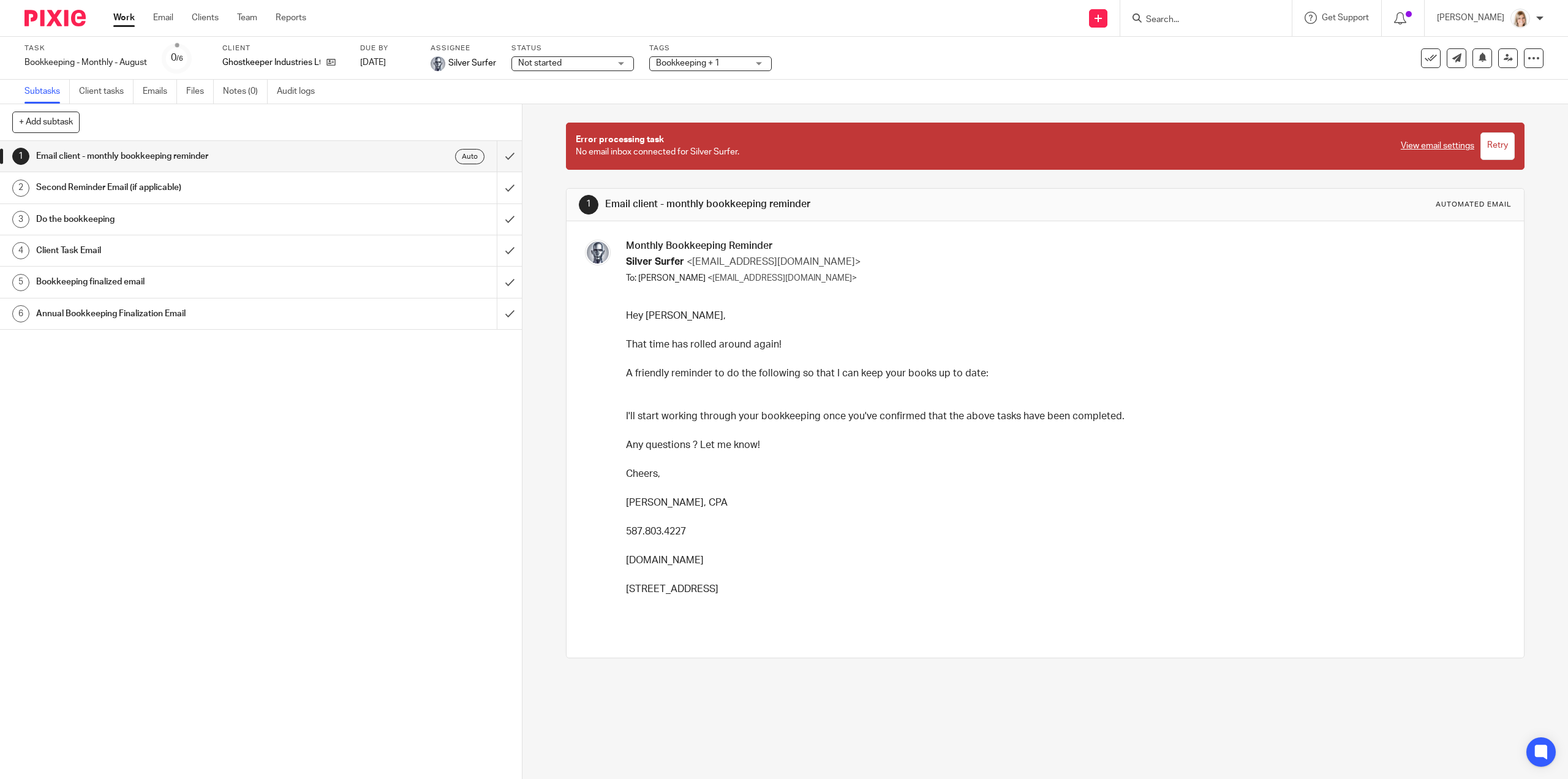
drag, startPoint x: 742, startPoint y: 155, endPoint x: 568, endPoint y: 139, distance: 174.7
click at [568, 139] on div "Error processing task No email inbox connected for Silver Surfer. View email se…" at bounding box center [1045, 146] width 958 height 47
click at [332, 66] on icon at bounding box center [331, 62] width 9 height 9
click at [333, 60] on icon at bounding box center [331, 62] width 9 height 9
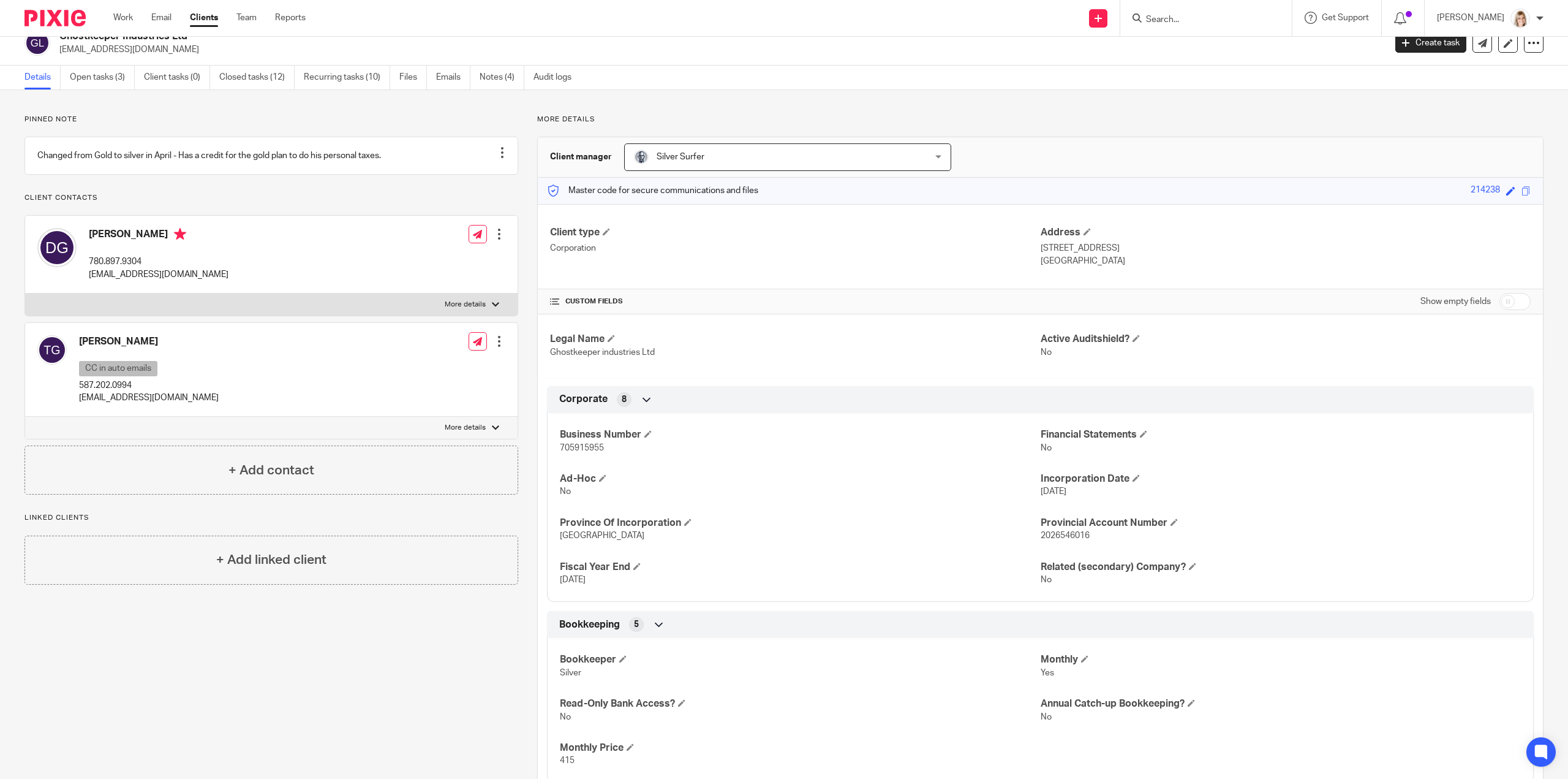
scroll to position [61, 0]
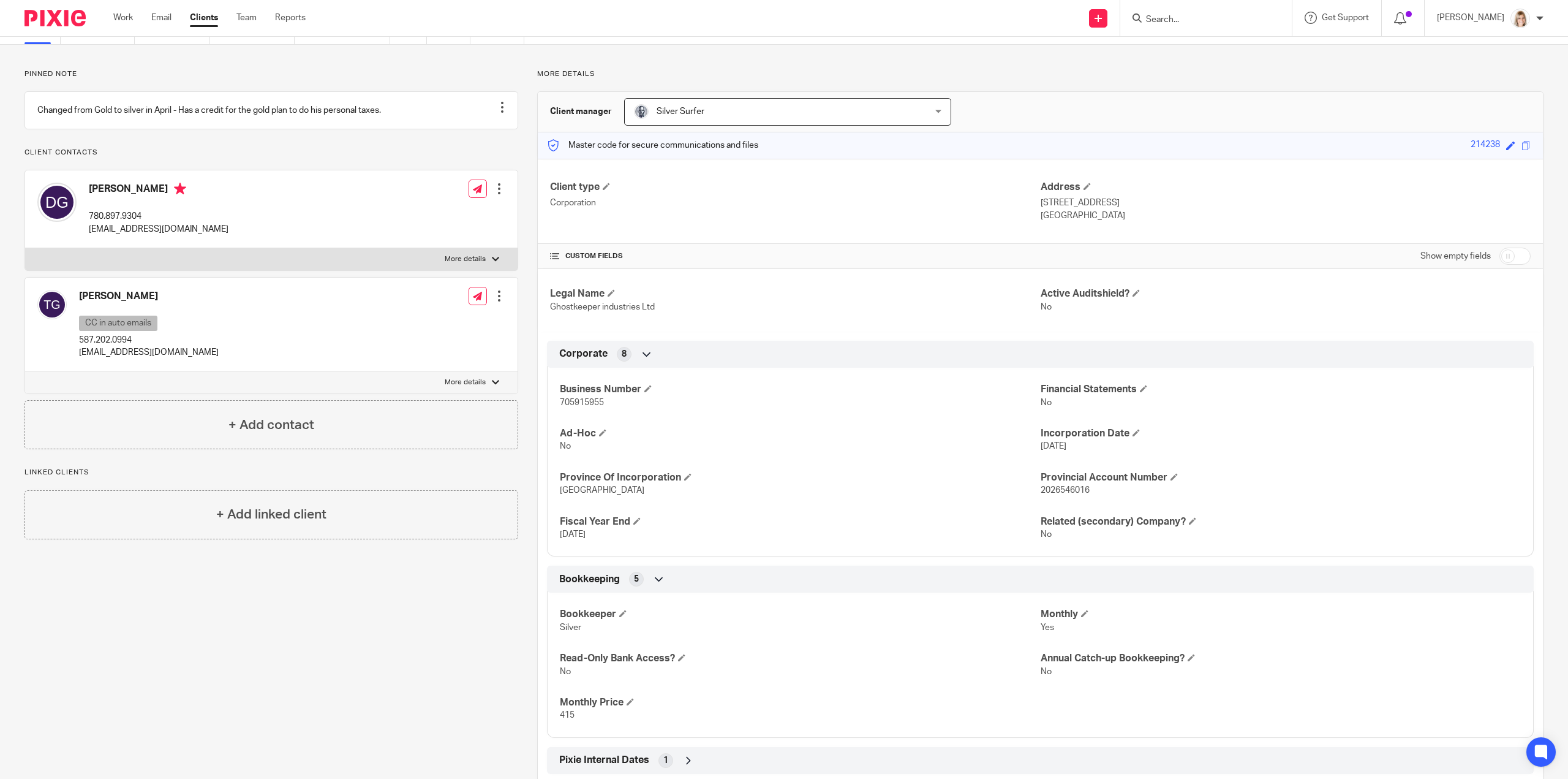
drag, startPoint x: 1087, startPoint y: 448, endPoint x: 1034, endPoint y: 450, distance: 53.0
click at [1041, 450] on p "[DATE]" at bounding box center [1281, 445] width 480 height 13
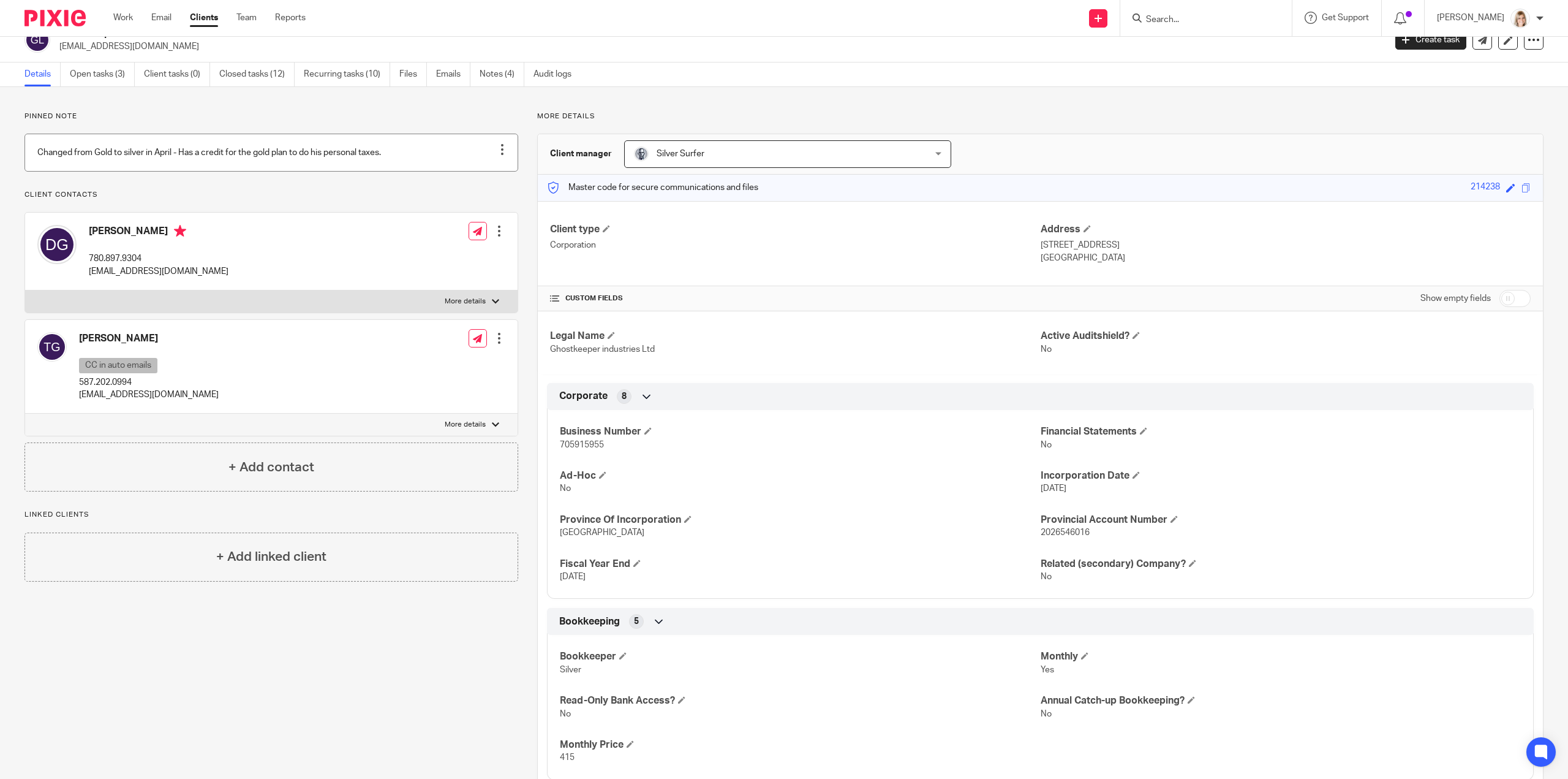
scroll to position [0, 0]
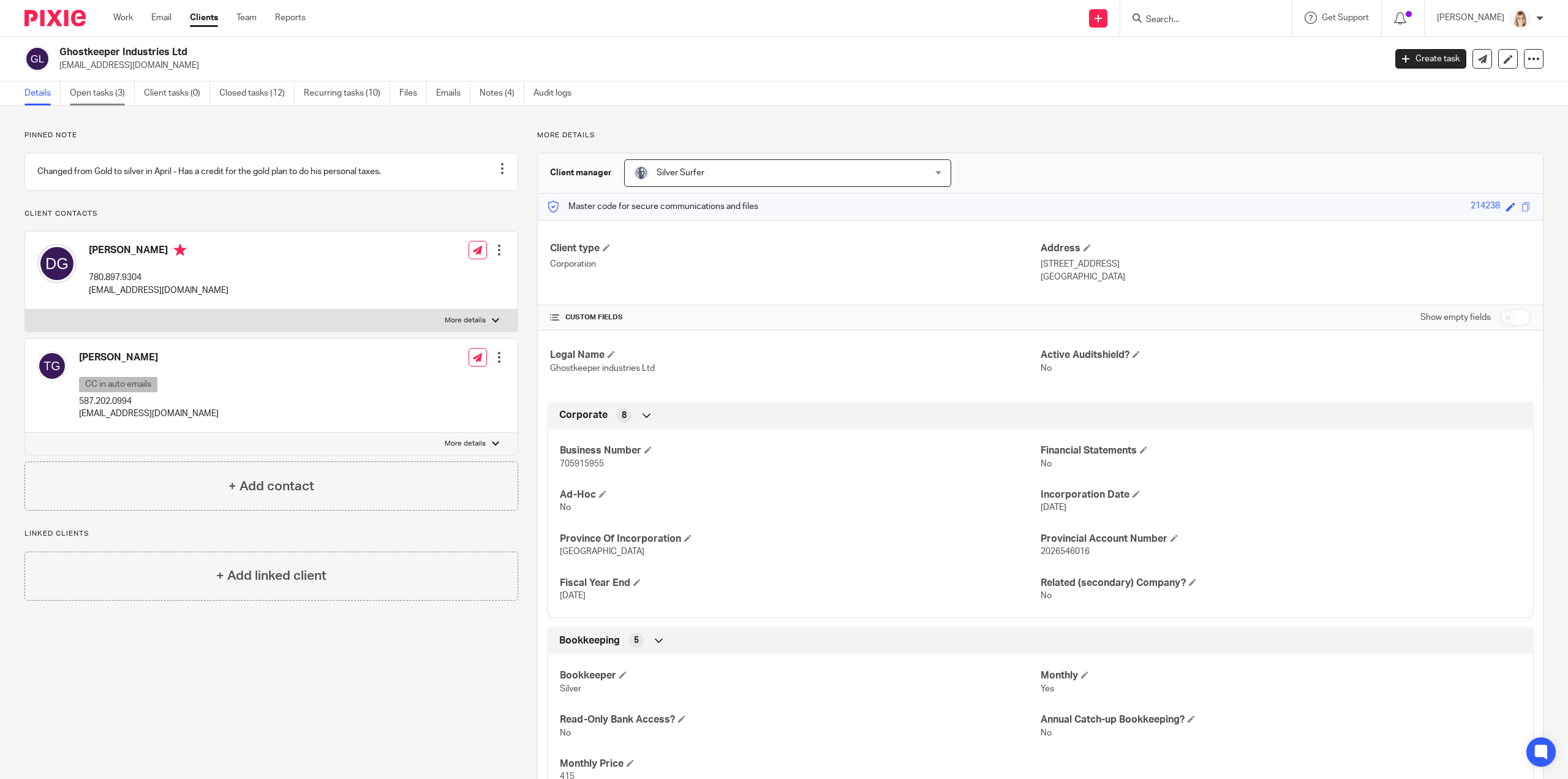
click at [109, 89] on link "Open tasks (3)" at bounding box center [102, 94] width 65 height 24
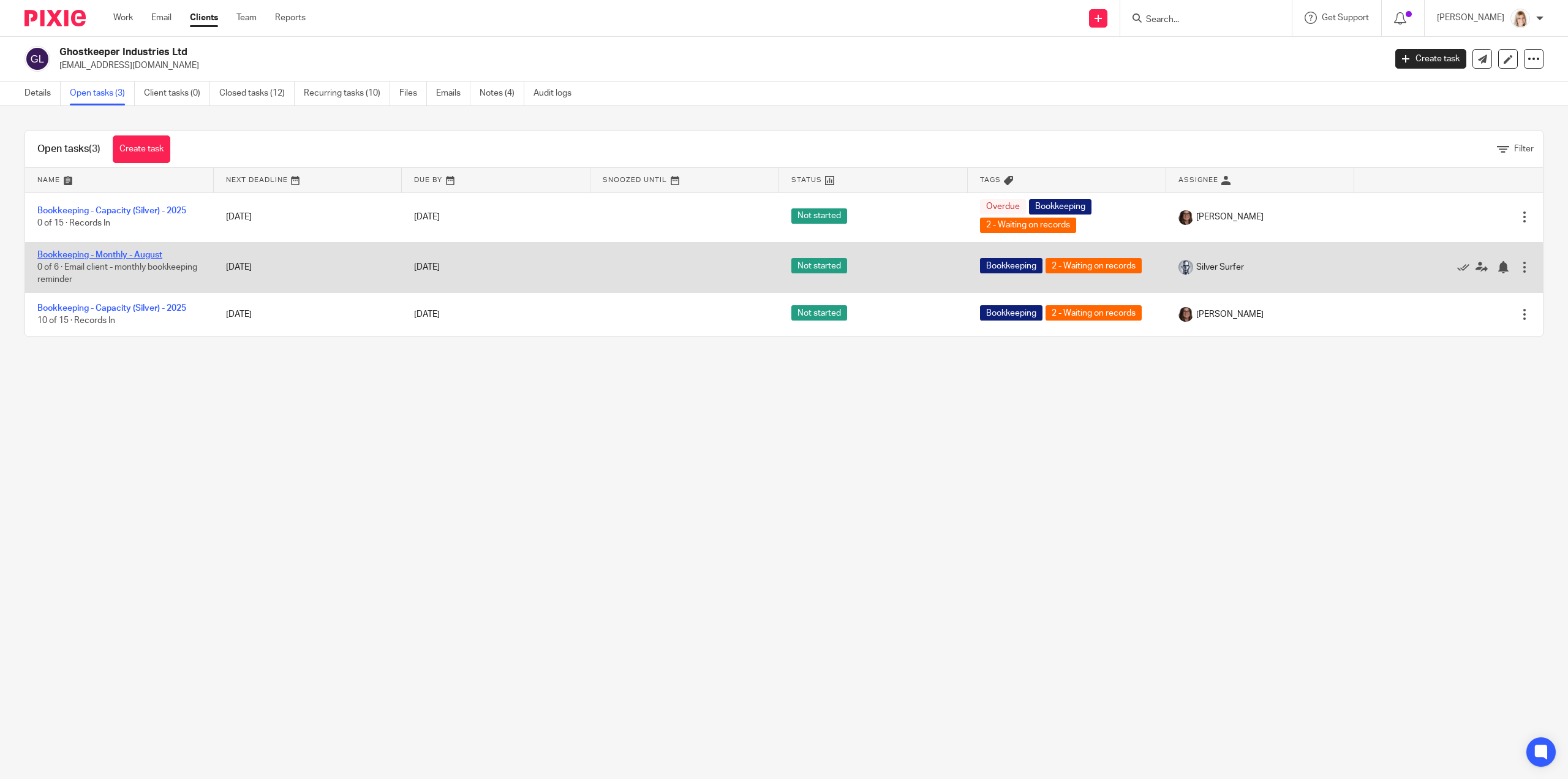
click at [131, 253] on link "Bookkeeping - Monthly - August" at bounding box center [100, 255] width 125 height 9
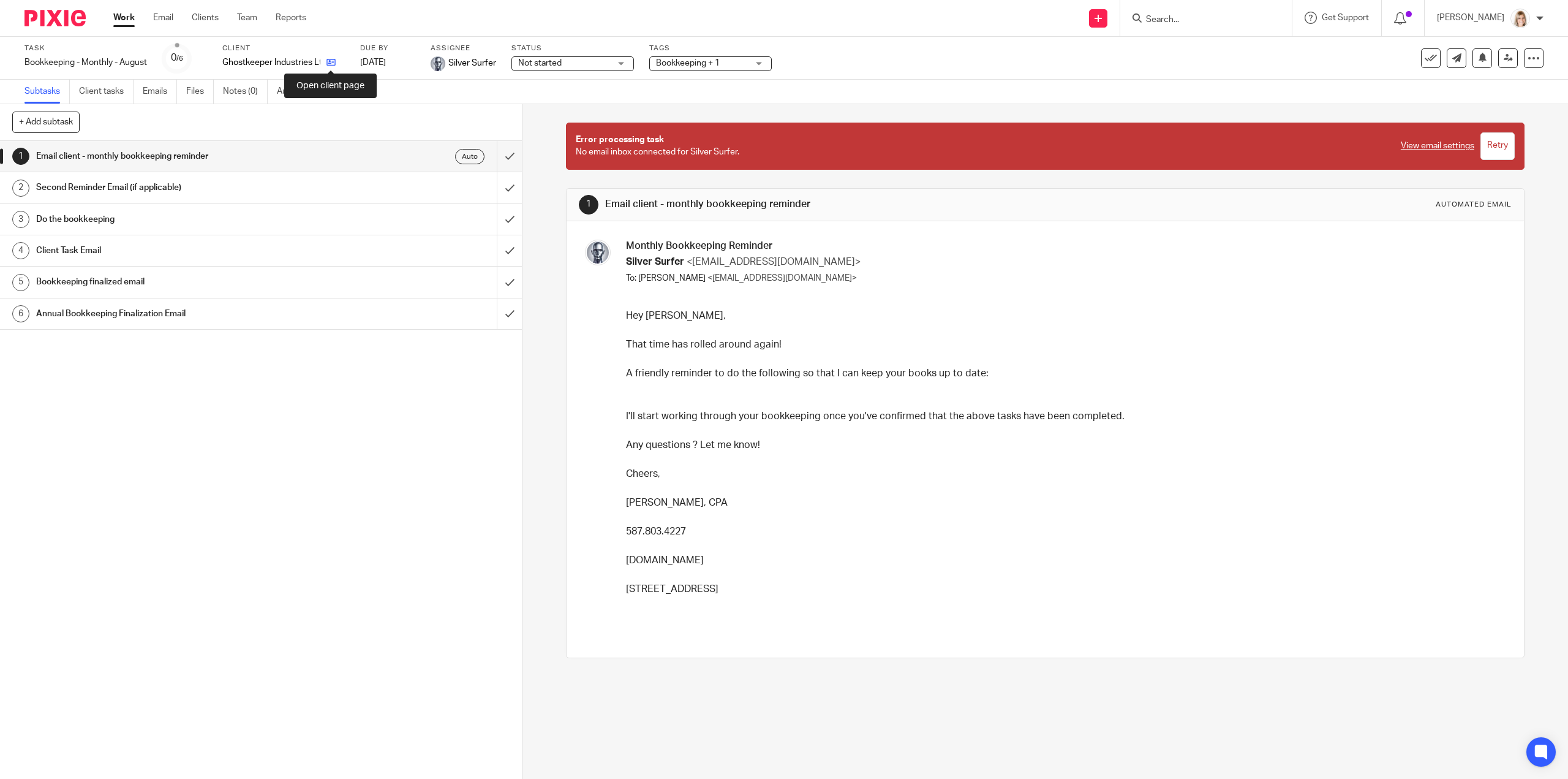
click at [333, 64] on icon at bounding box center [331, 62] width 9 height 9
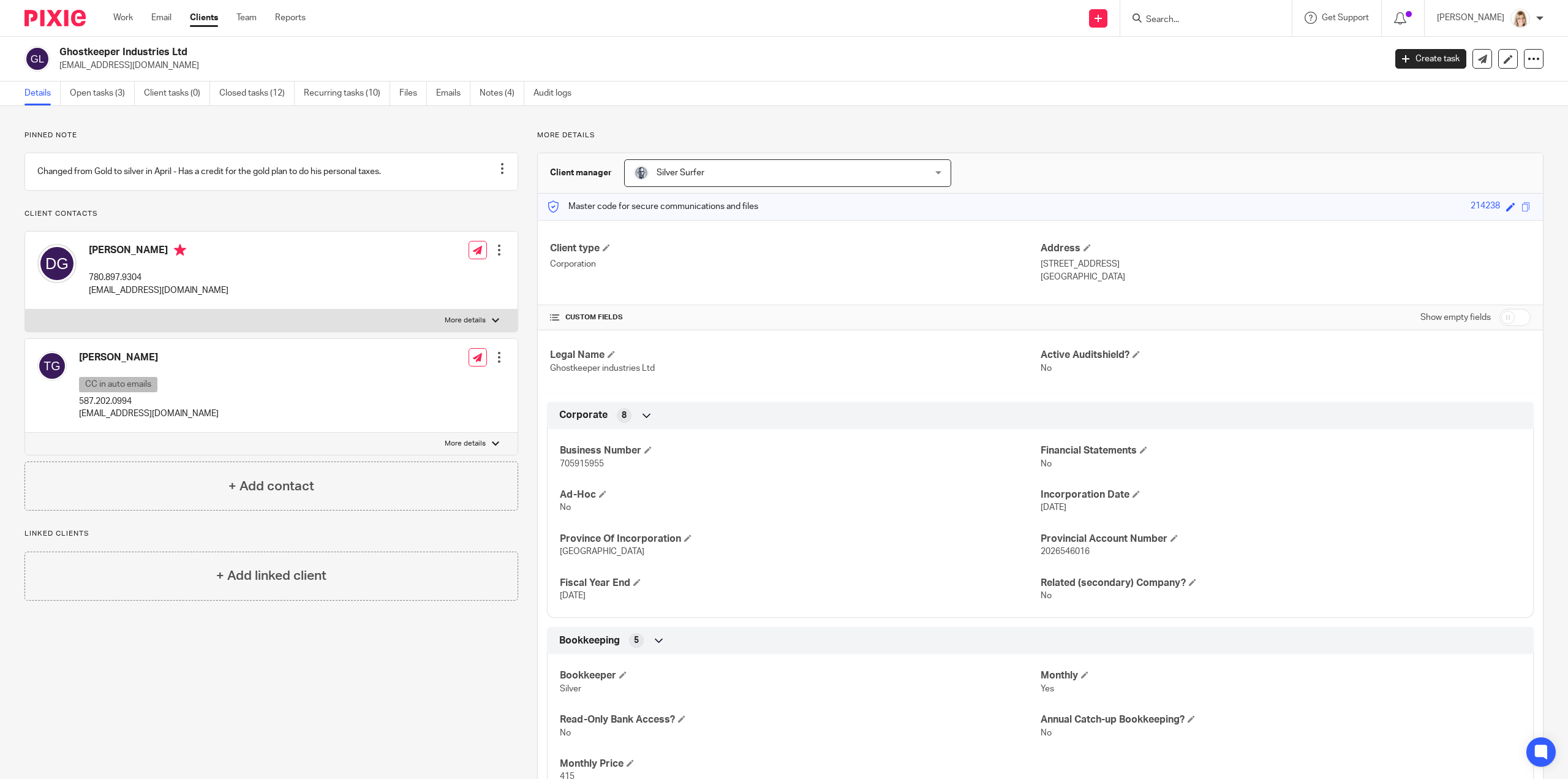
click at [251, 24] on div "Work Email Clients Team Reports Work Email Clients Team Reports Settings" at bounding box center [212, 18] width 223 height 36
click at [250, 18] on link "Team" at bounding box center [246, 18] width 20 height 13
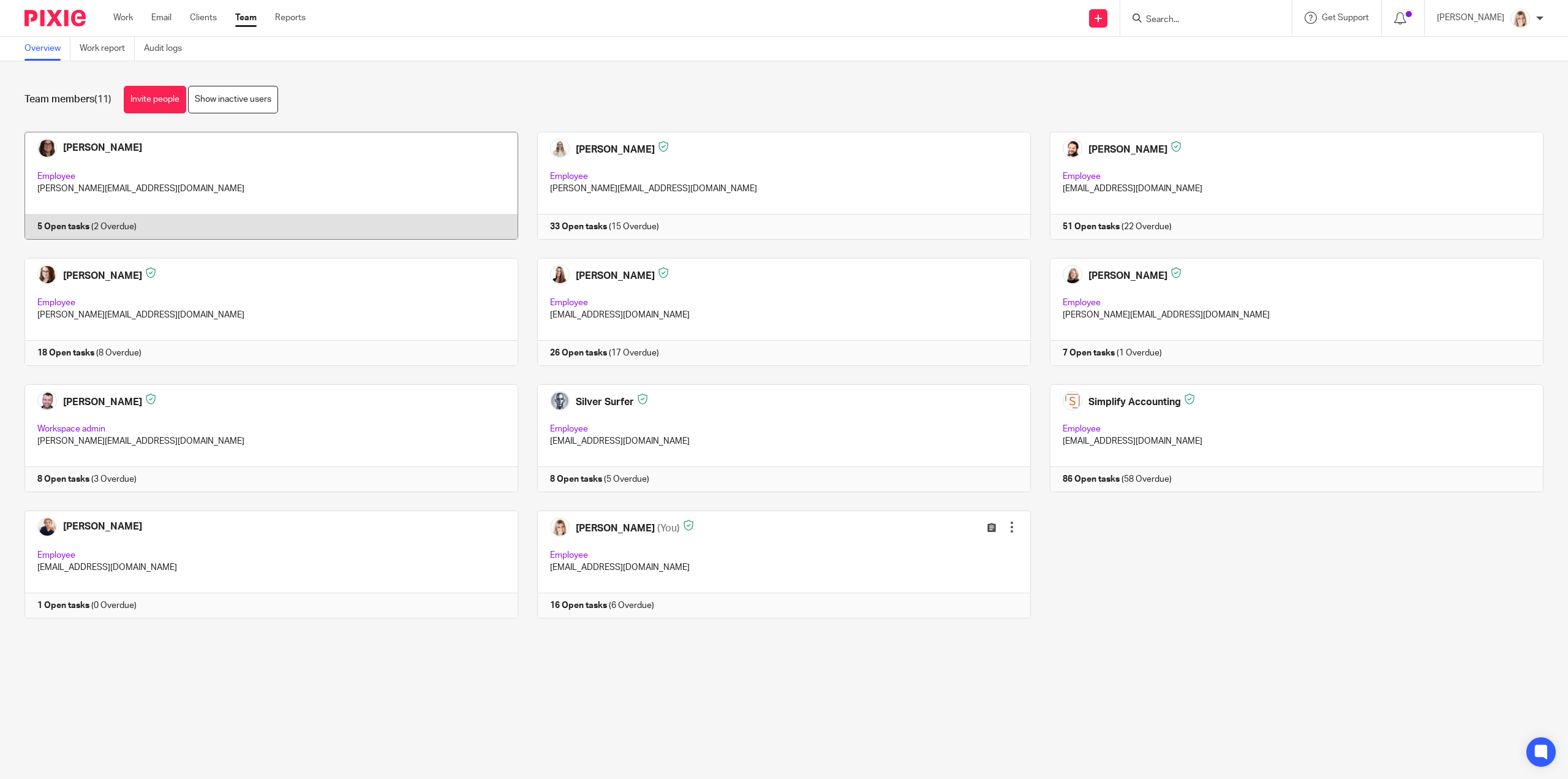
click at [85, 151] on link at bounding box center [261, 186] width 512 height 107
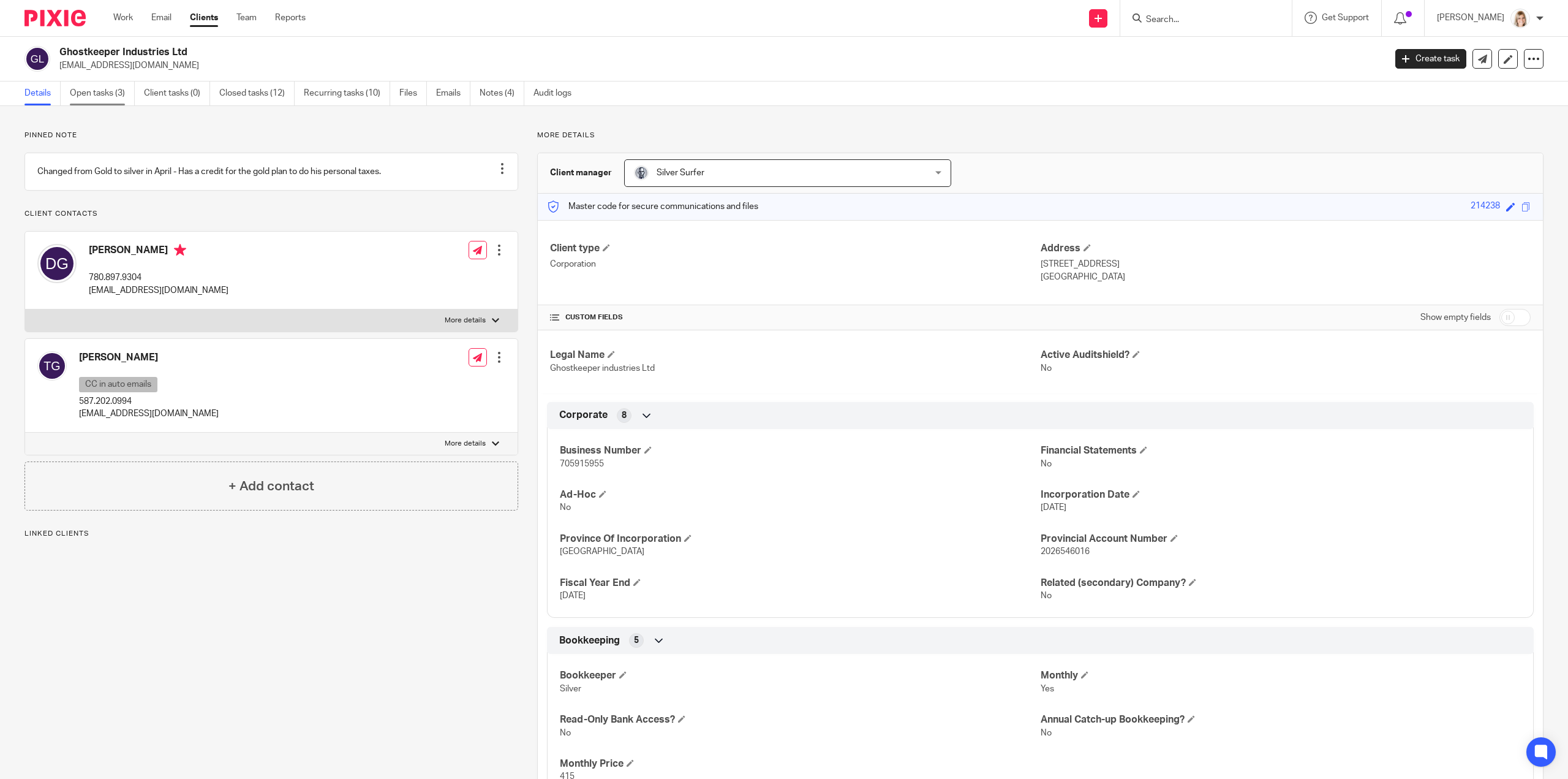
click at [115, 91] on link "Open tasks (3)" at bounding box center [102, 94] width 65 height 24
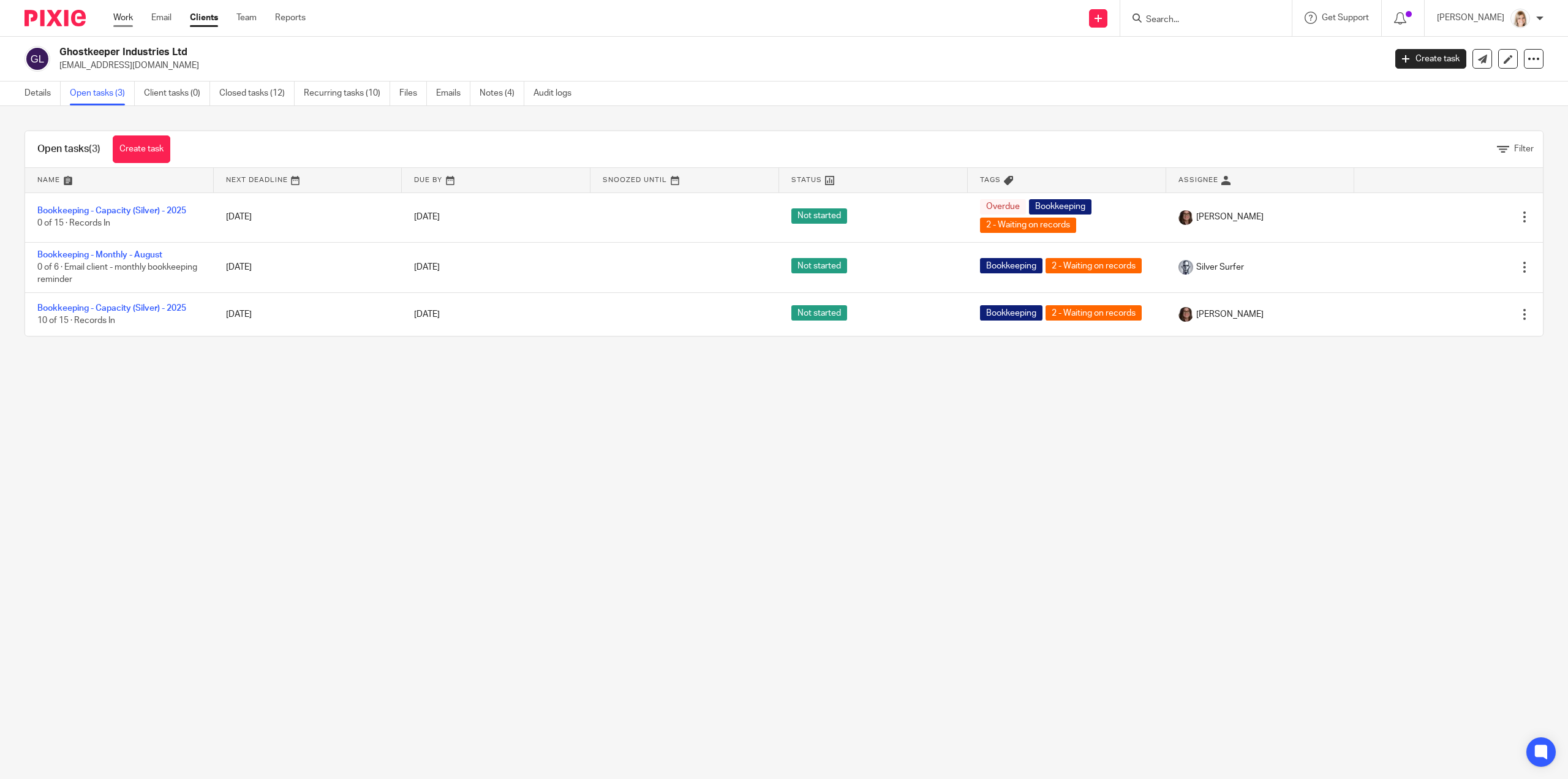
click at [120, 15] on link "Work" at bounding box center [123, 18] width 20 height 13
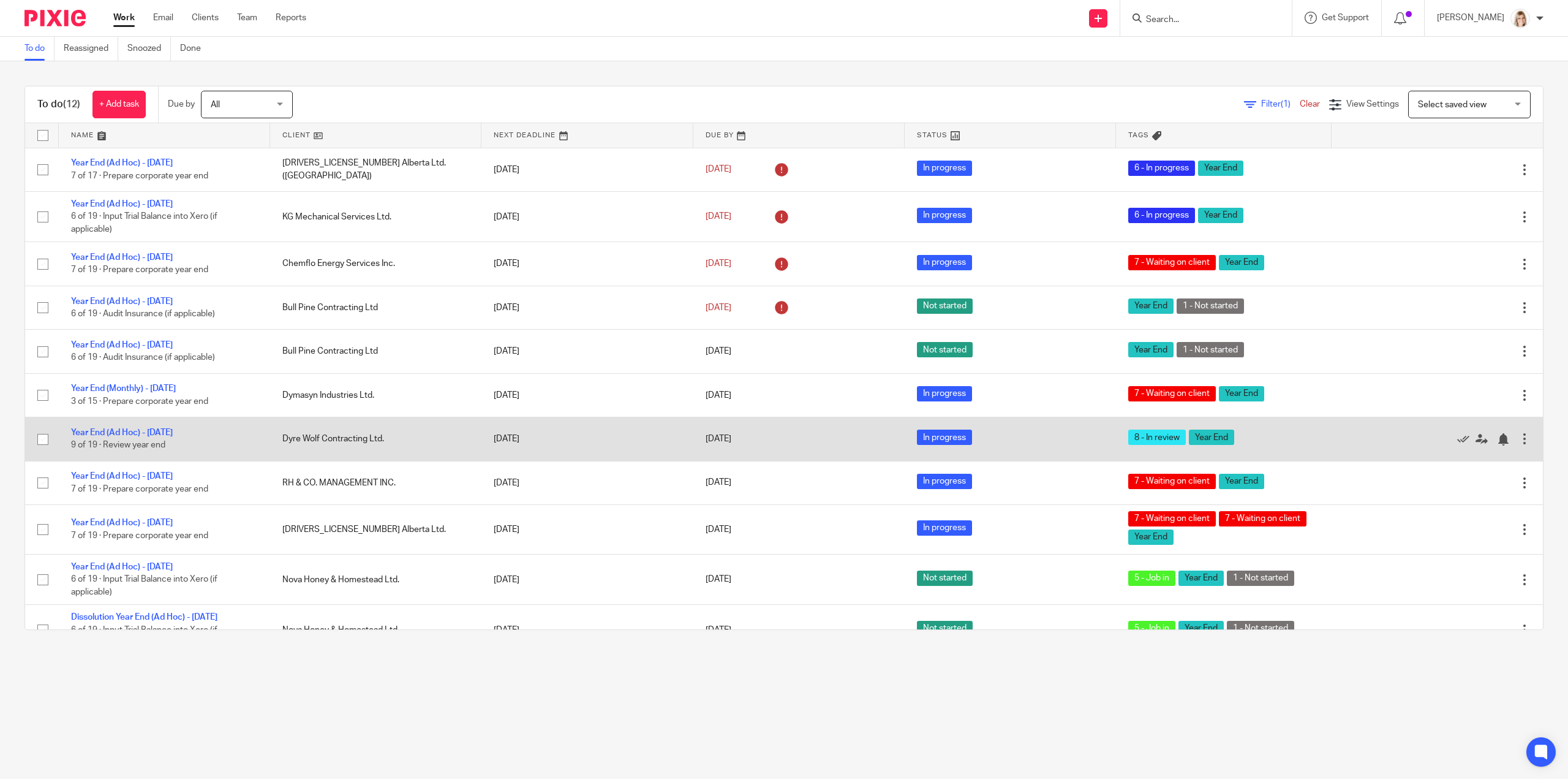
click at [110, 435] on td "Year End (Ad Hoc) - July 2025 9 of 19 · Review year end" at bounding box center [164, 439] width 211 height 43
click at [110, 431] on link "Year End (Ad Hoc) - [DATE]" at bounding box center [122, 433] width 102 height 9
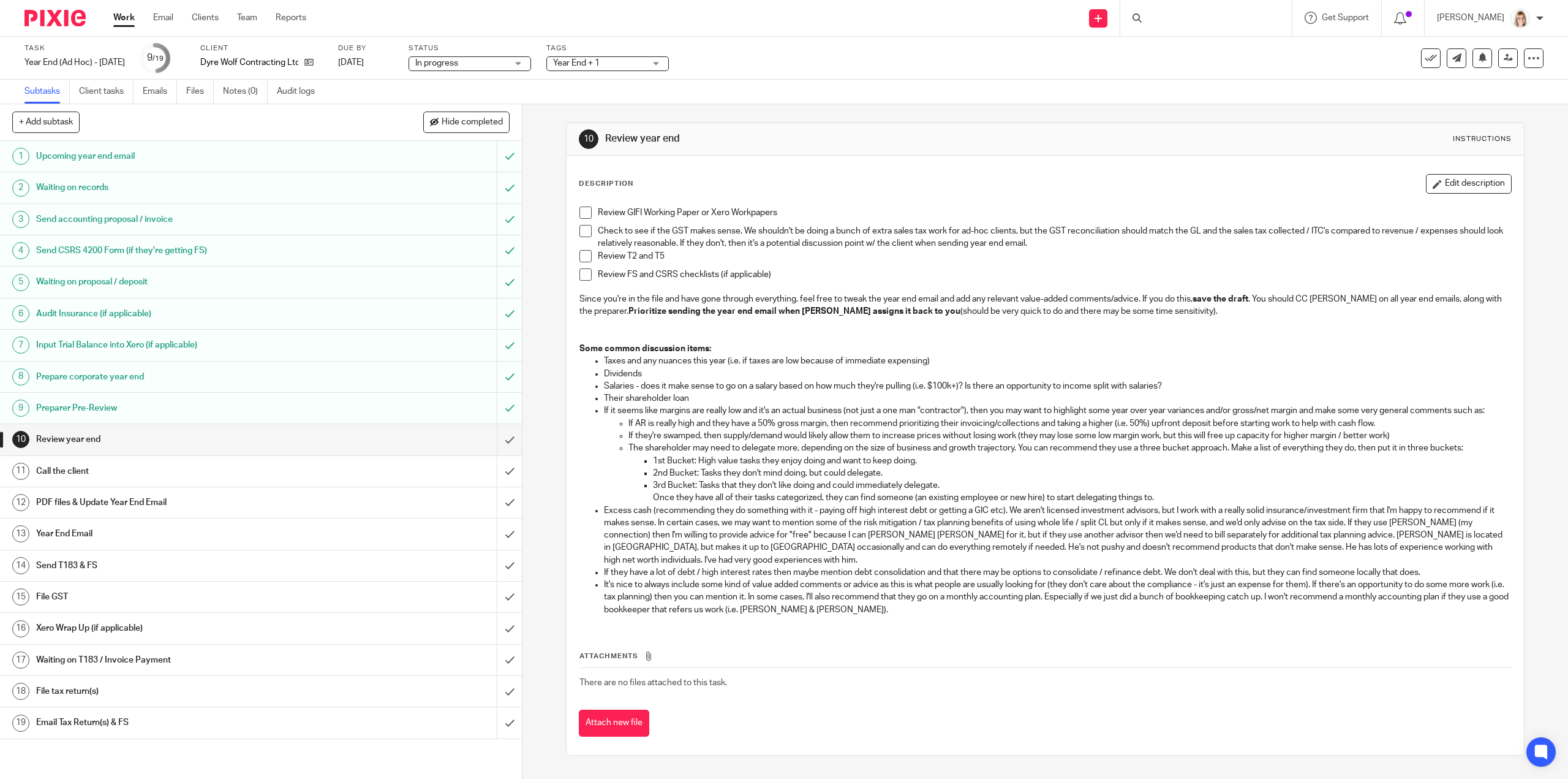
click at [582, 211] on span at bounding box center [585, 212] width 13 height 13
click at [579, 228] on span at bounding box center [585, 230] width 13 height 13
click at [582, 254] on span at bounding box center [585, 255] width 13 height 13
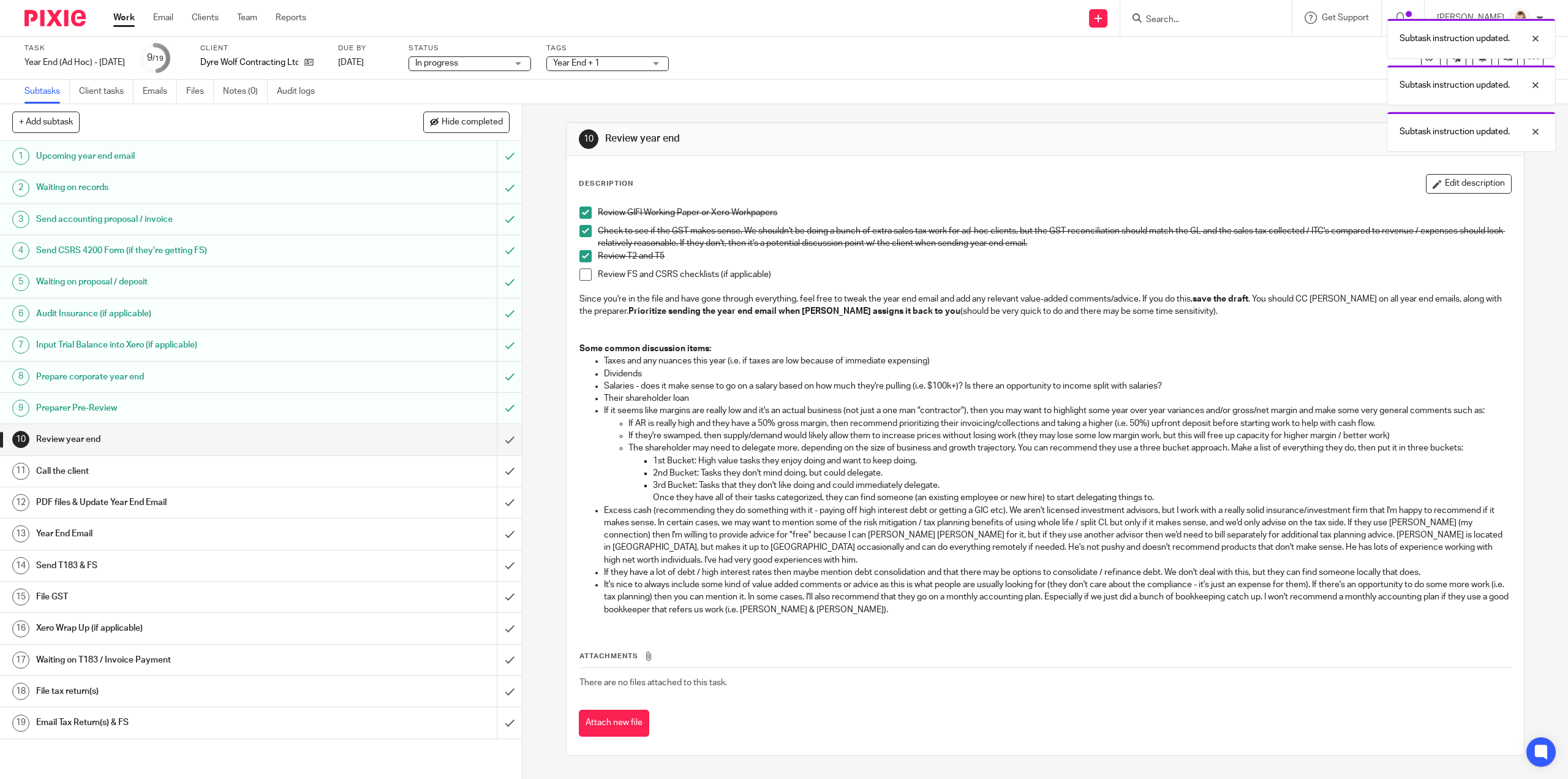
click at [582, 278] on span at bounding box center [585, 274] width 13 height 13
click at [501, 436] on input "submit" at bounding box center [261, 440] width 522 height 31
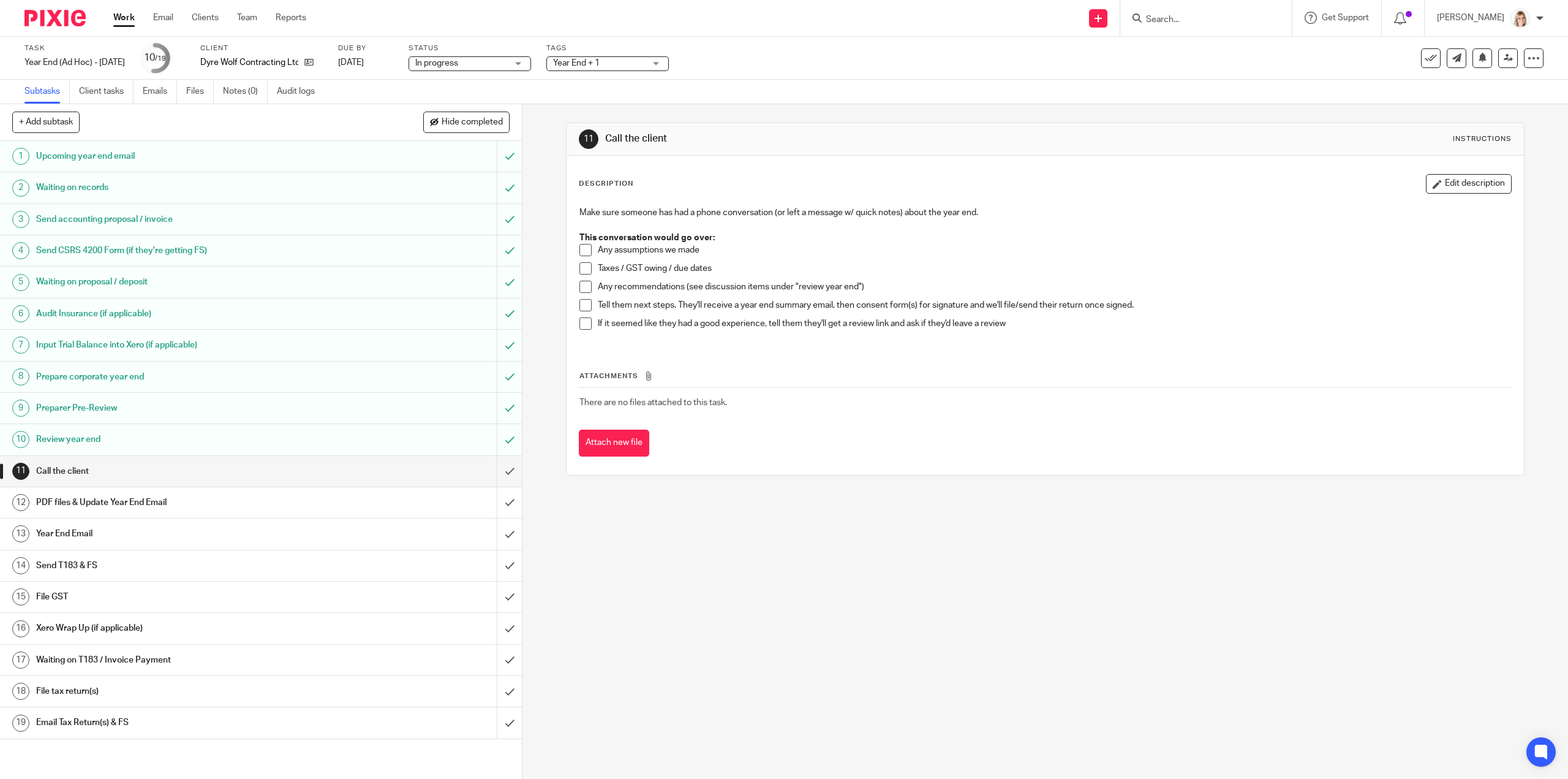
click at [669, 59] on div "Year End + 1" at bounding box center [607, 64] width 122 height 15
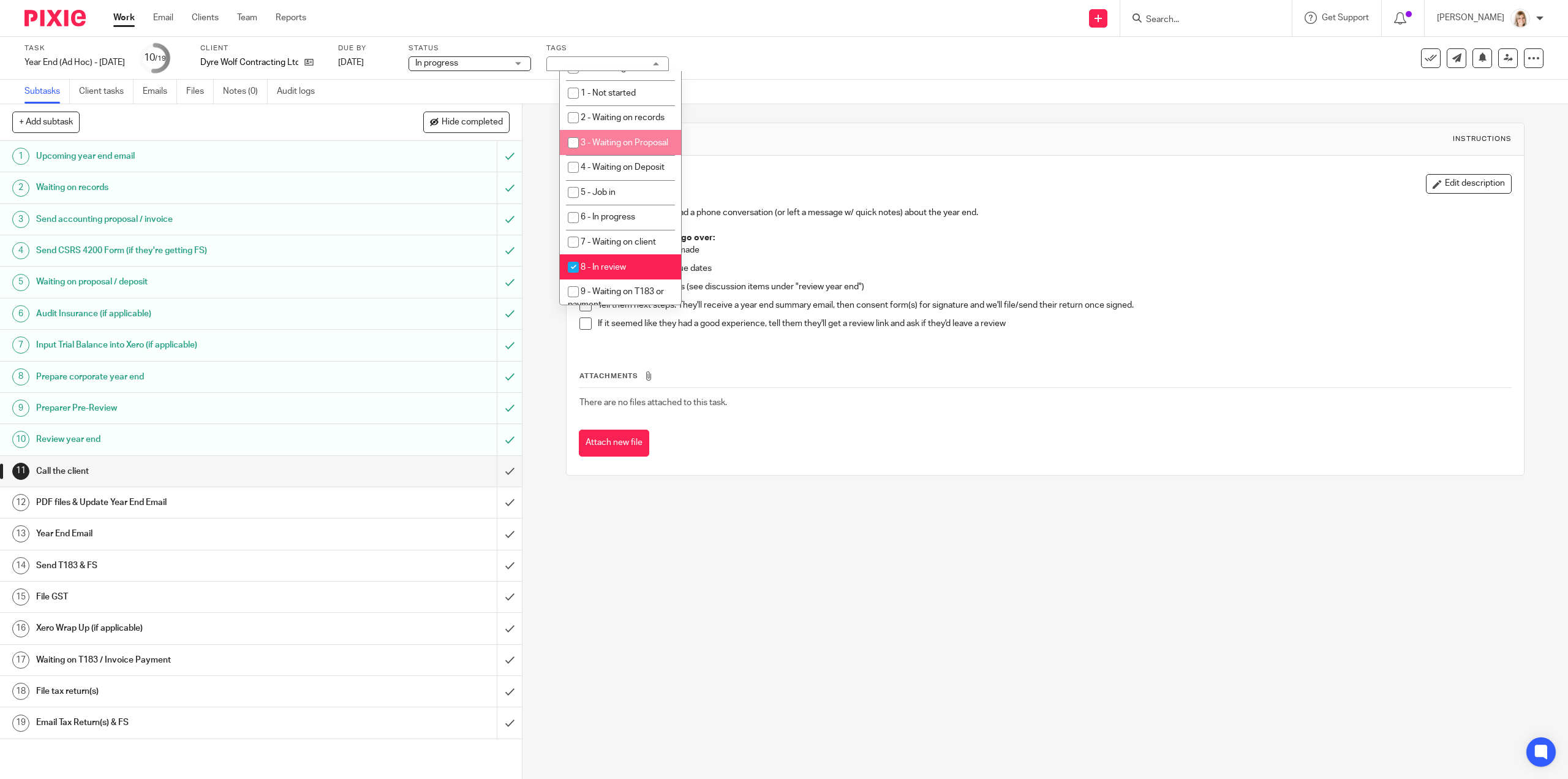
scroll to position [367, 0]
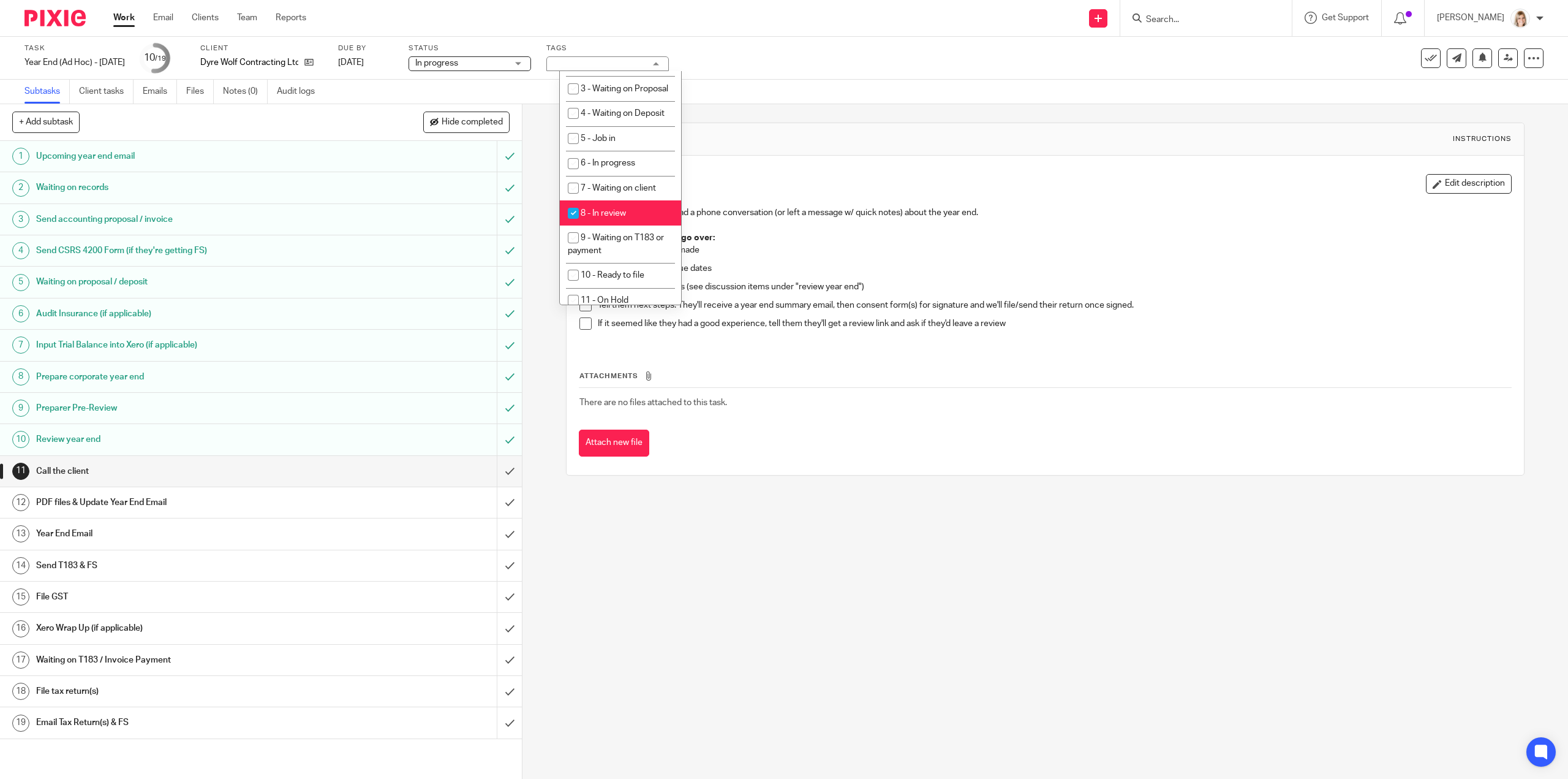
click at [575, 225] on input "checkbox" at bounding box center [573, 214] width 24 height 24
checkbox input "false"
click at [573, 175] on input "checkbox" at bounding box center [573, 163] width 24 height 24
checkbox input "true"
click at [826, 71] on div "Task Year End (Ad Hoc) - July 2025 Save Year End (Ad Hoc) - July 2025 10 /19 Cl…" at bounding box center [657, 58] width 1266 height 29
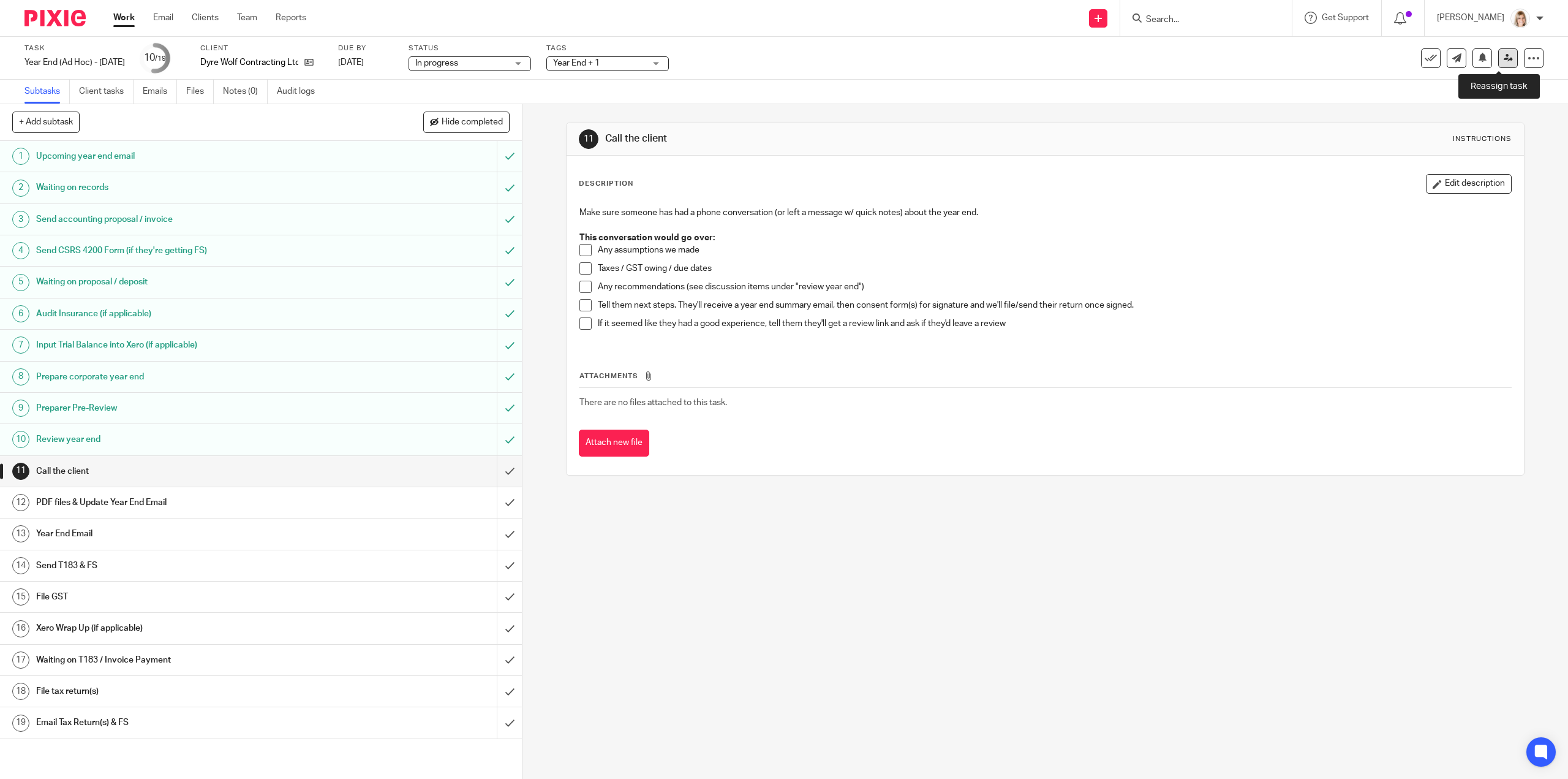
click at [1504, 57] on icon at bounding box center [1508, 57] width 9 height 9
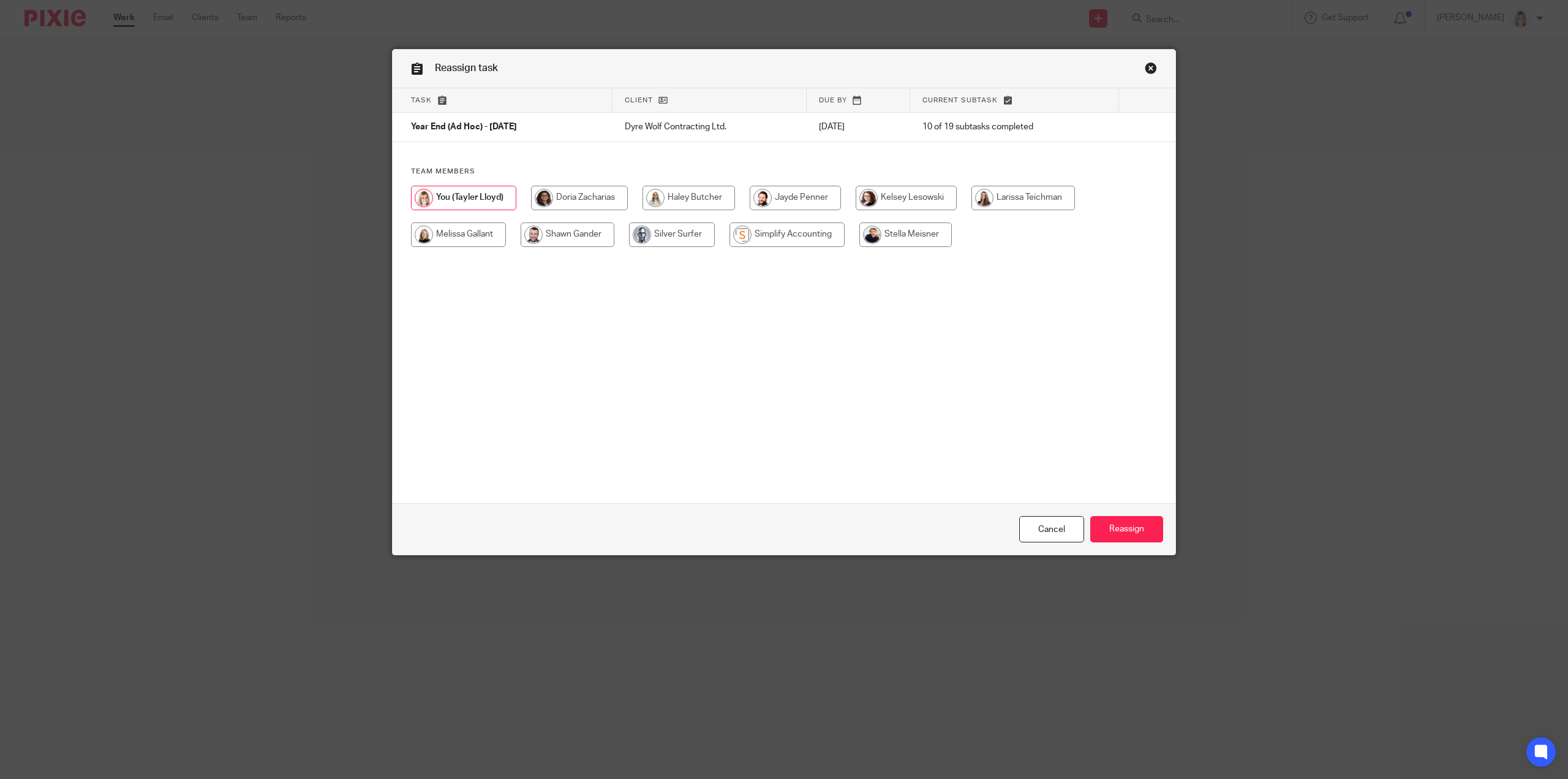
click at [465, 235] on input "radio" at bounding box center [458, 234] width 95 height 24
radio input "true"
click at [1133, 536] on input "Reassign" at bounding box center [1126, 529] width 73 height 27
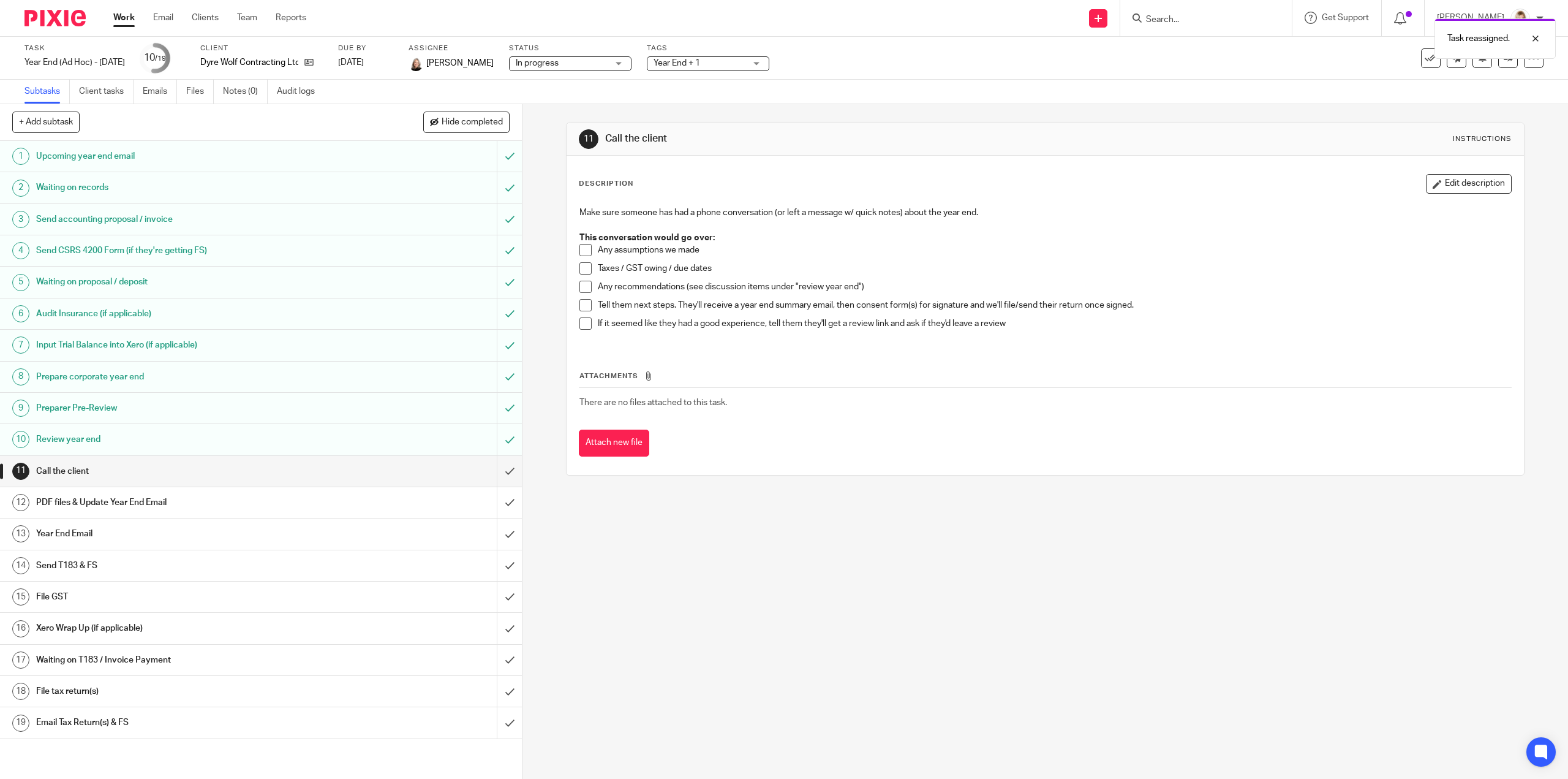
click at [127, 21] on link "Work" at bounding box center [124, 18] width 21 height 13
